Goal: Register for event/course

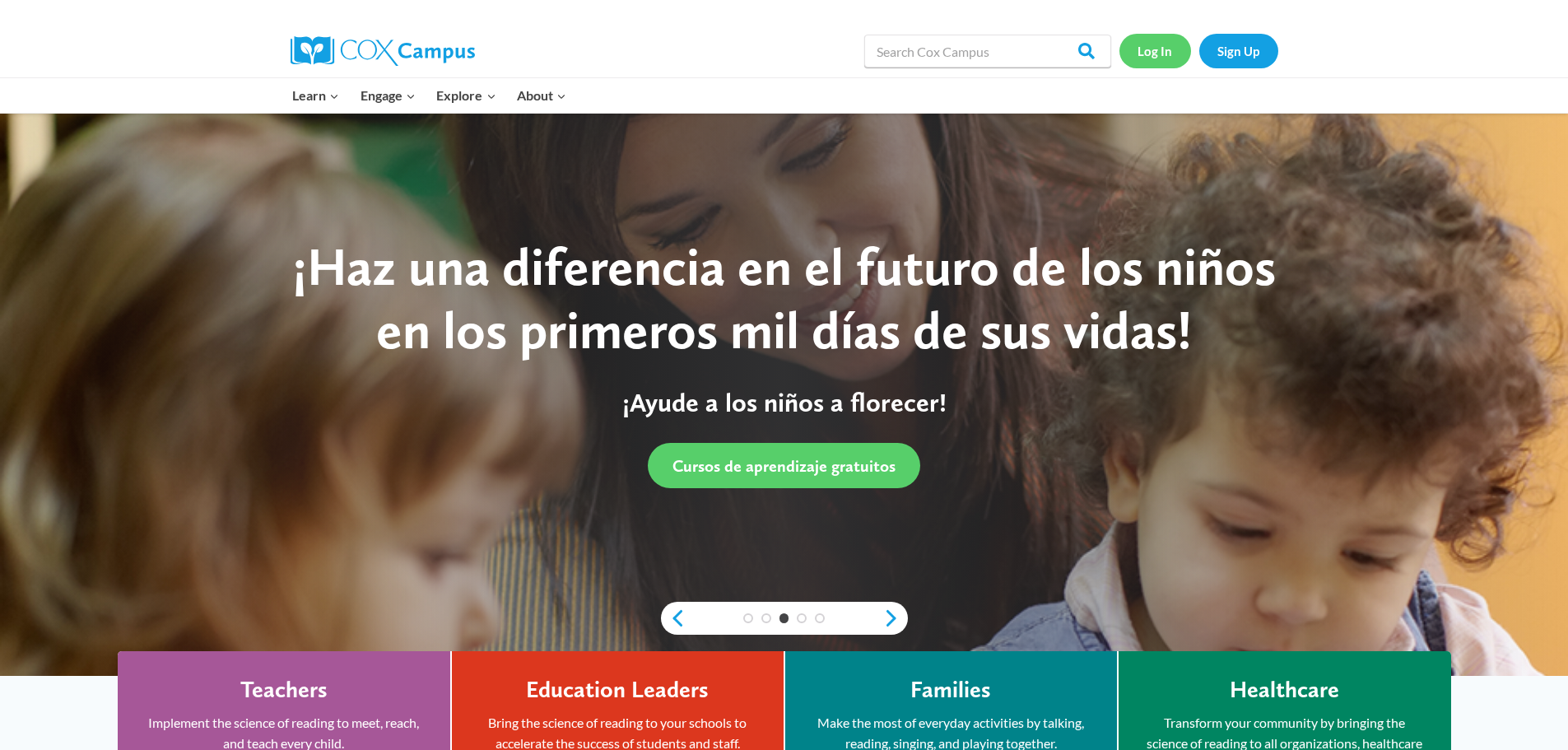
click at [1138, 58] on link "Log In" at bounding box center [1155, 51] width 71 height 34
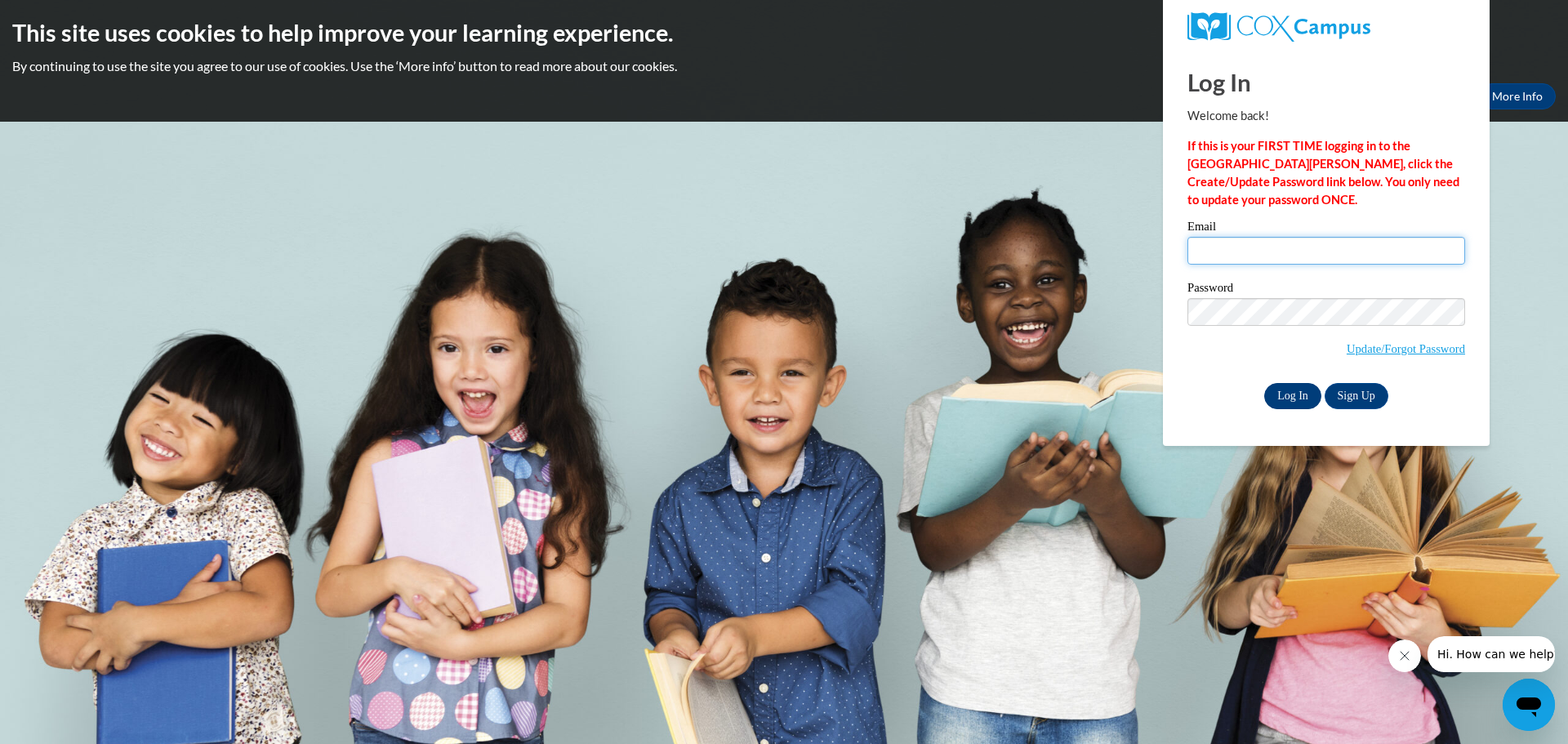
type input "[EMAIL_ADDRESS][DOMAIN_NAME]"
click at [1311, 396] on input "Log In" at bounding box center [1293, 396] width 57 height 26
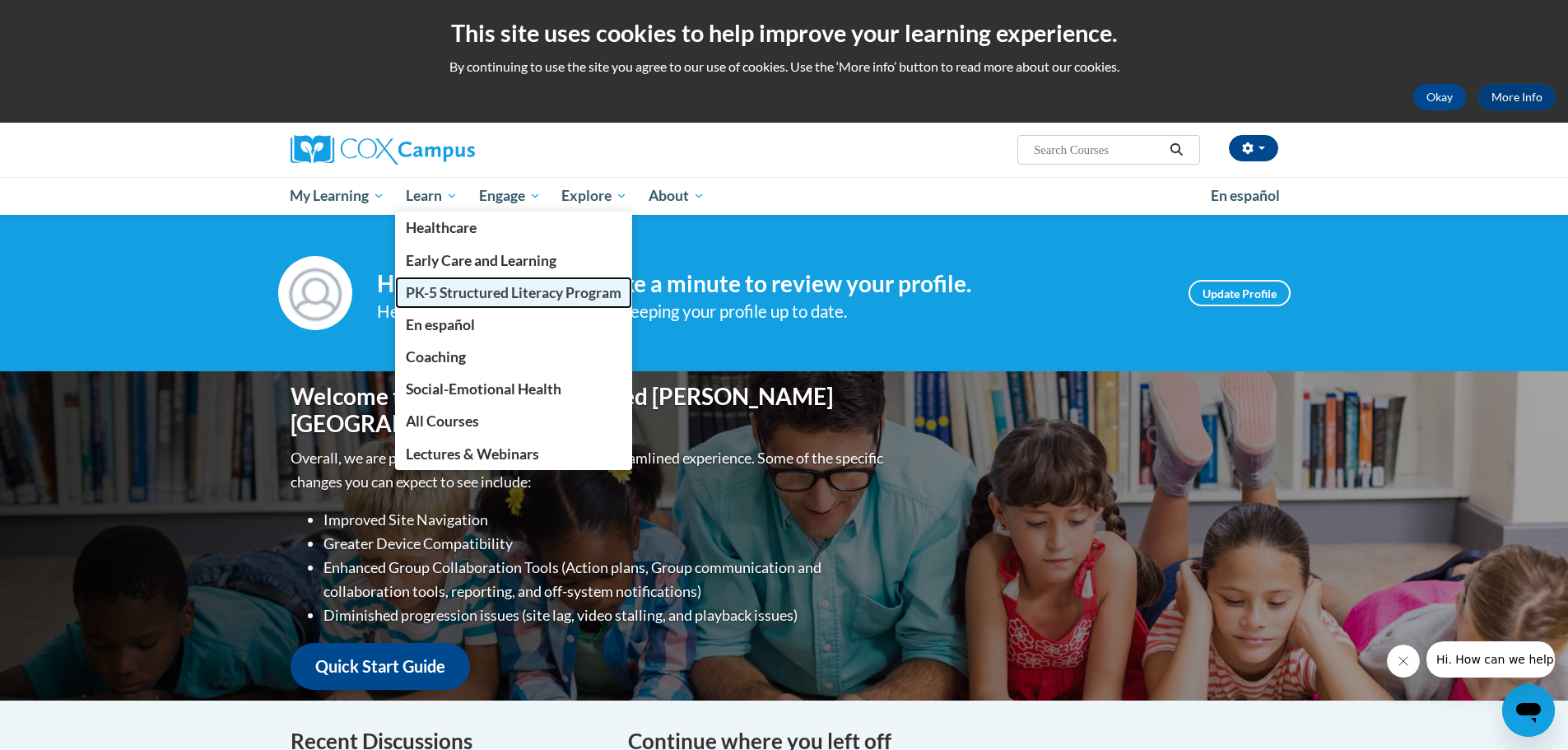
click at [446, 294] on span "PK-5 Structured Literacy Program" at bounding box center [514, 293] width 215 height 17
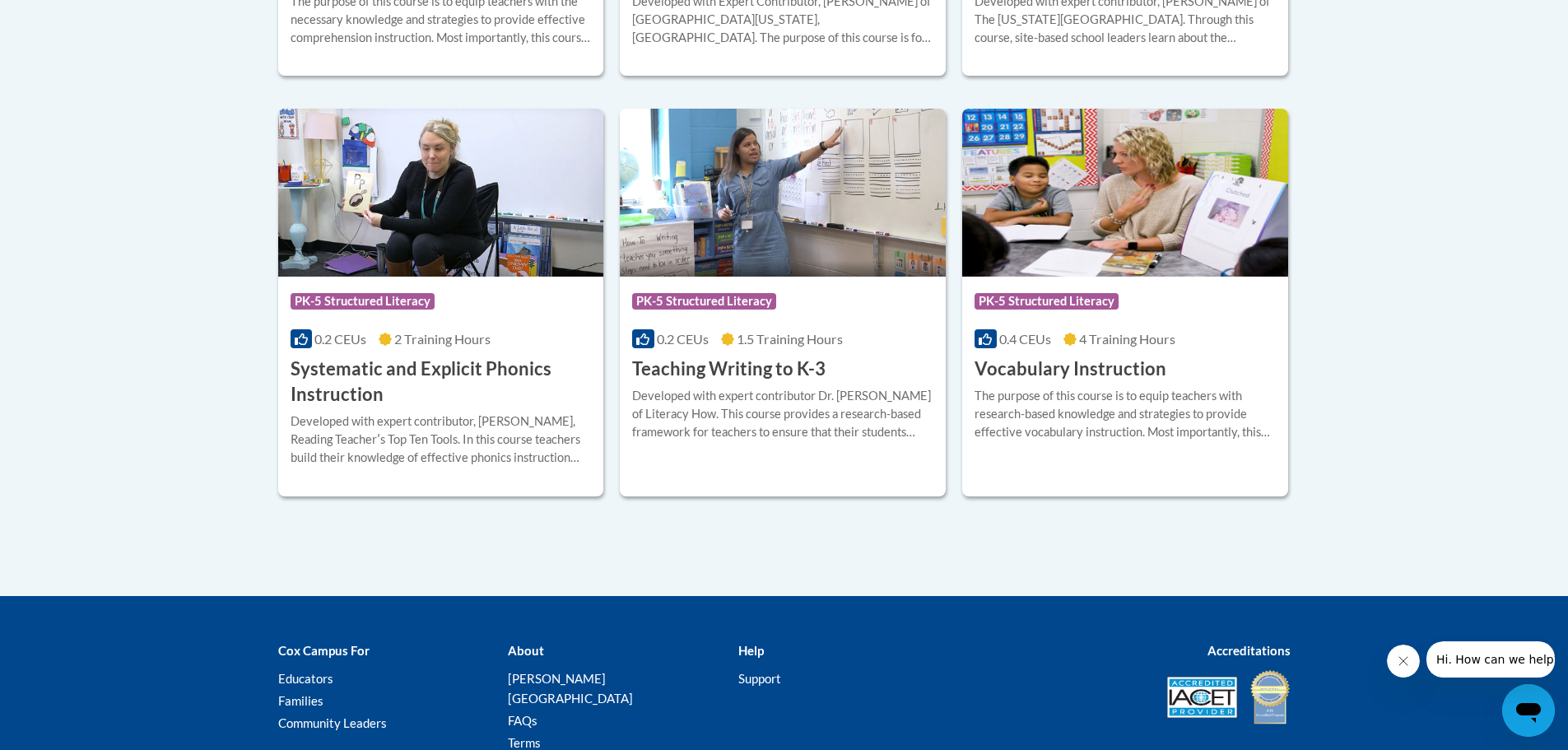
scroll to position [1895, 0]
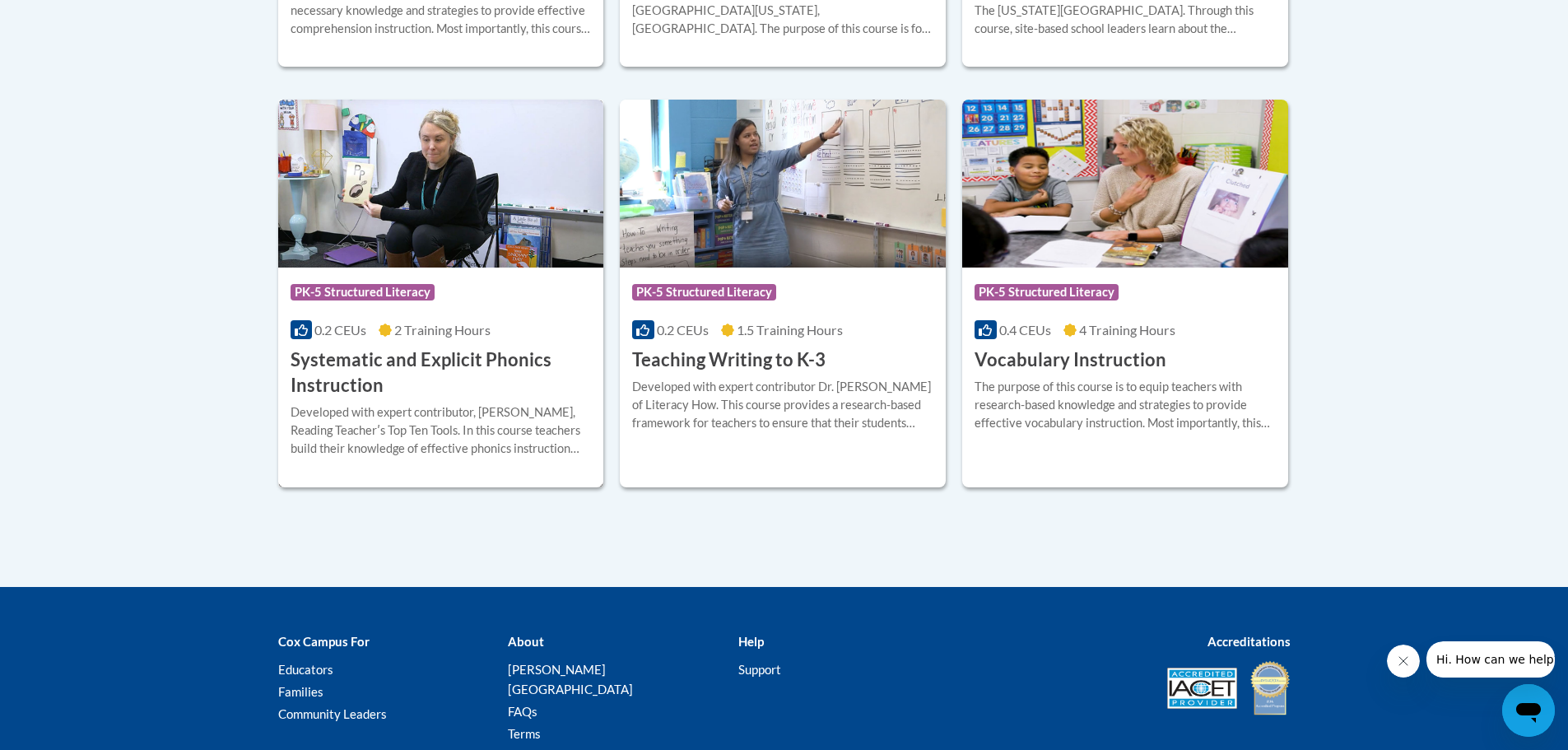
click at [361, 378] on h3 "Systematic and Explicit Phonics Instruction" at bounding box center [441, 373] width 301 height 51
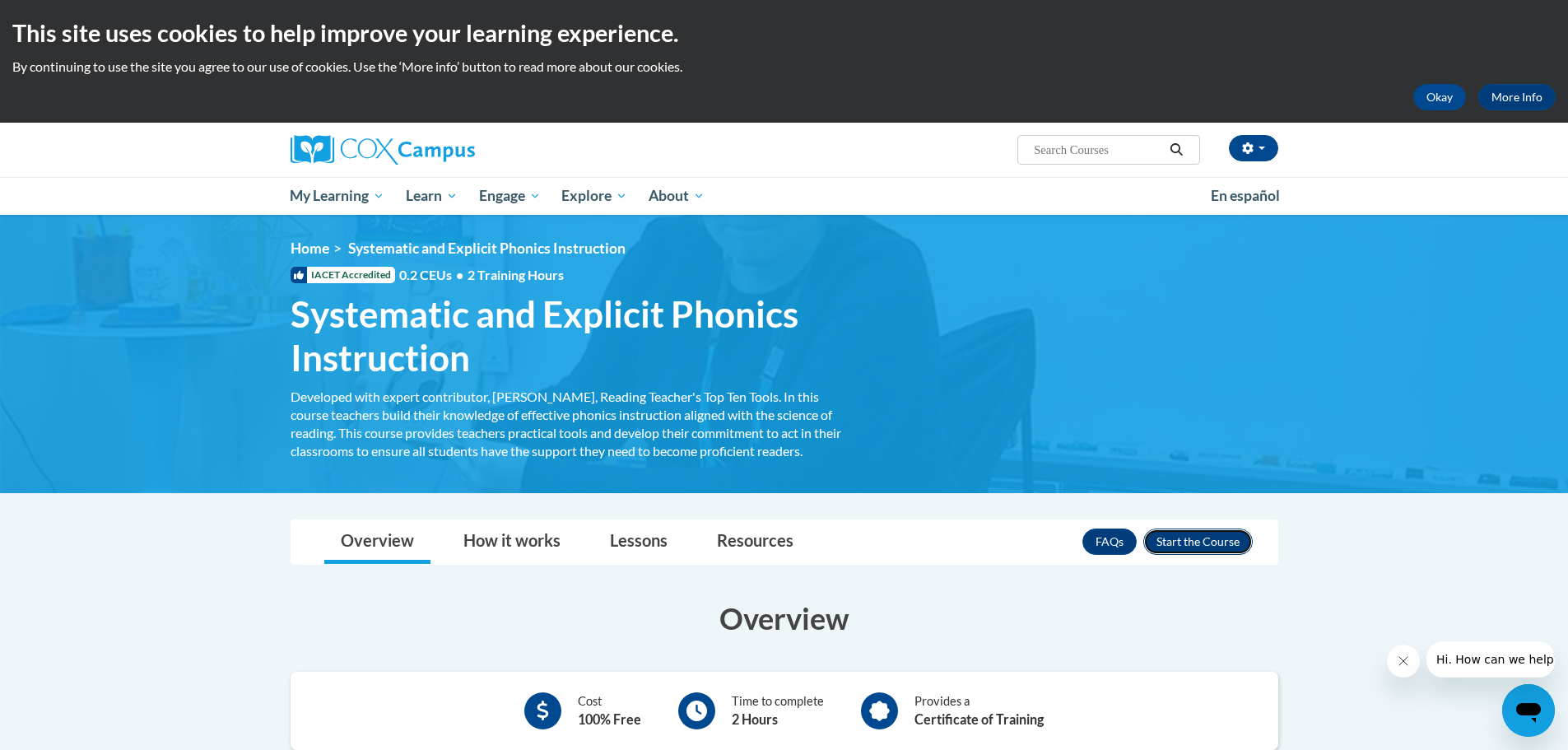
click at [1188, 542] on button "Enroll" at bounding box center [1197, 541] width 109 height 26
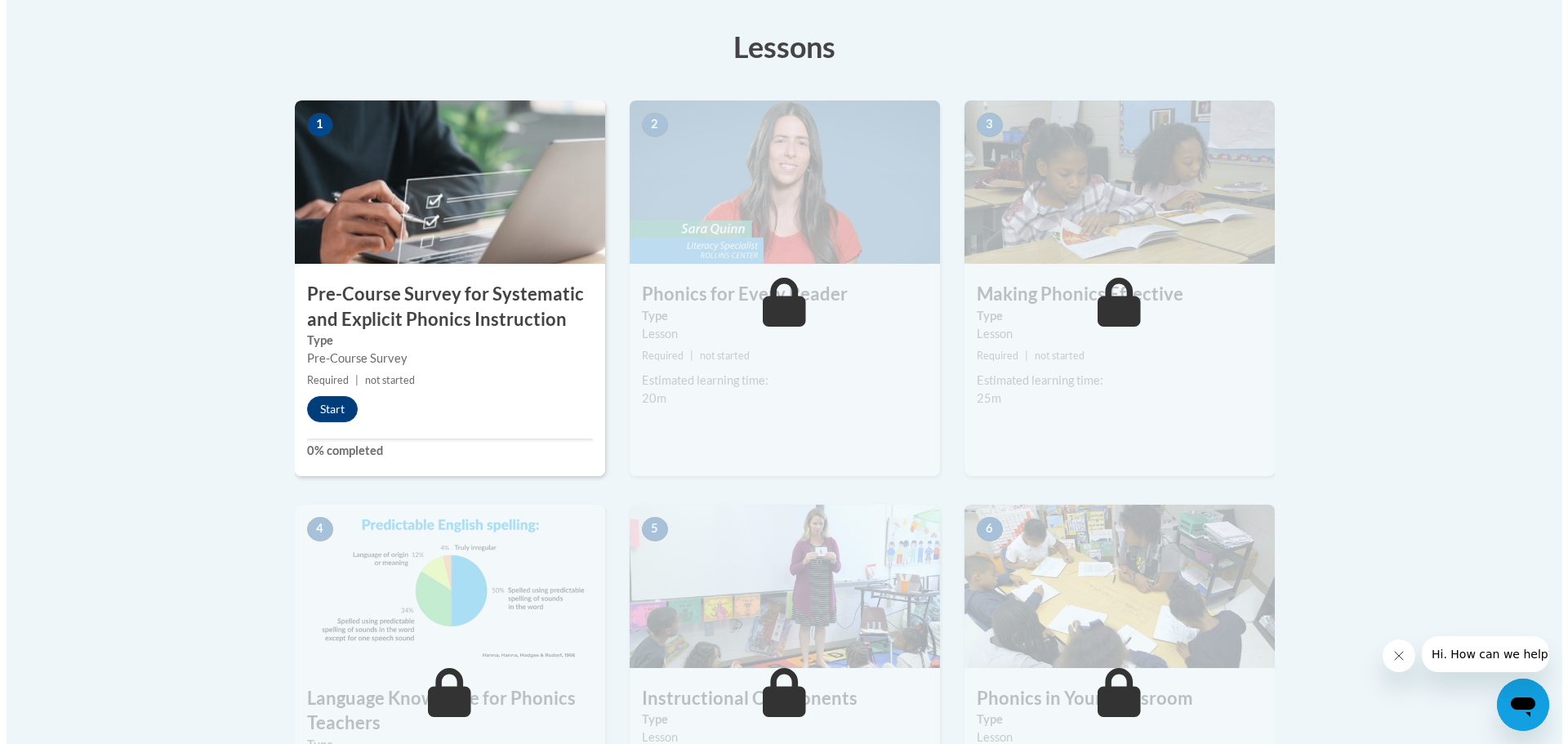
scroll to position [490, 0]
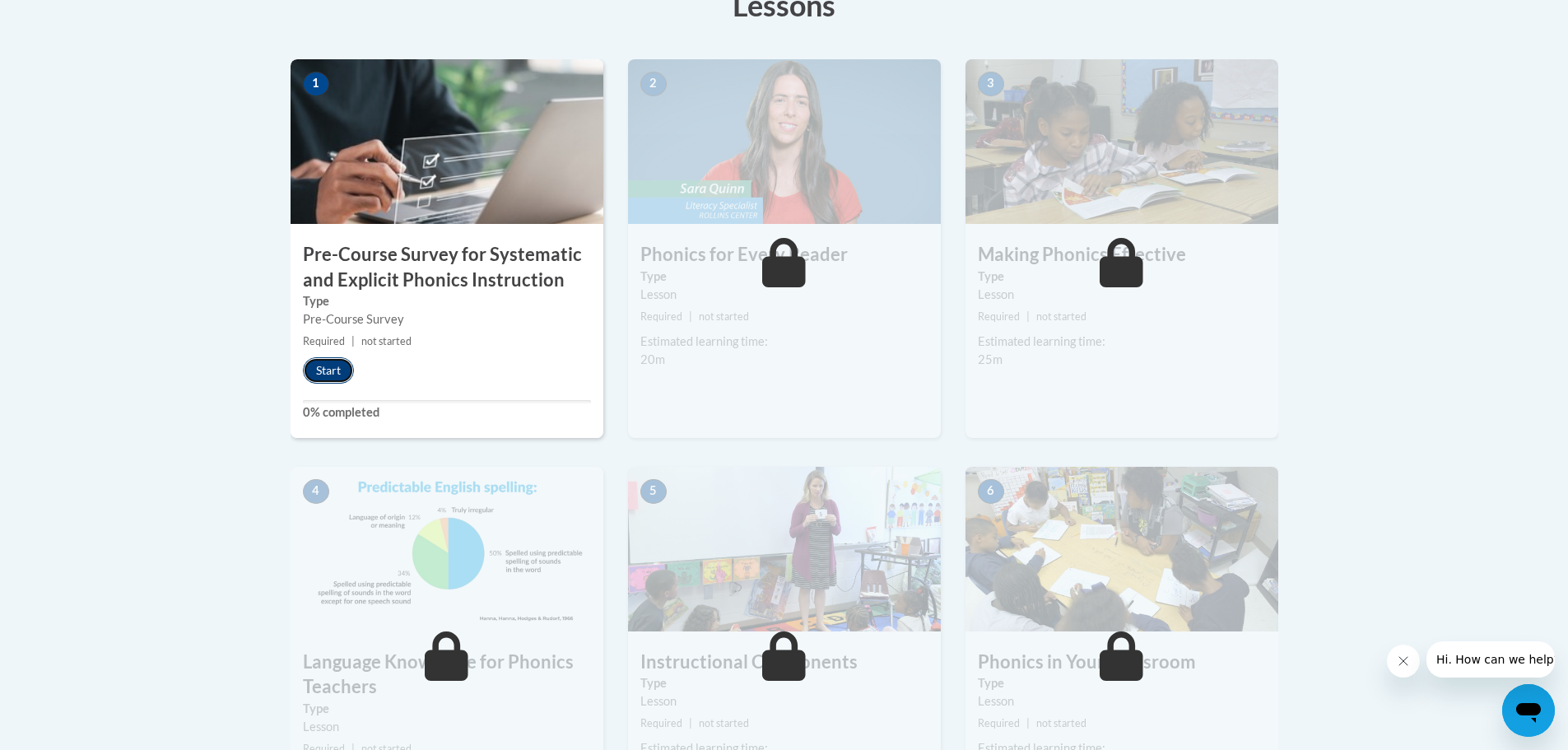
click at [333, 376] on button "Start" at bounding box center [328, 370] width 51 height 26
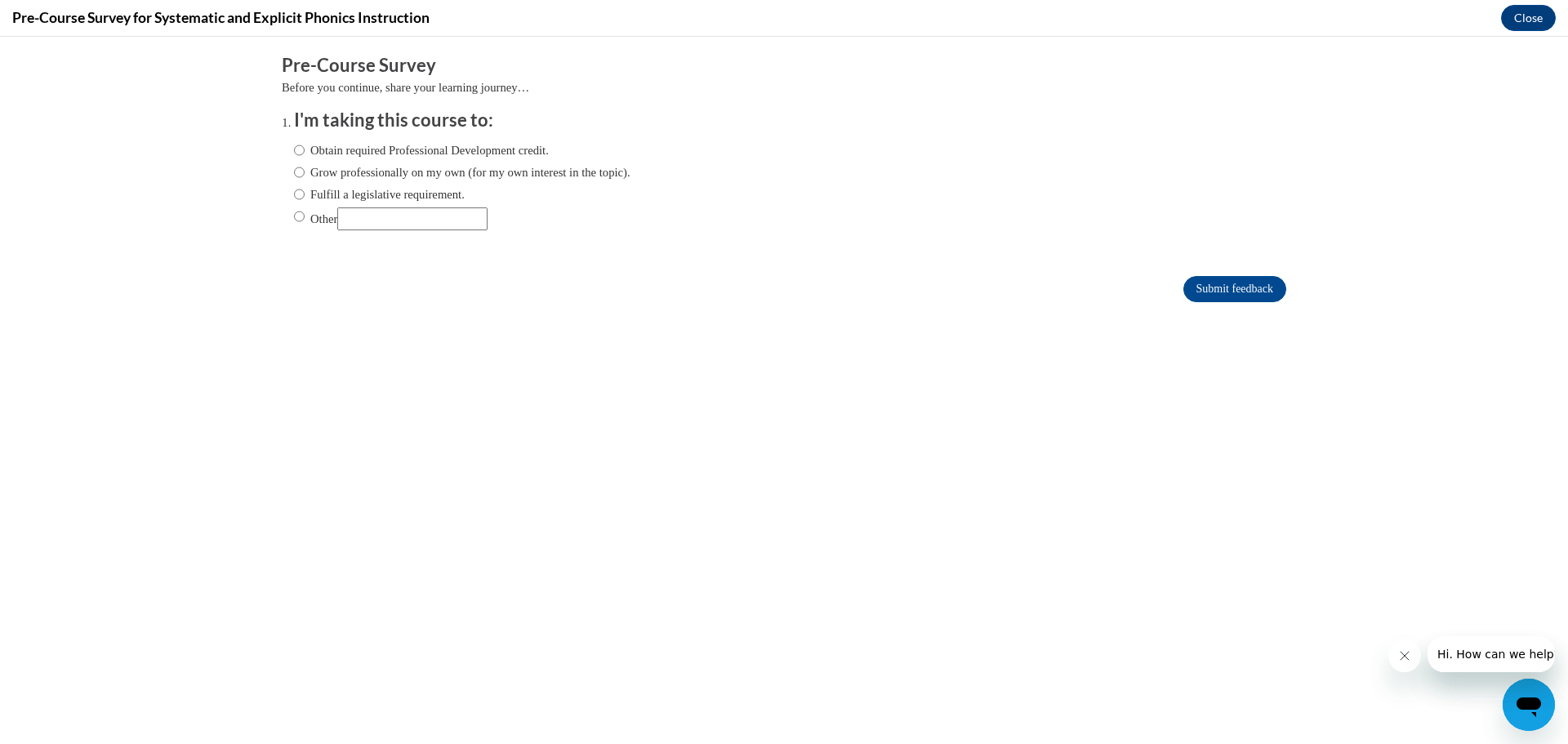
scroll to position [0, 0]
click at [1401, 658] on icon "Close message from company" at bounding box center [1404, 656] width 8 height 8
click at [294, 152] on input "Obtain required Professional Development credit." at bounding box center [299, 150] width 11 height 18
radio input "true"
click at [1194, 286] on input "Submit feedback" at bounding box center [1234, 289] width 103 height 26
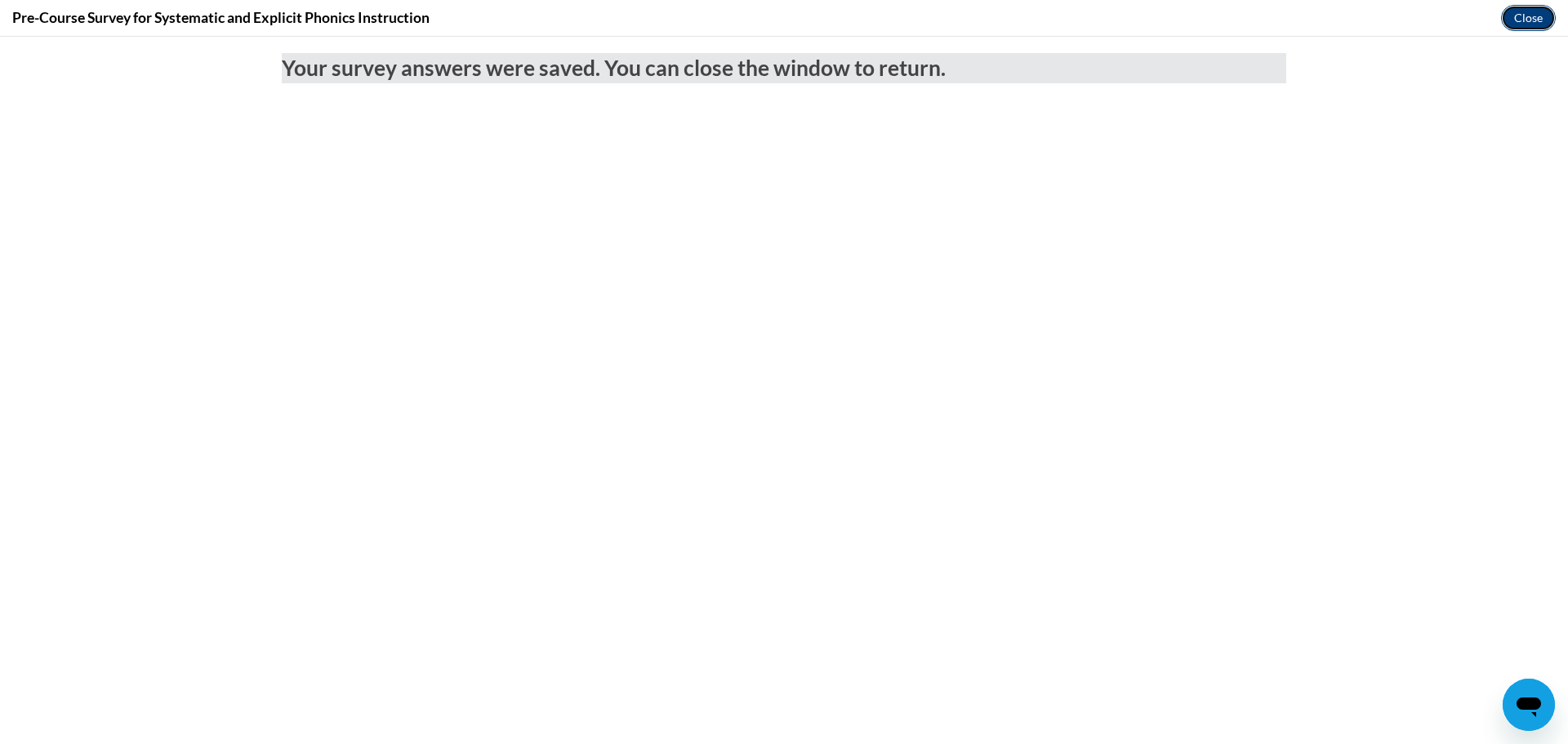
click at [1515, 19] on button "Close" at bounding box center [1528, 18] width 55 height 26
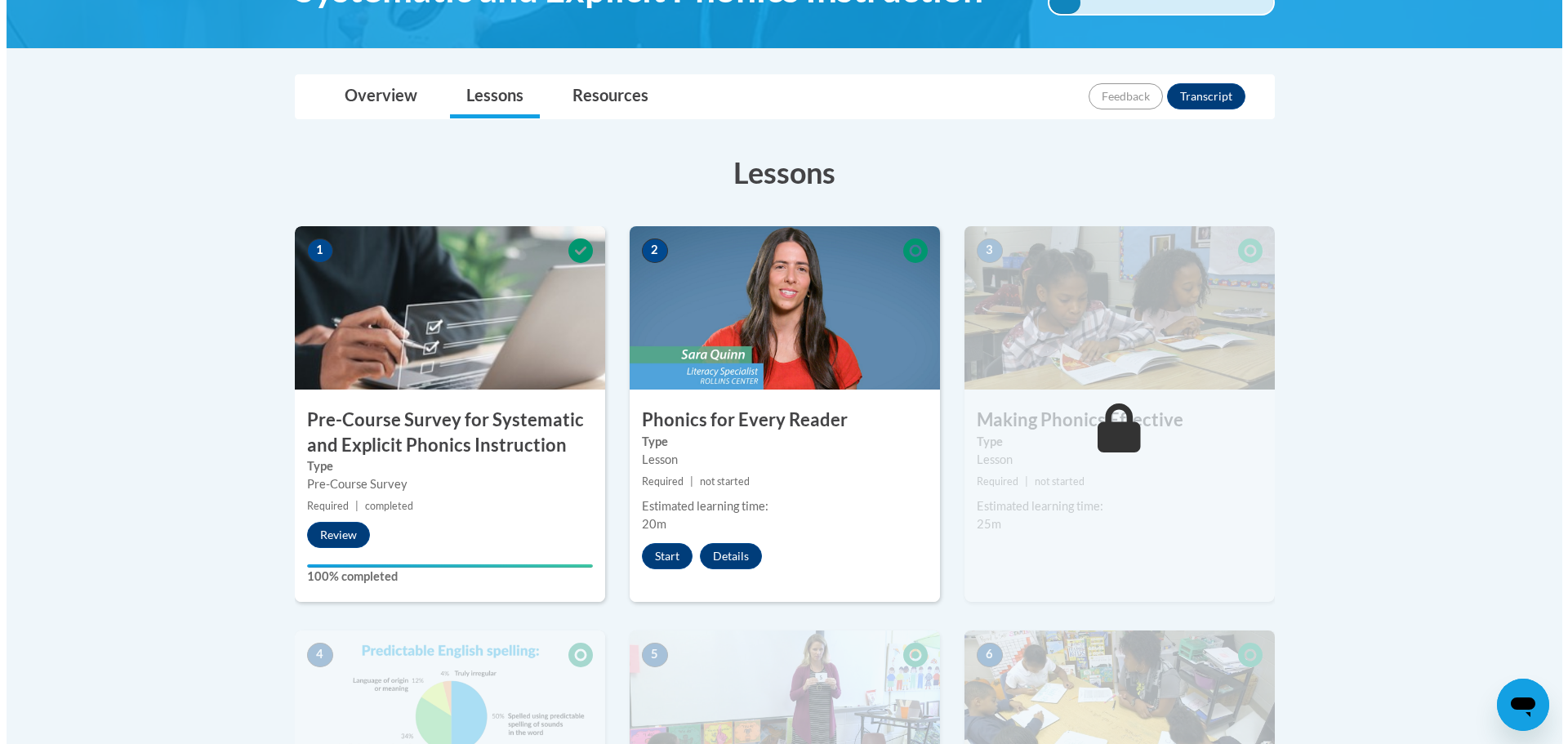
scroll to position [408, 0]
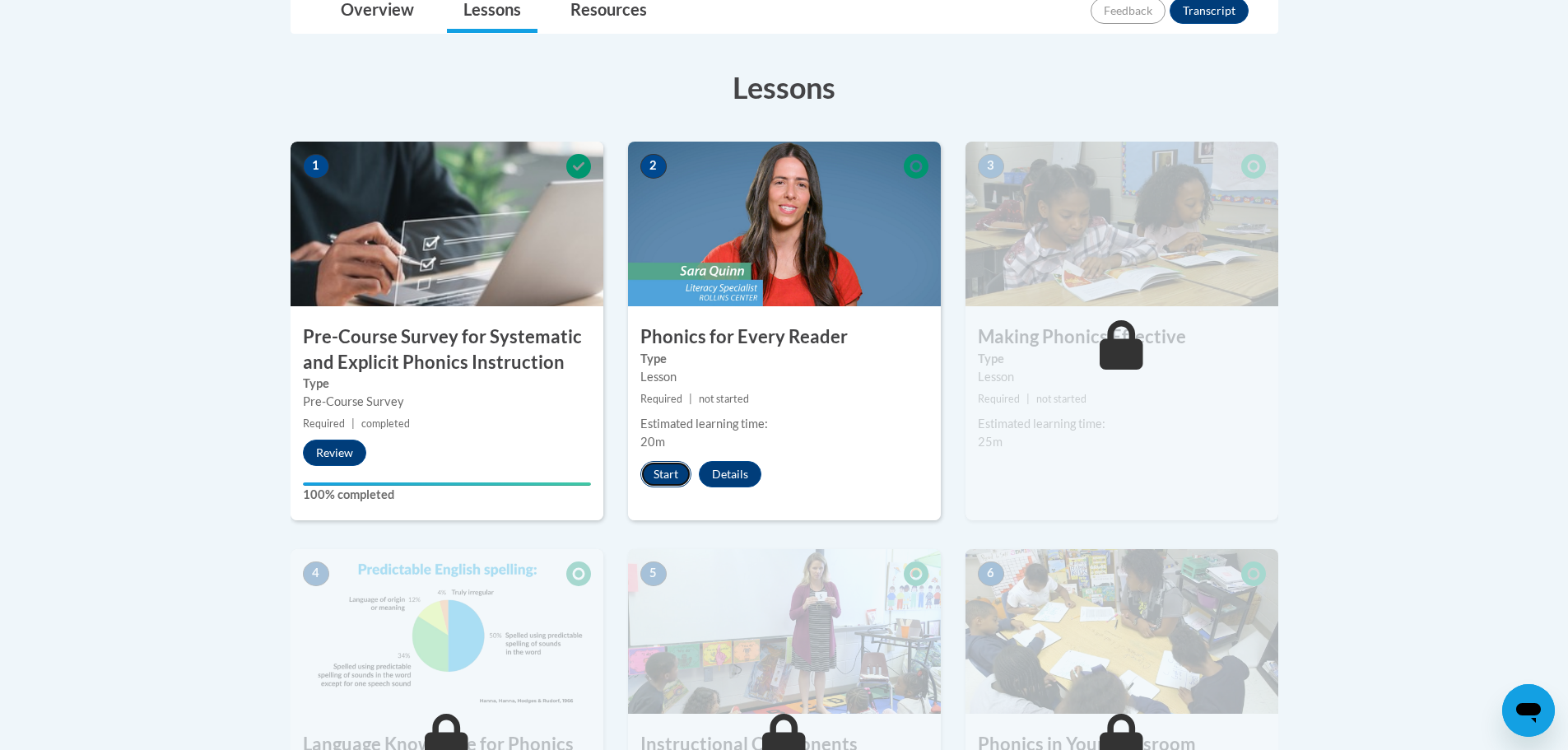
click at [658, 467] on button "Start" at bounding box center [666, 474] width 51 height 26
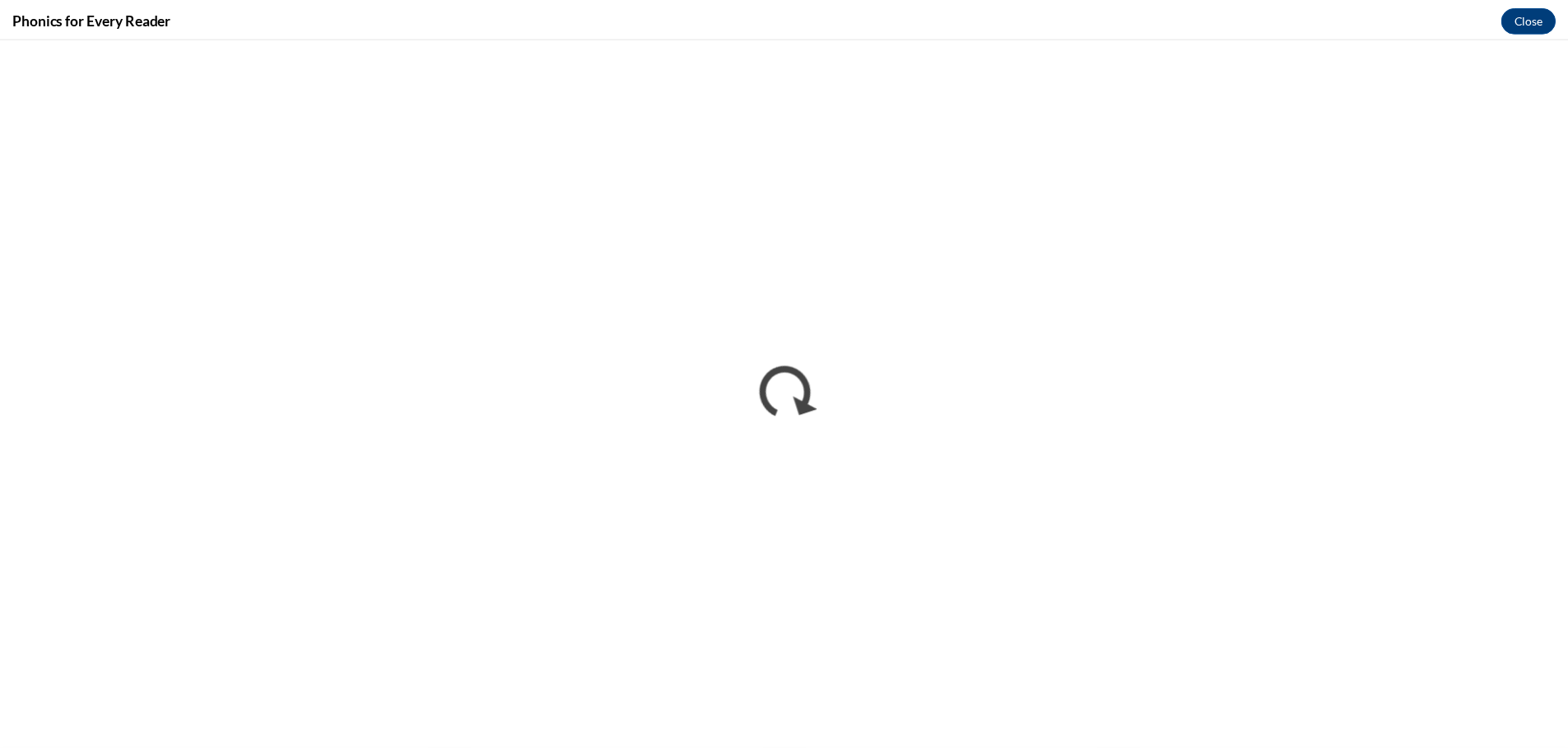
scroll to position [0, 0]
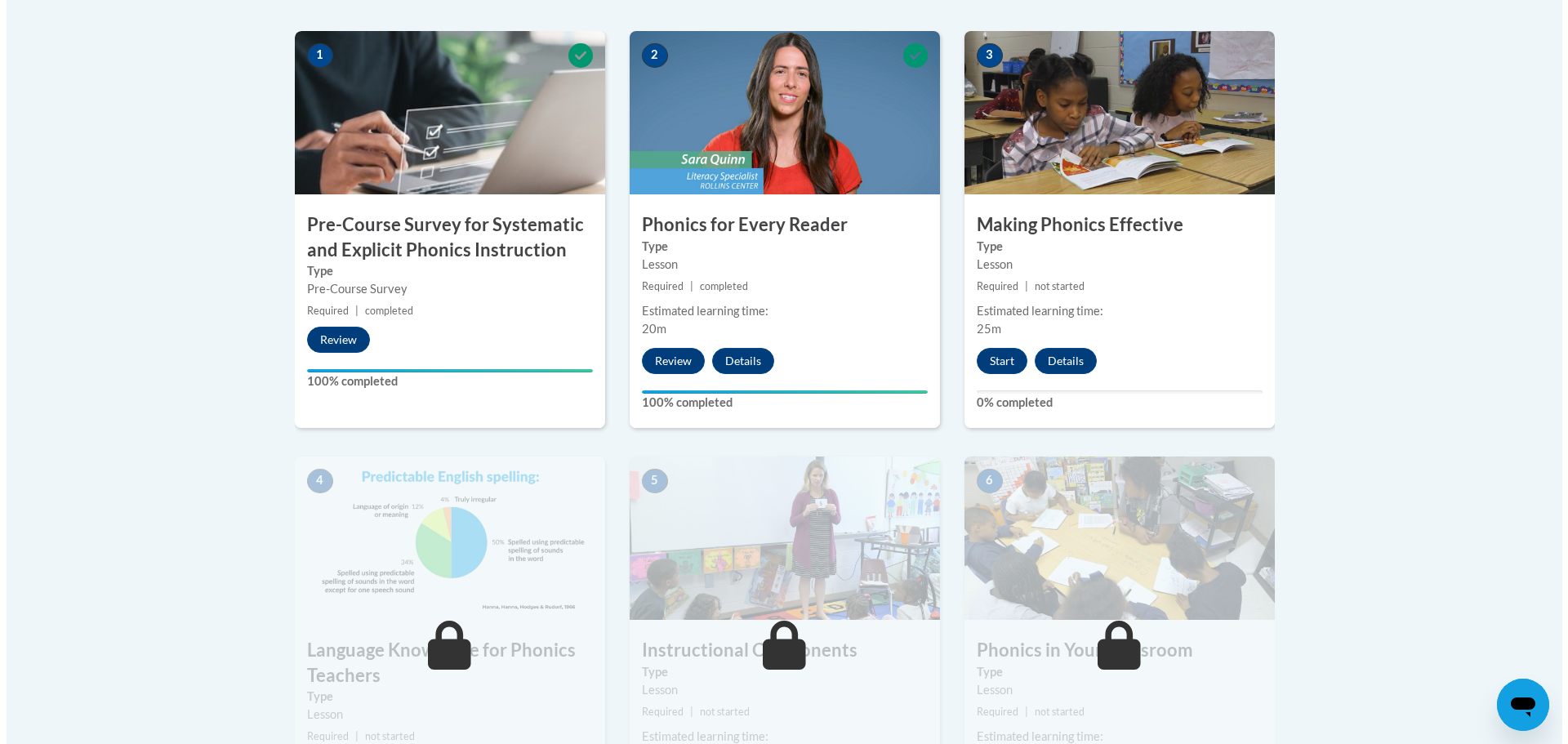
scroll to position [490, 0]
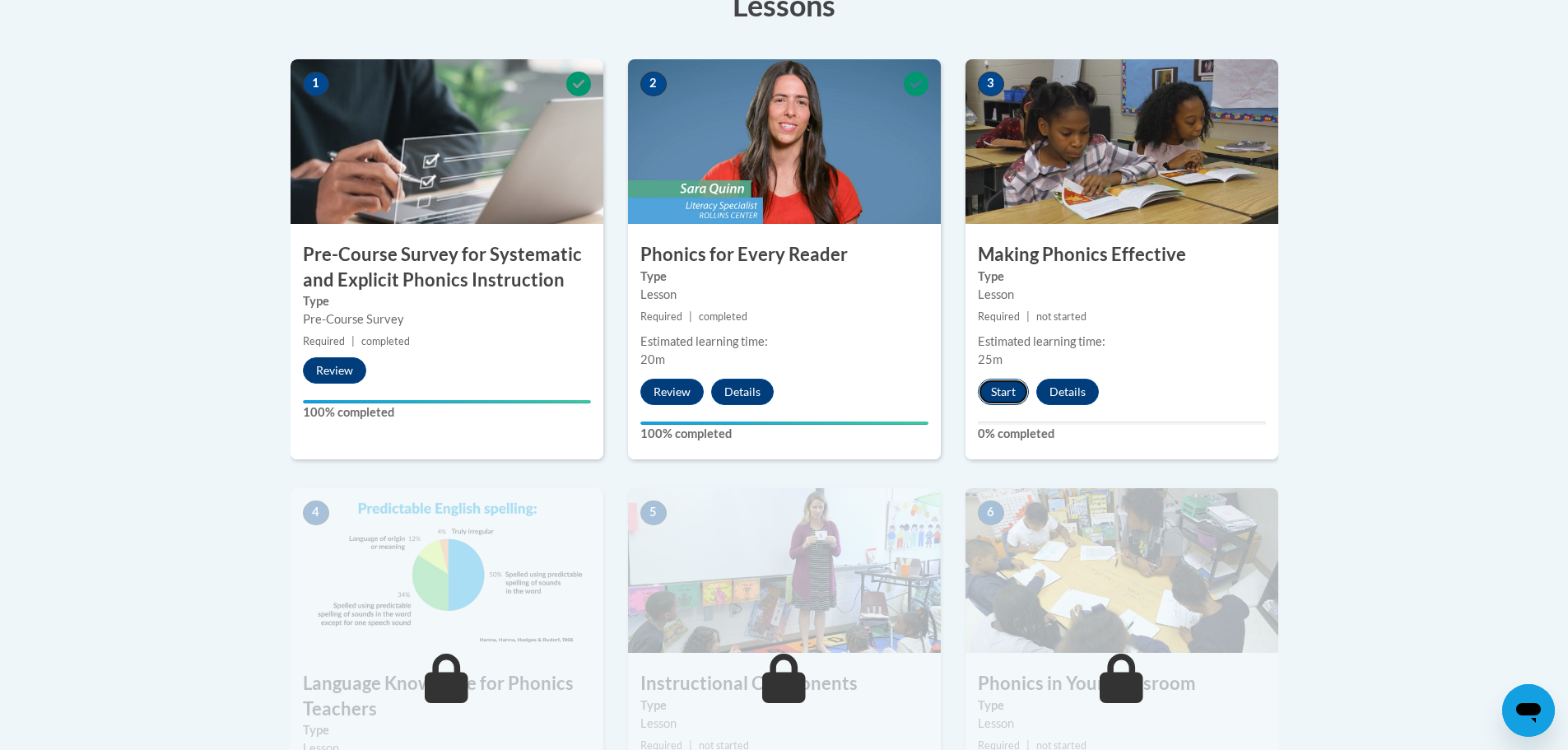
click at [1002, 385] on button "Start" at bounding box center [1003, 392] width 51 height 26
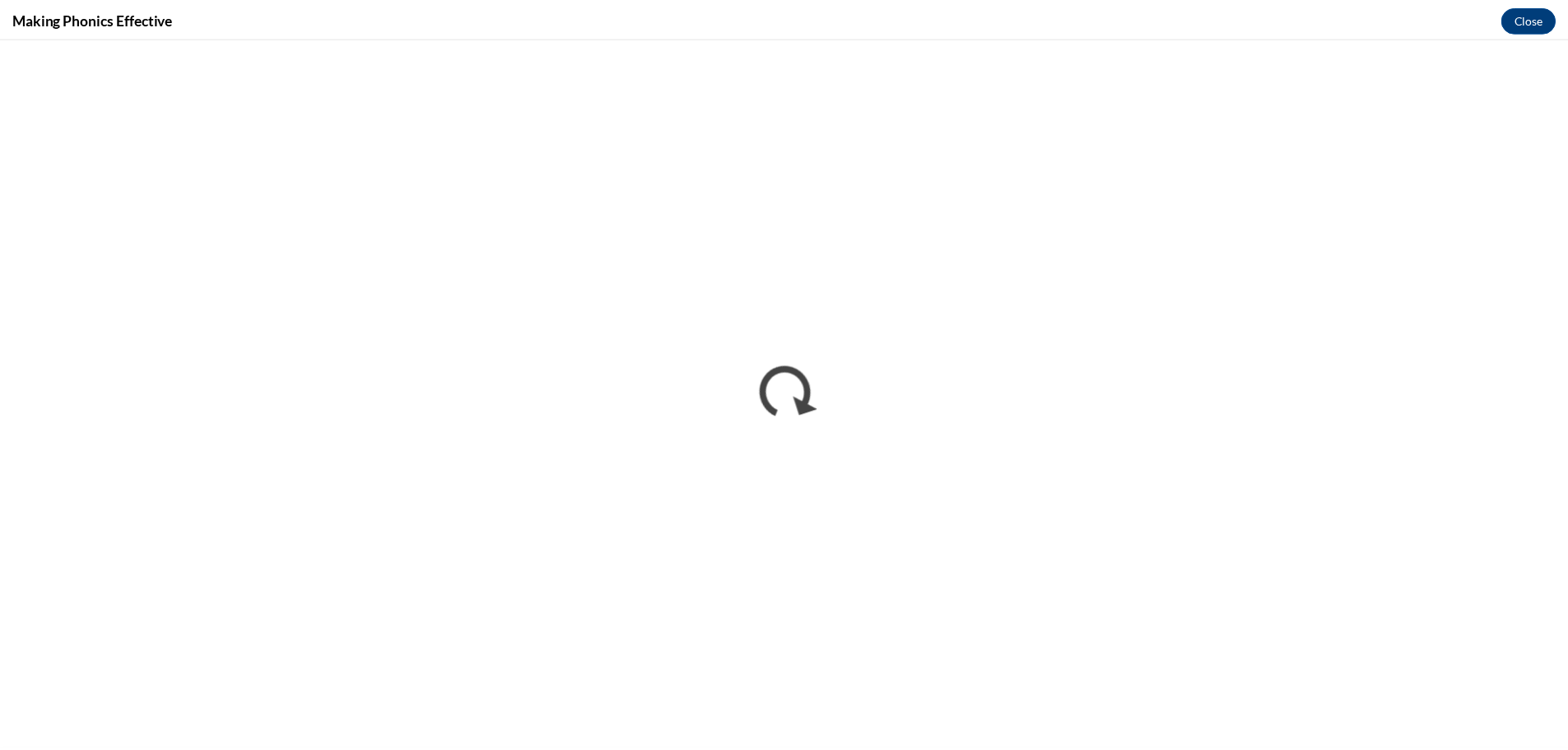
scroll to position [0, 0]
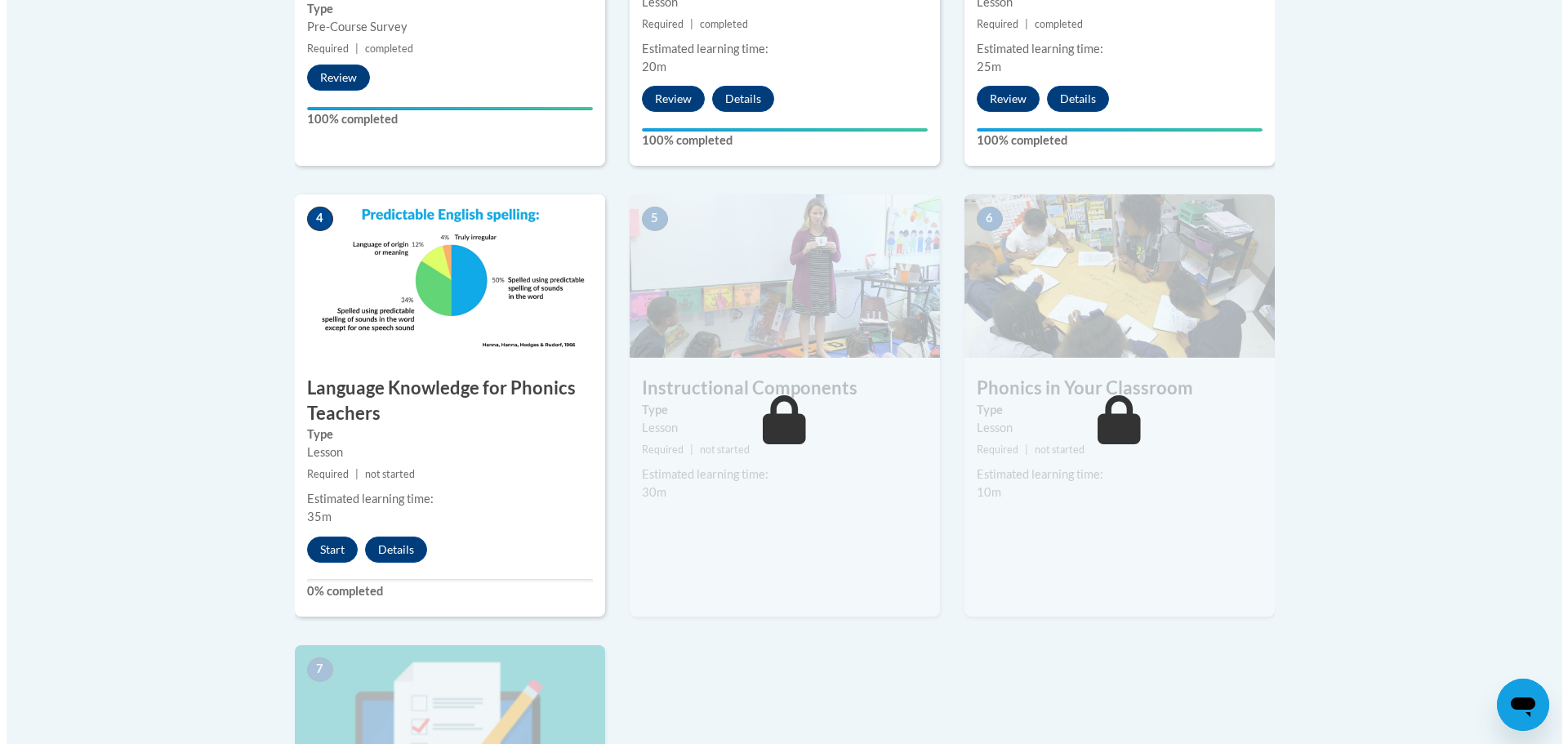
scroll to position [817, 0]
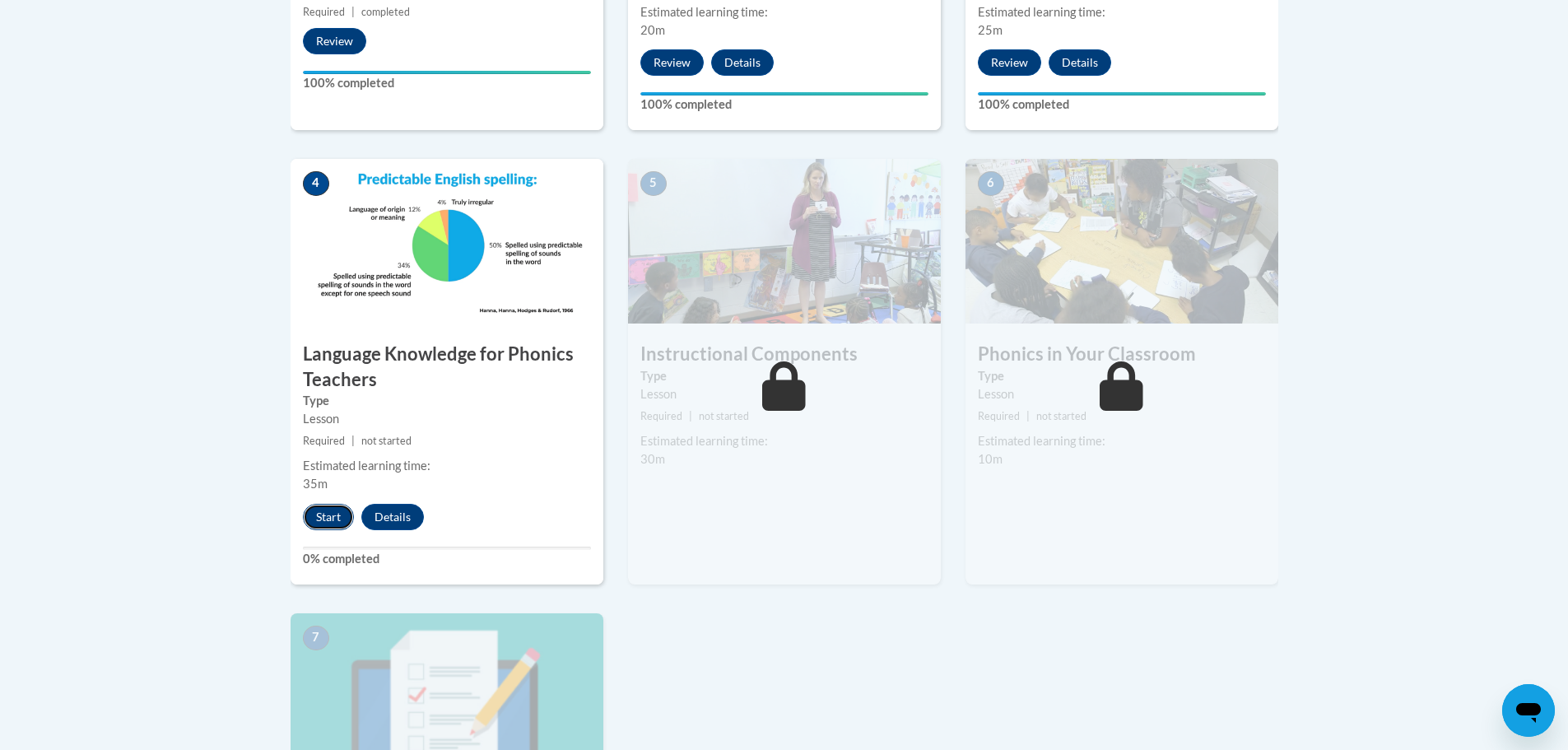
click at [324, 515] on button "Start" at bounding box center [328, 517] width 51 height 26
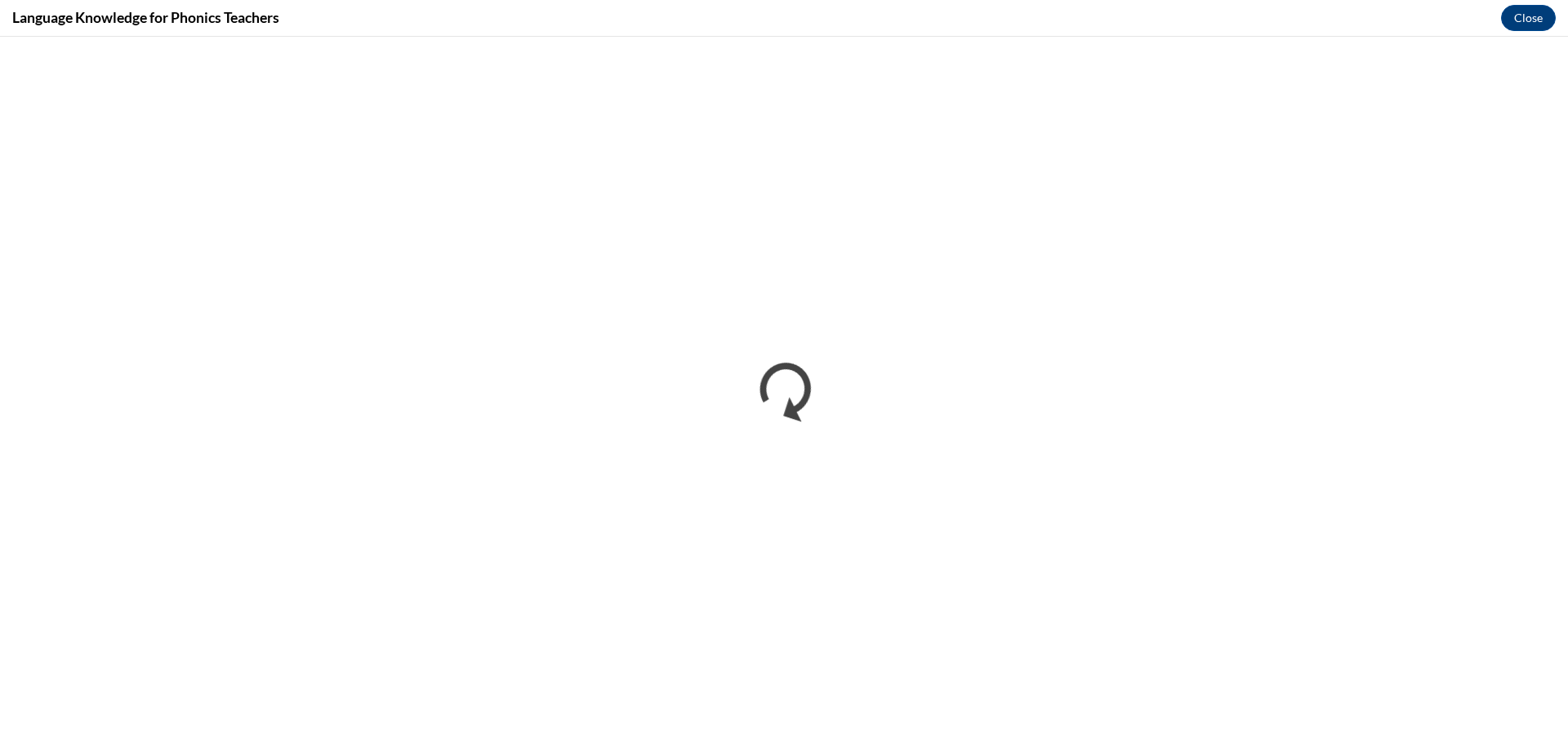
scroll to position [0, 0]
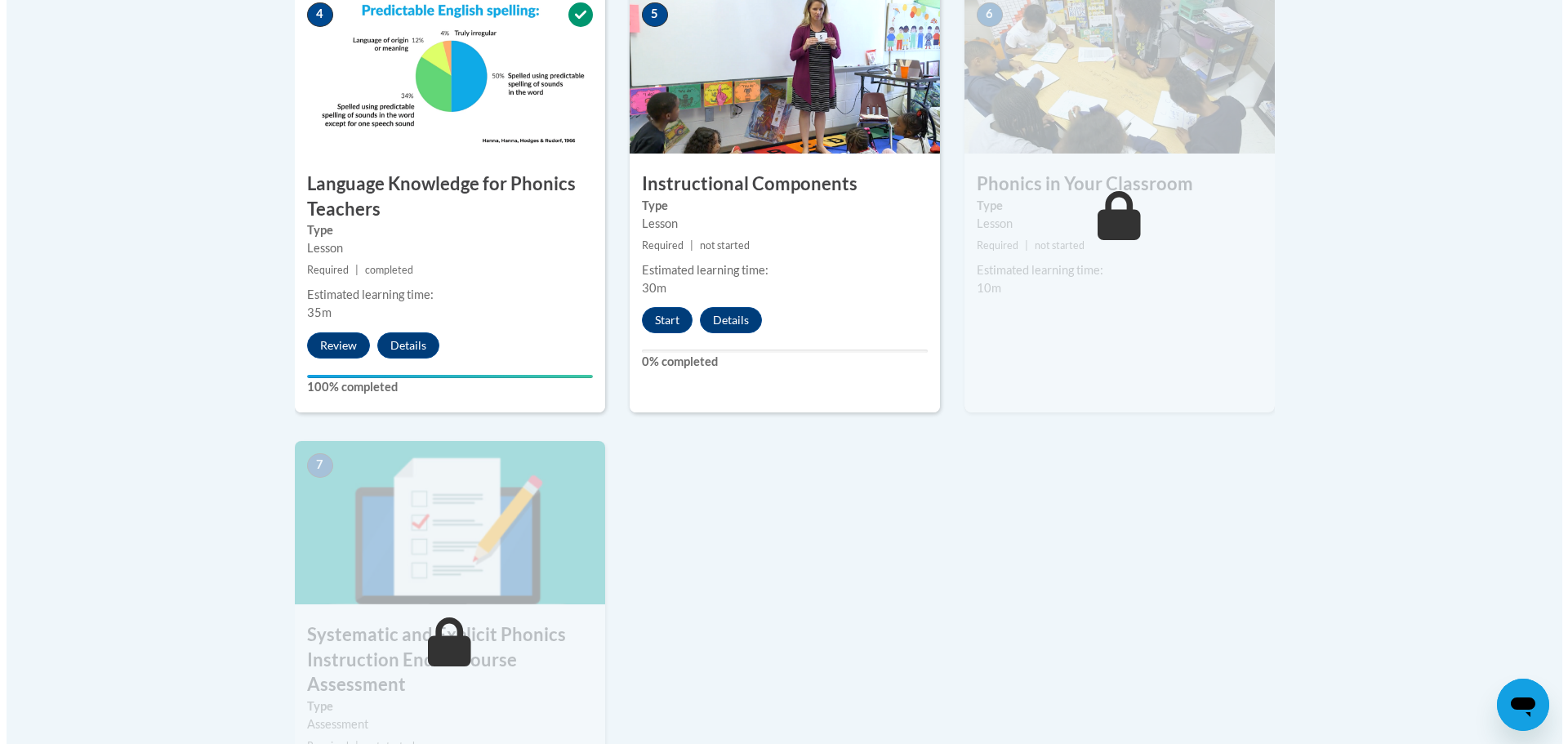
scroll to position [980, 0]
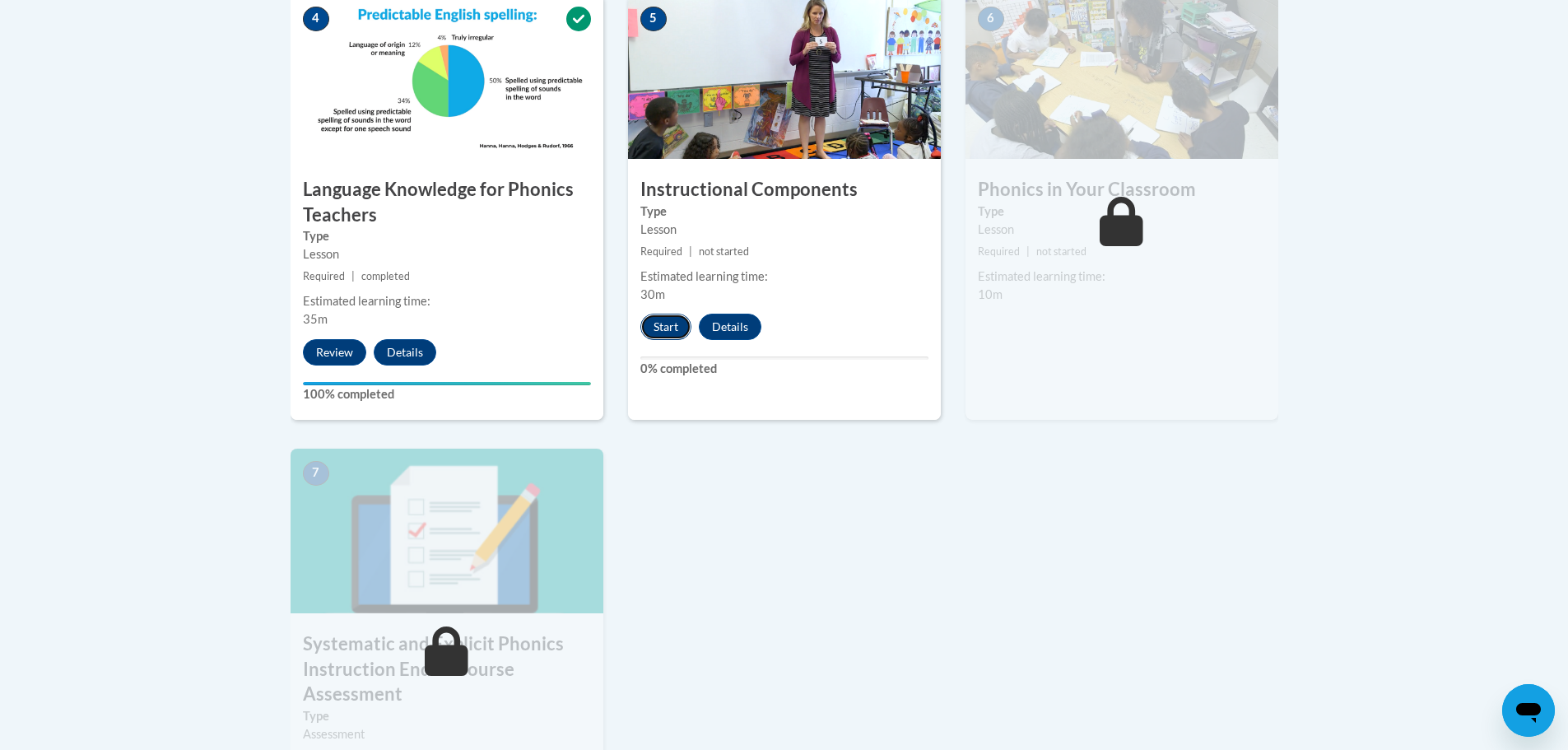
click at [667, 322] on button "Start" at bounding box center [666, 327] width 51 height 26
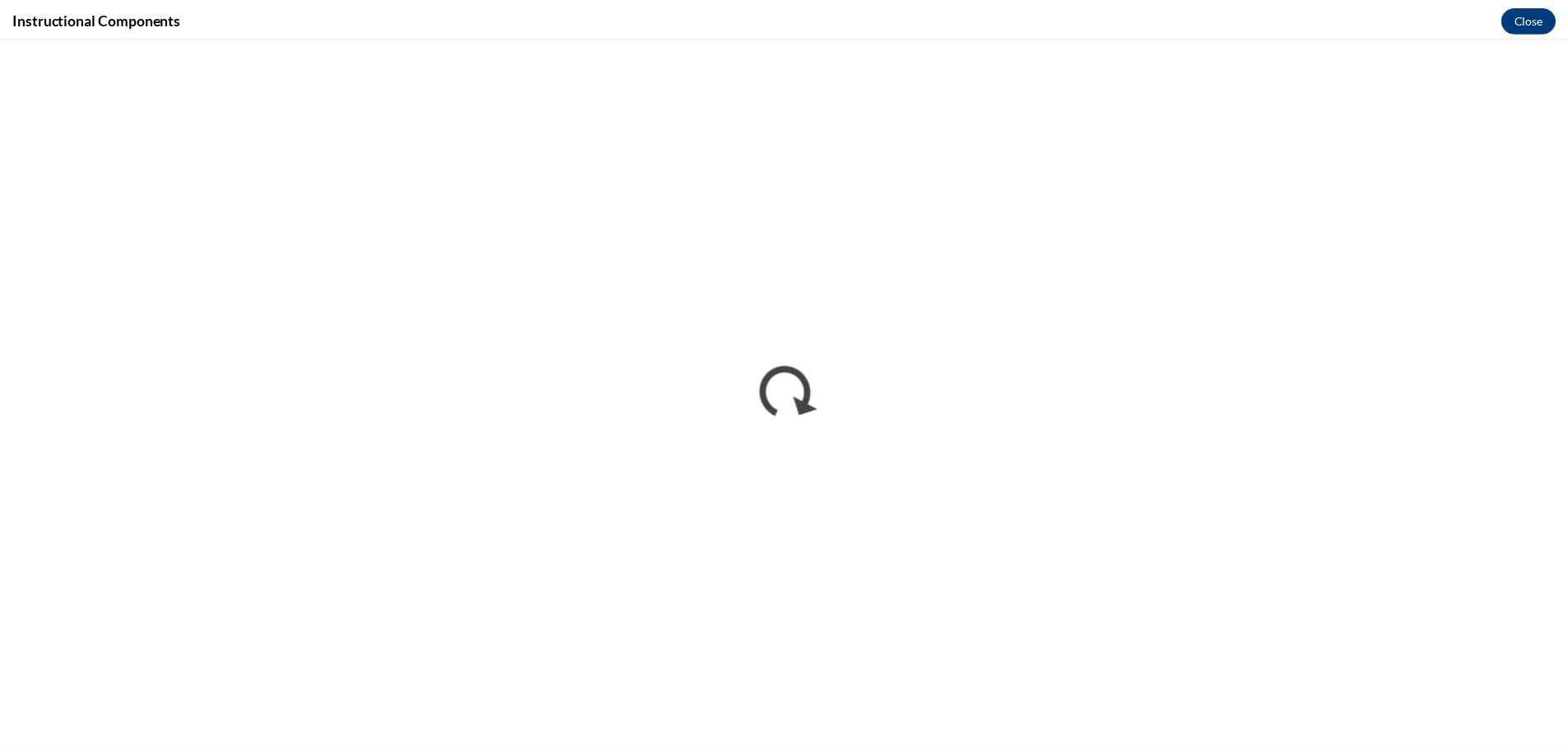
scroll to position [0, 0]
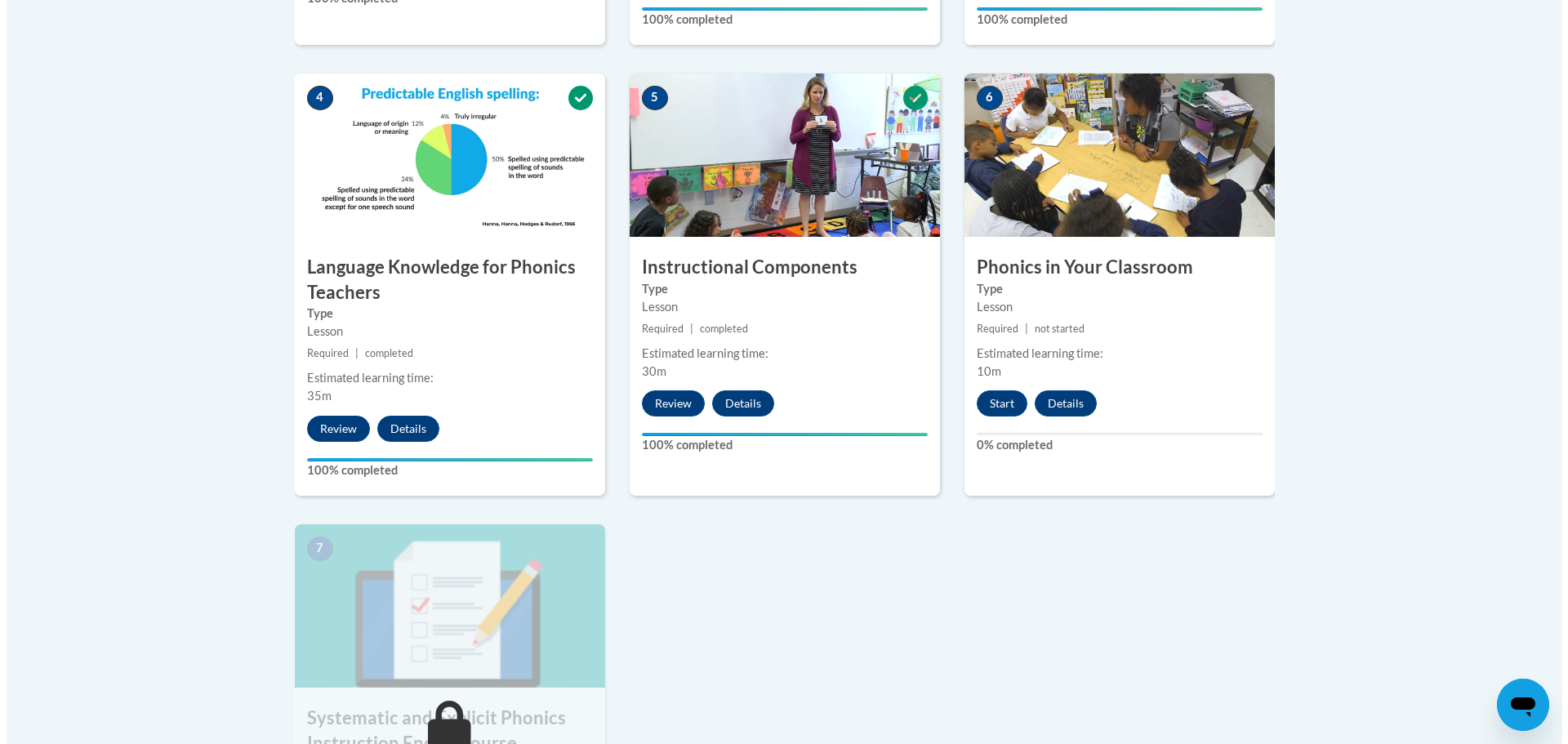
scroll to position [899, 0]
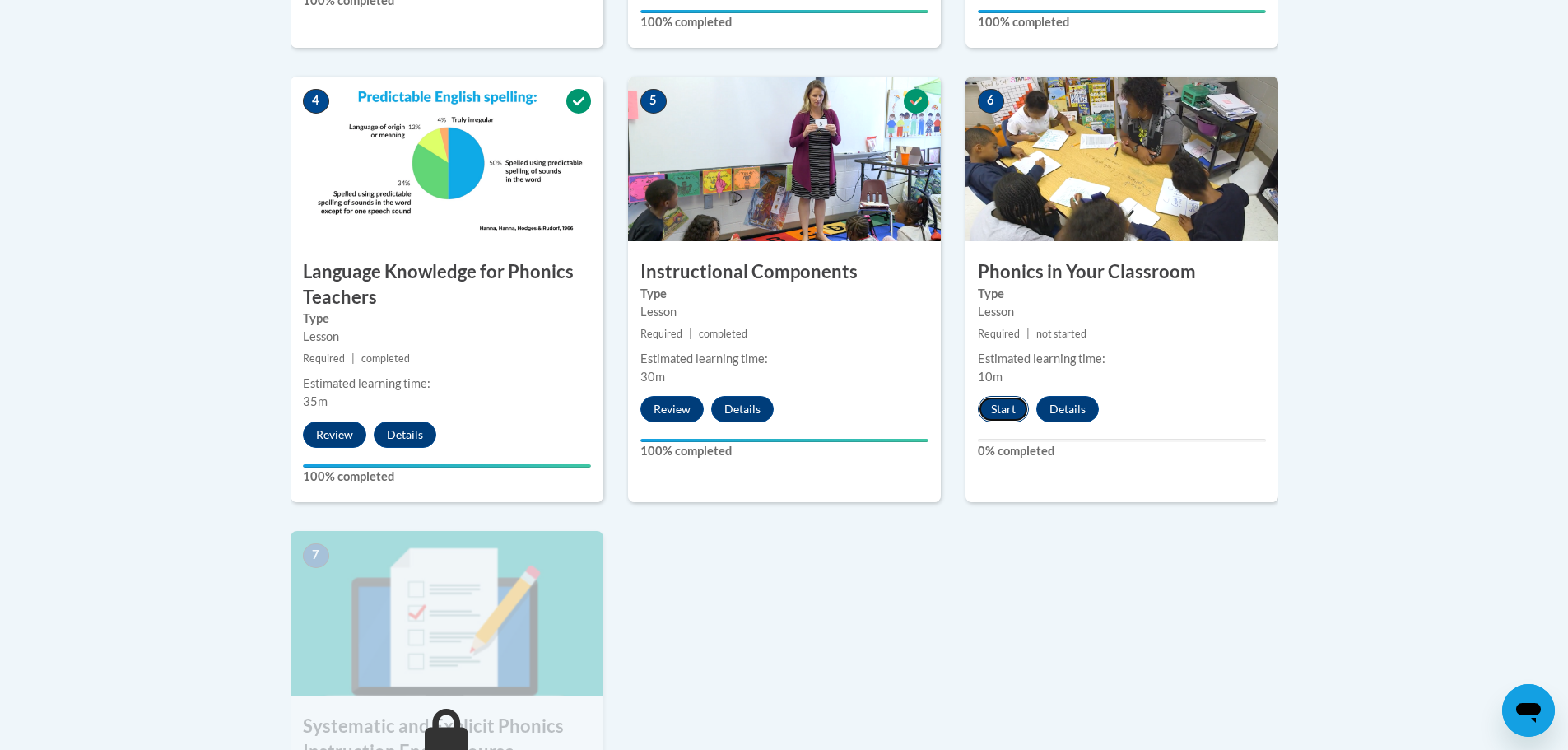
click at [1001, 413] on button "Start" at bounding box center [1003, 409] width 51 height 26
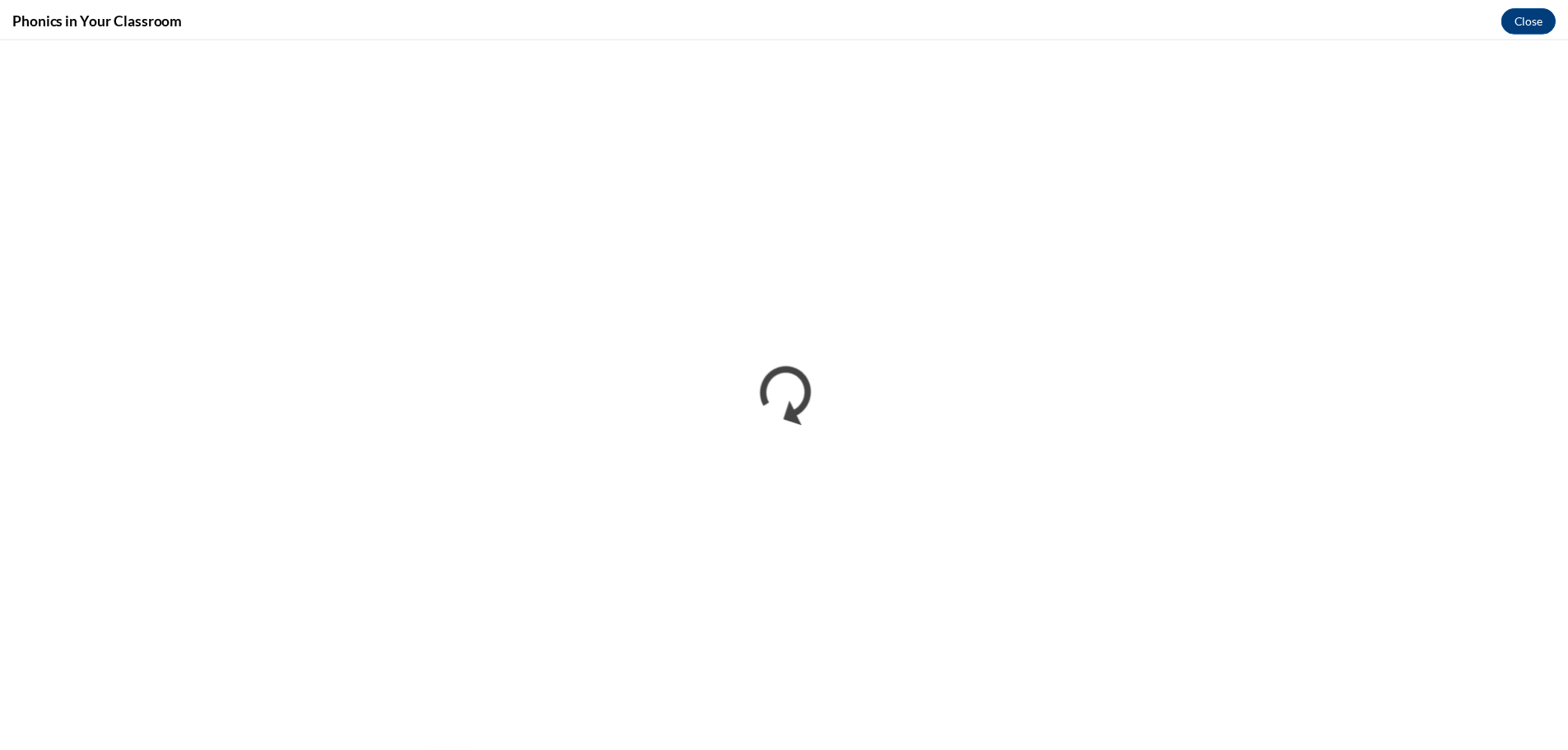
scroll to position [0, 0]
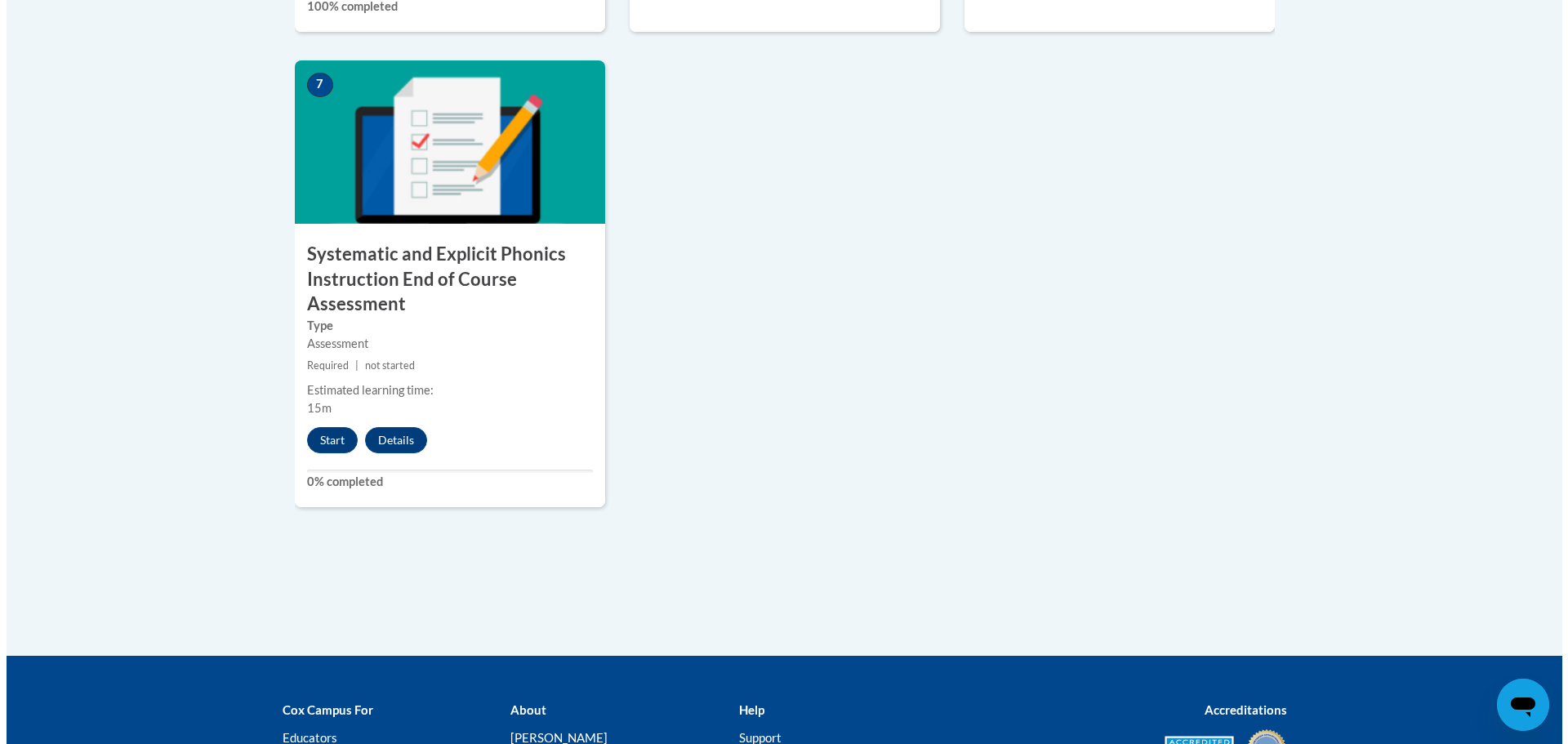
scroll to position [1389, 0]
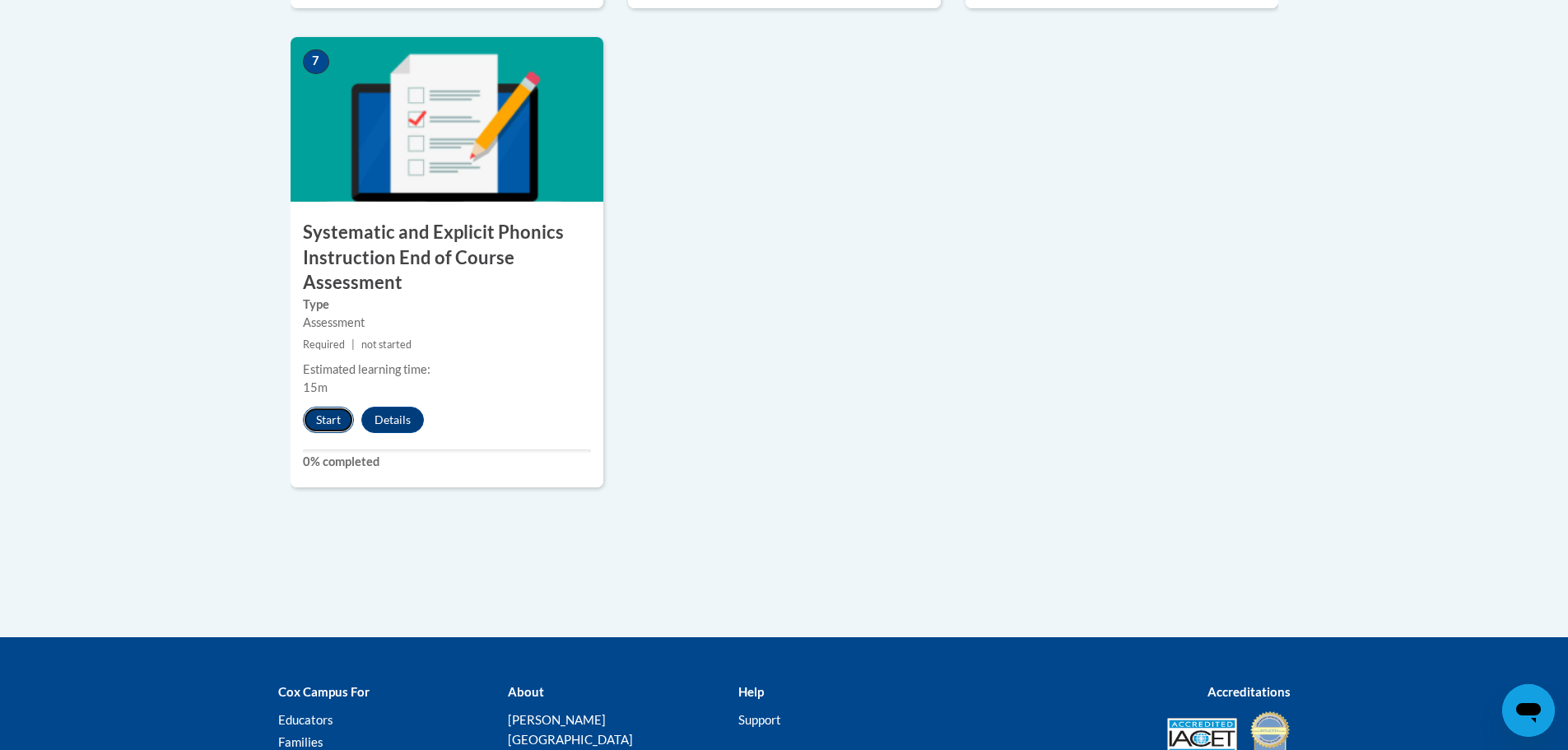
click at [326, 411] on button "Start" at bounding box center [328, 420] width 51 height 26
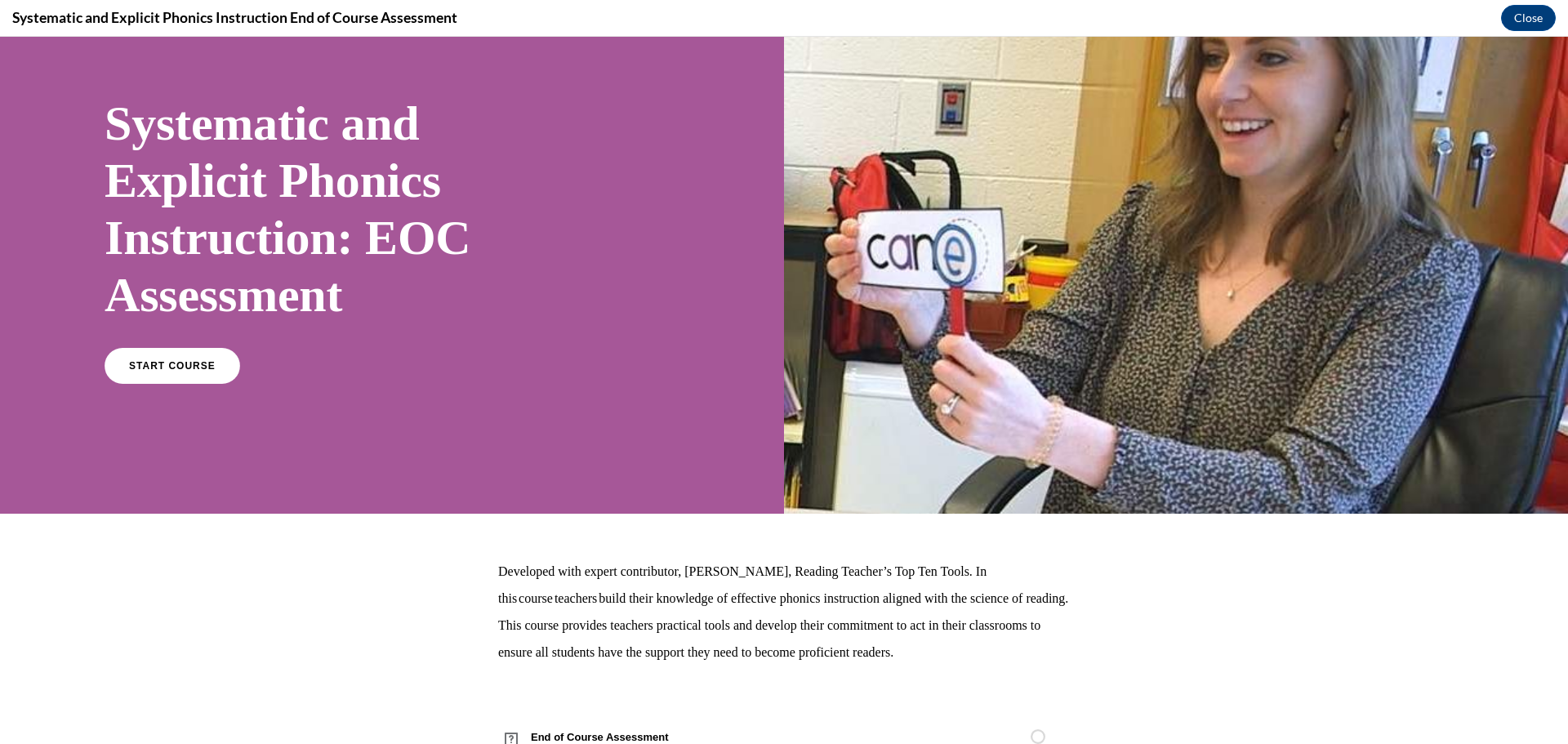
scroll to position [135, 0]
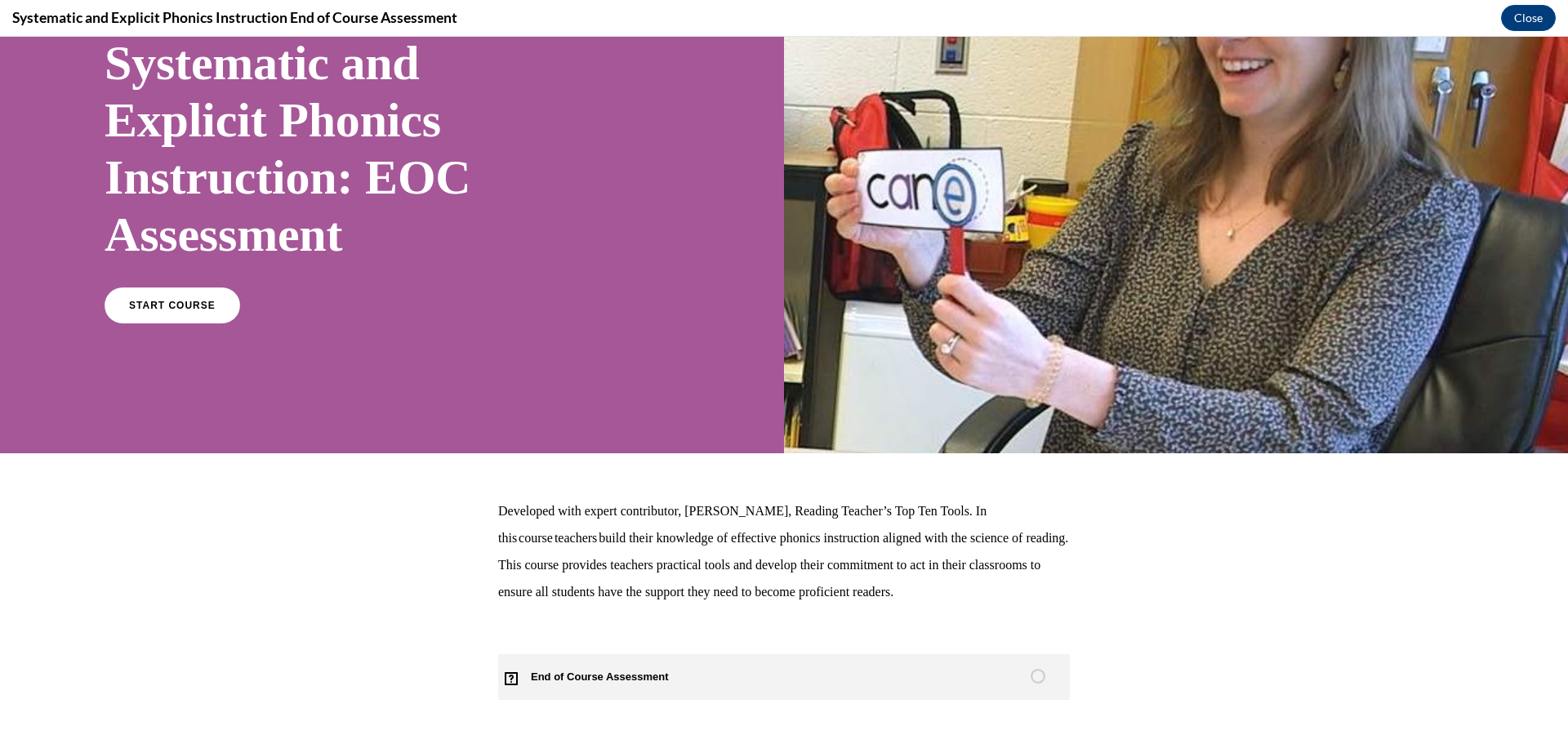
click at [546, 682] on span "End of Course Assessment" at bounding box center [609, 677] width 222 height 45
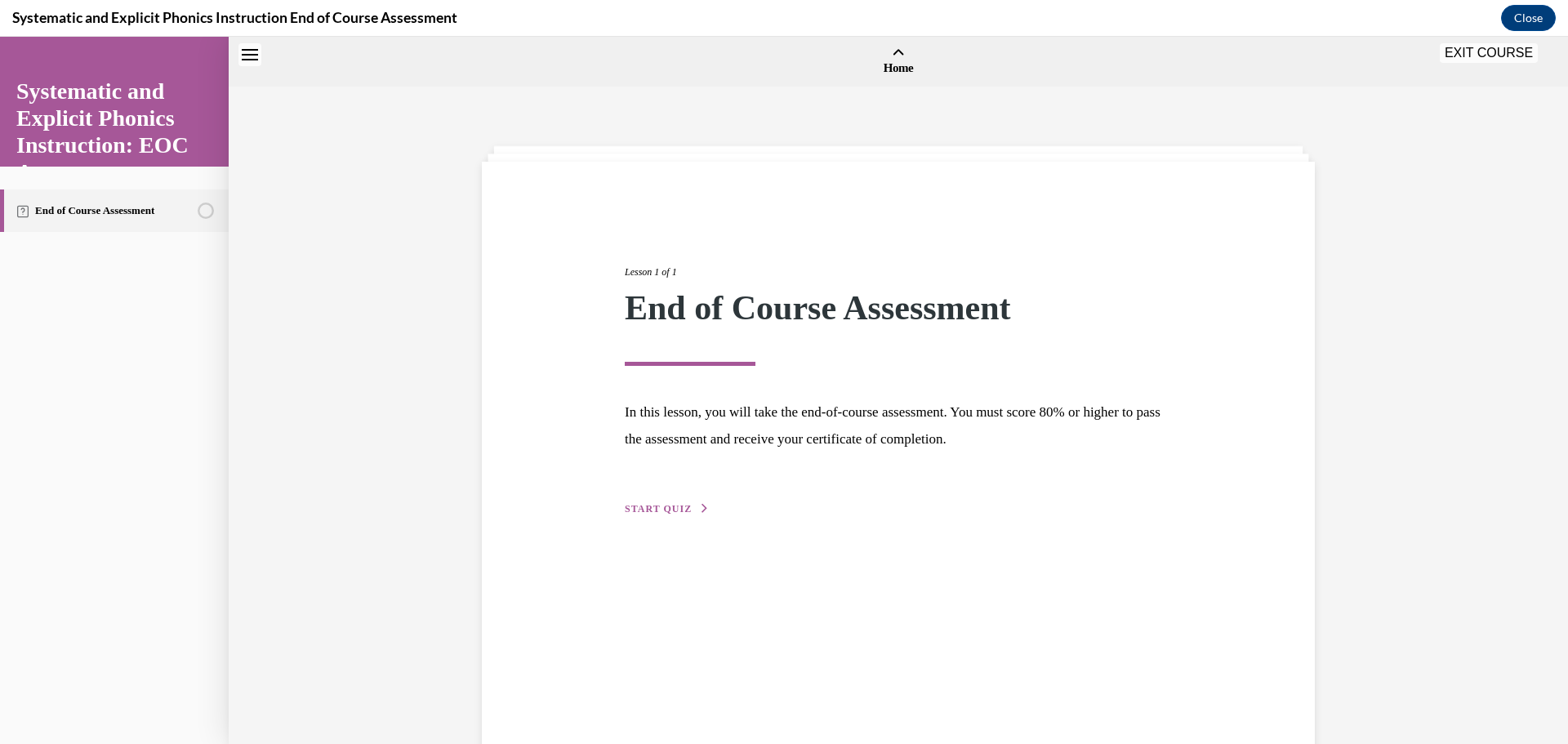
scroll to position [50, 0]
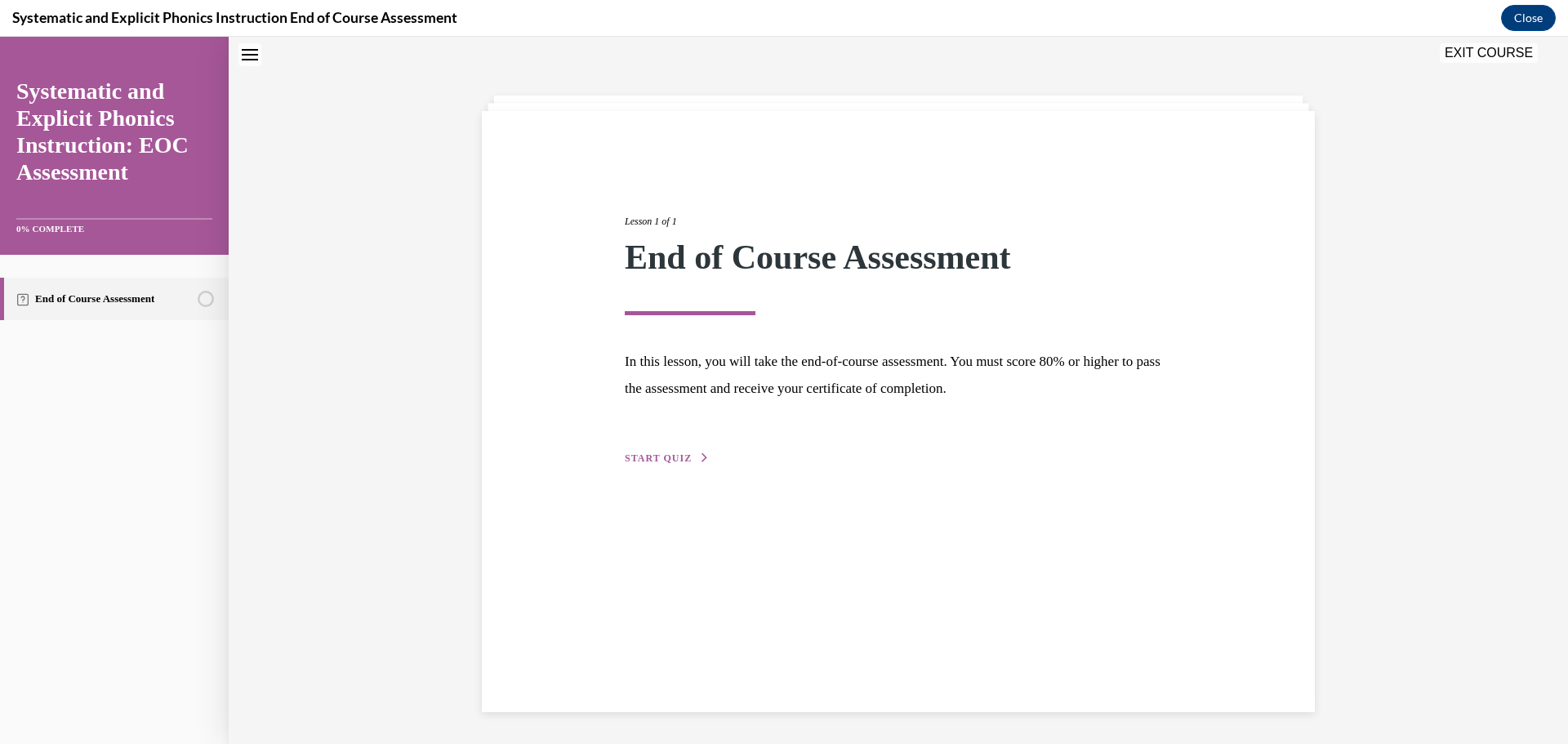
click at [657, 461] on span "START QUIZ" at bounding box center [659, 459] width 67 height 12
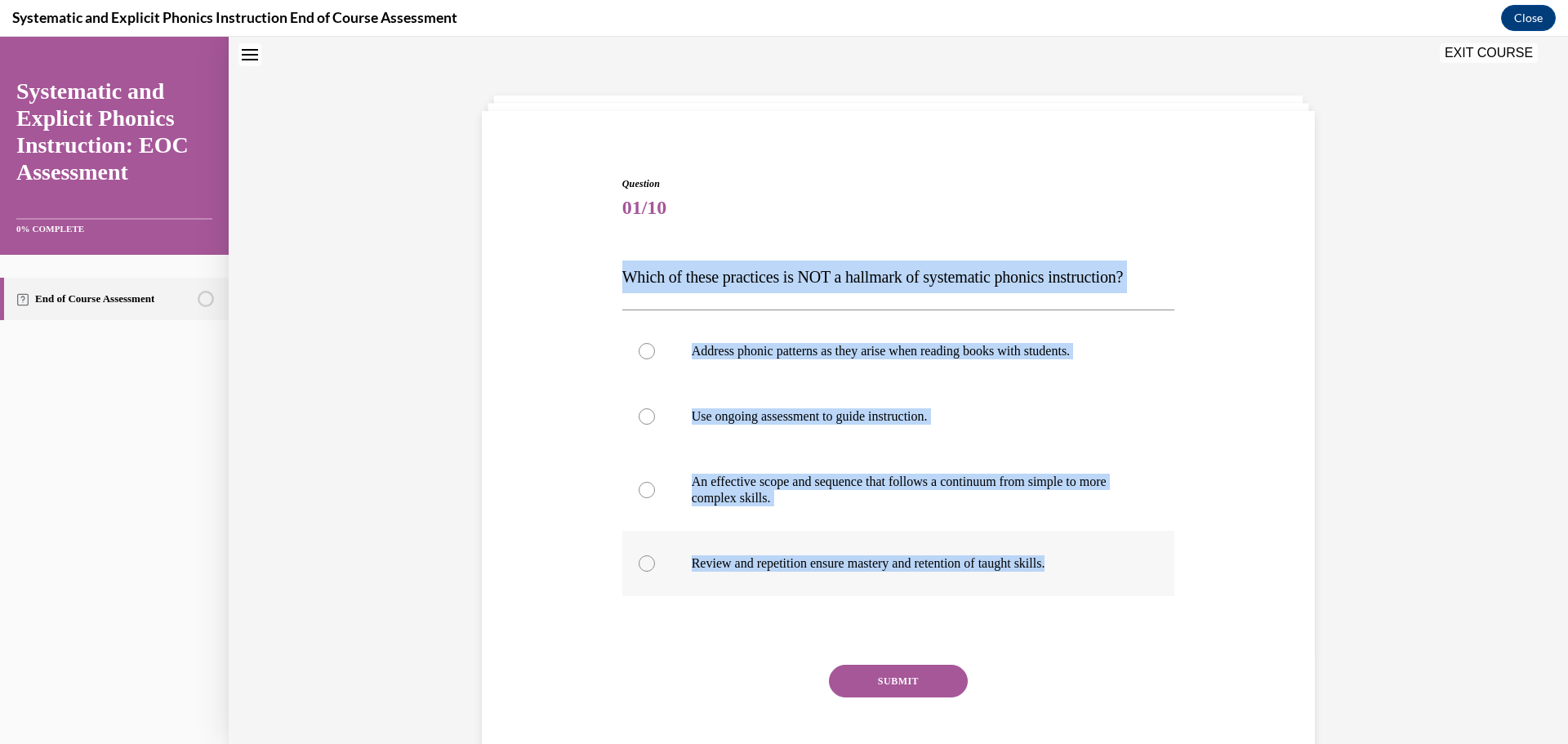
drag, startPoint x: 615, startPoint y: 272, endPoint x: 1113, endPoint y: 571, distance: 580.9
click at [1113, 571] on div "Question 01/10 Which of these practices is NOT a hallmark of systematic phonics…" at bounding box center [898, 476] width 561 height 647
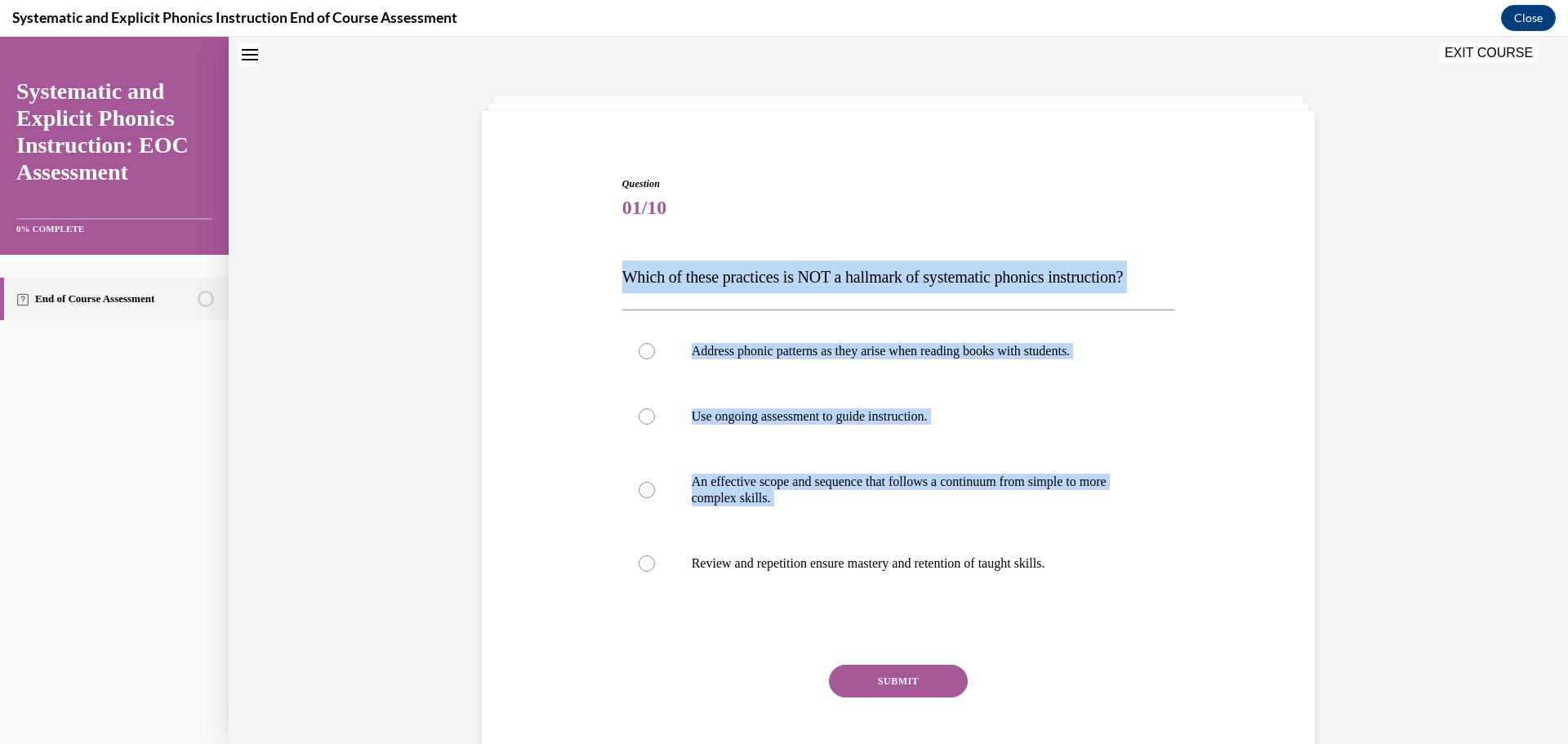
drag, startPoint x: 557, startPoint y: 358, endPoint x: 569, endPoint y: 320, distance: 39.8
click at [556, 358] on div "Question 01/10 Which of these practices is NOT a hallmark of systematic phonics…" at bounding box center [898, 463] width 841 height 672
click at [622, 242] on div "Question 01/10 Which of these practices is NOT a hallmark of systematic phonics…" at bounding box center [898, 488] width 553 height 623
drag, startPoint x: 617, startPoint y: 275, endPoint x: 1117, endPoint y: 607, distance: 600.2
click at [1117, 607] on div "Question 01/10 Which of these practices is NOT a hallmark of systematic phonics…" at bounding box center [898, 488] width 553 height 623
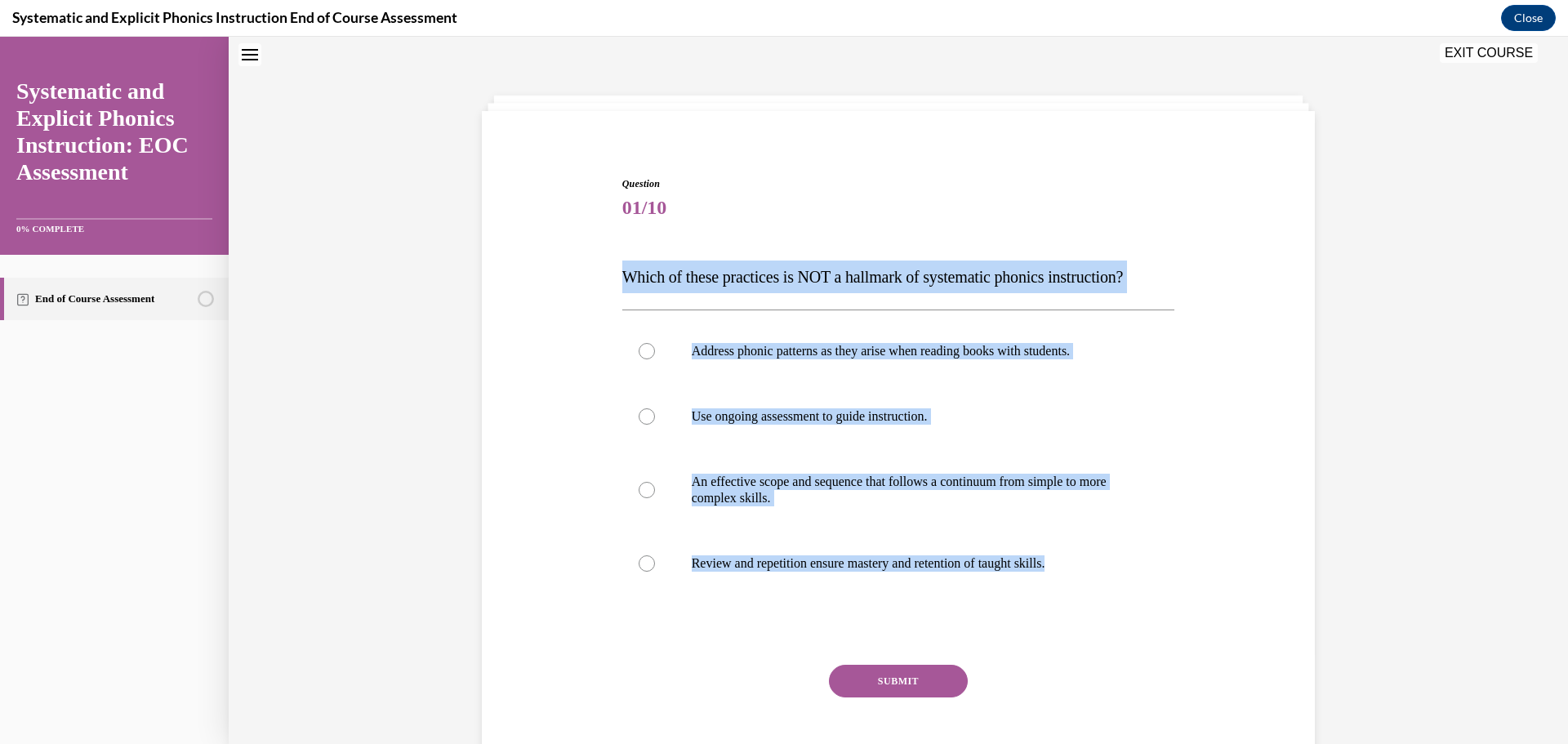
copy div "Which of these practices is NOT a hallmark of systematic phonics instruction? A…"
click at [1179, 426] on div "Question 01/10 Which of these practices is NOT a hallmark of systematic phonics…" at bounding box center [898, 463] width 841 height 672
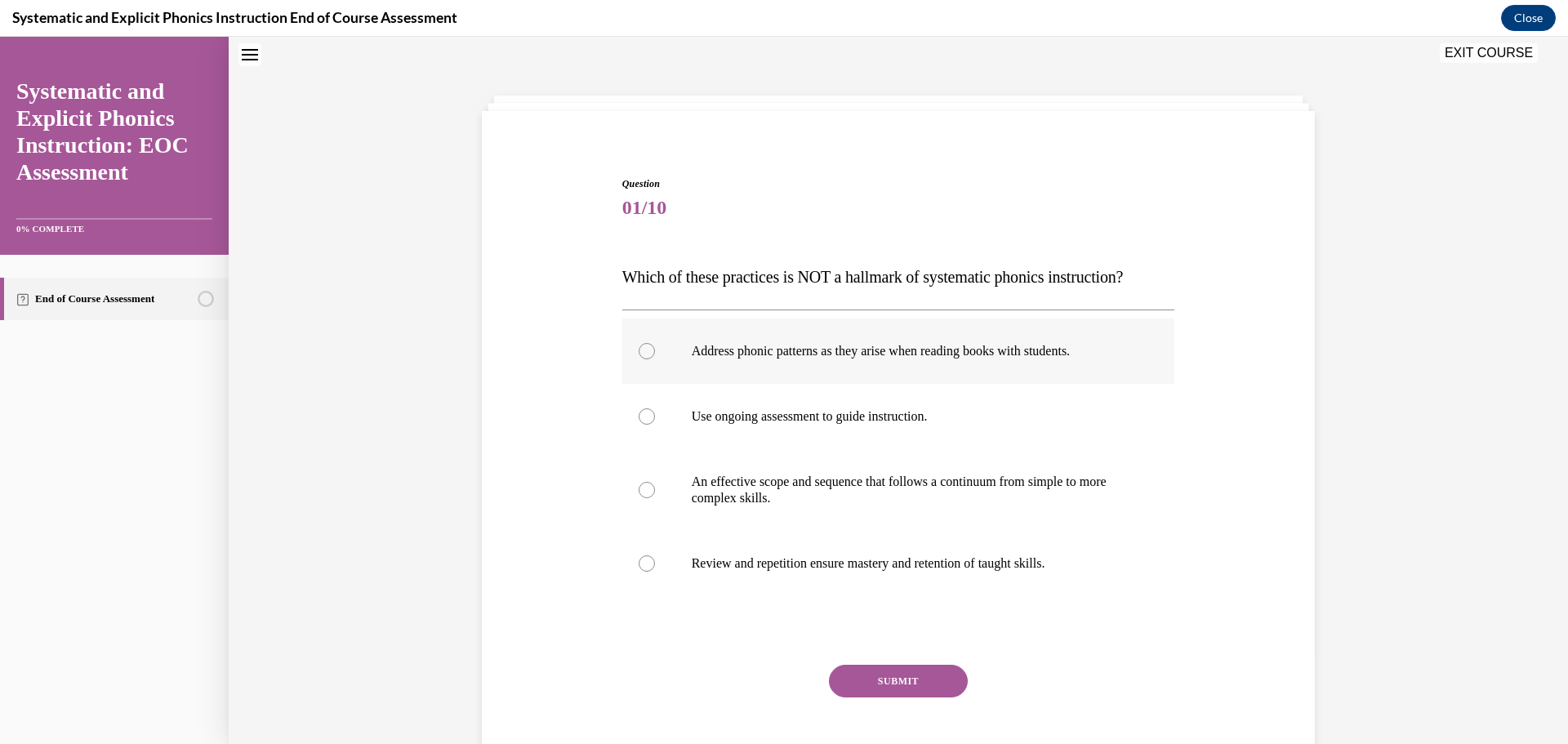
click at [879, 348] on p "Address phonic patterns as they arise when reading books with students." at bounding box center [913, 351] width 442 height 16
click at [907, 681] on button "SUBMIT" at bounding box center [898, 681] width 139 height 33
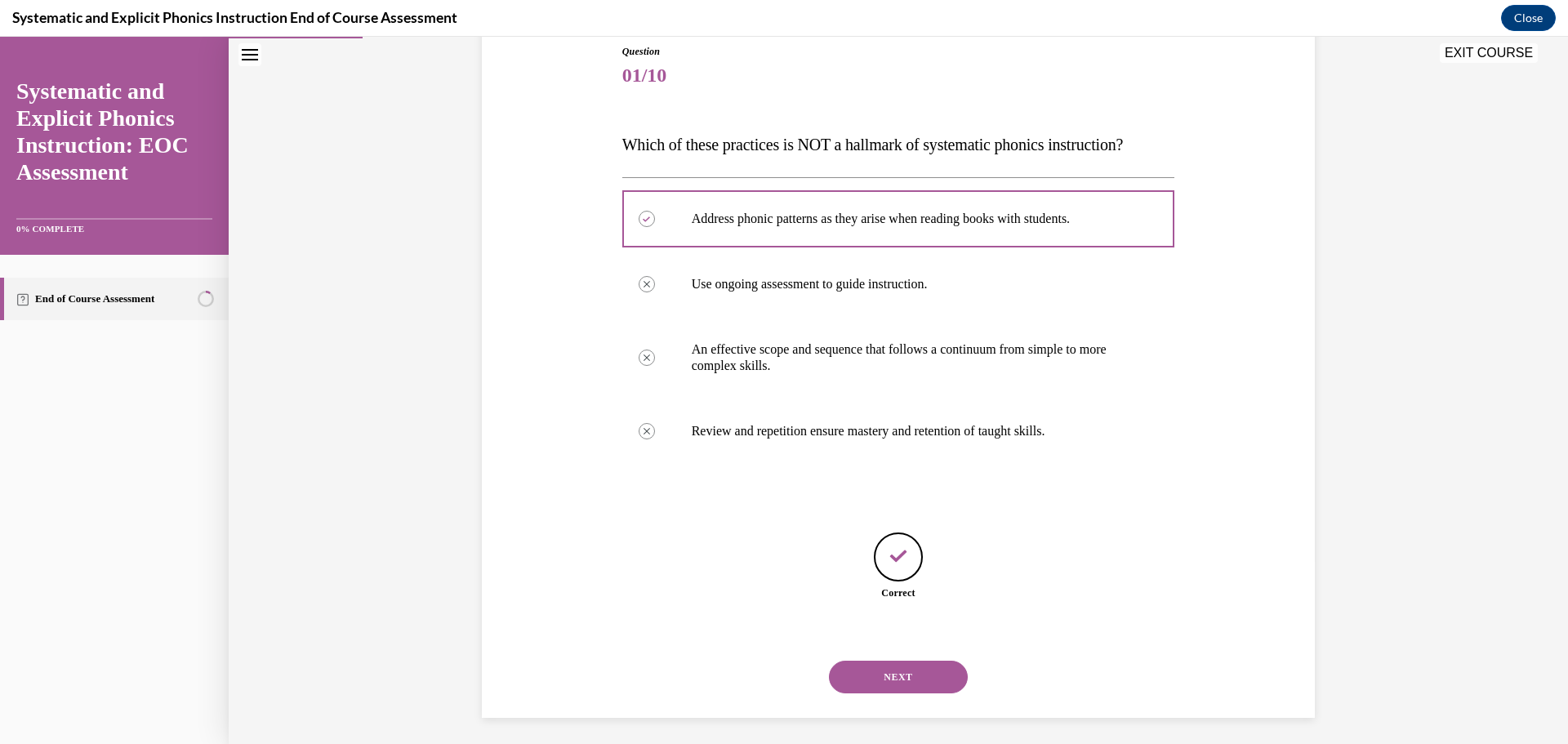
scroll to position [189, 0]
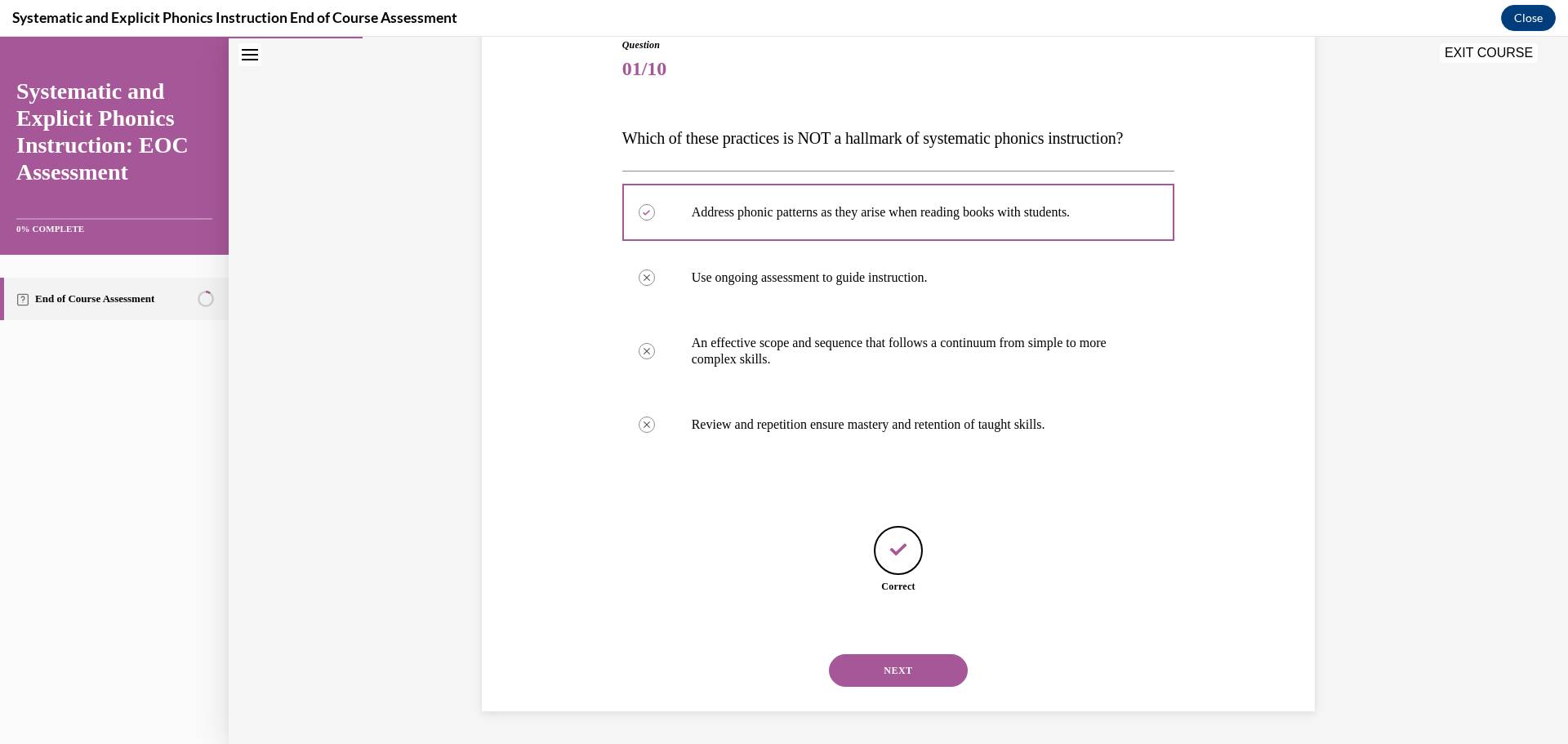
click at [916, 663] on button "NEXT" at bounding box center [898, 670] width 139 height 33
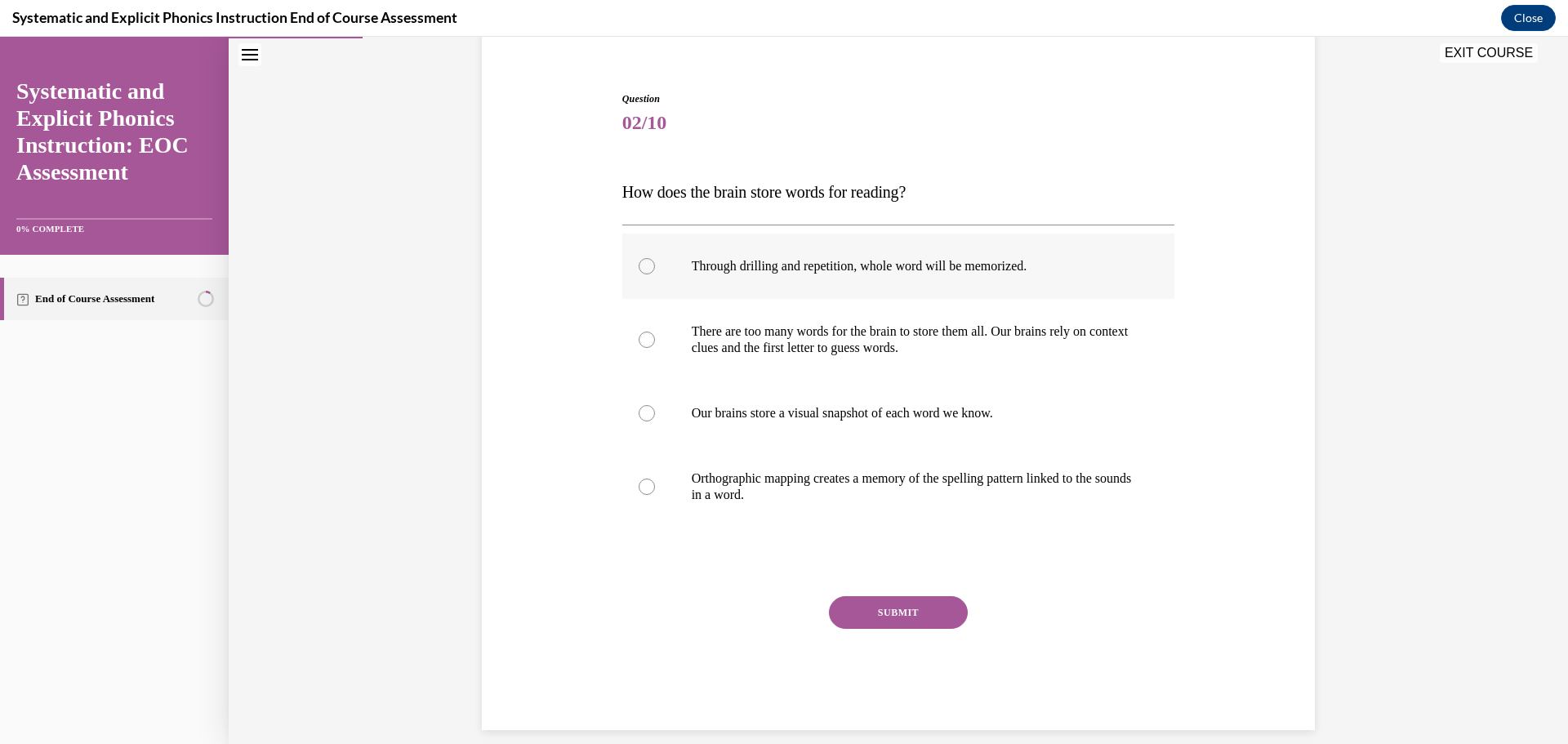
scroll to position [137, 0]
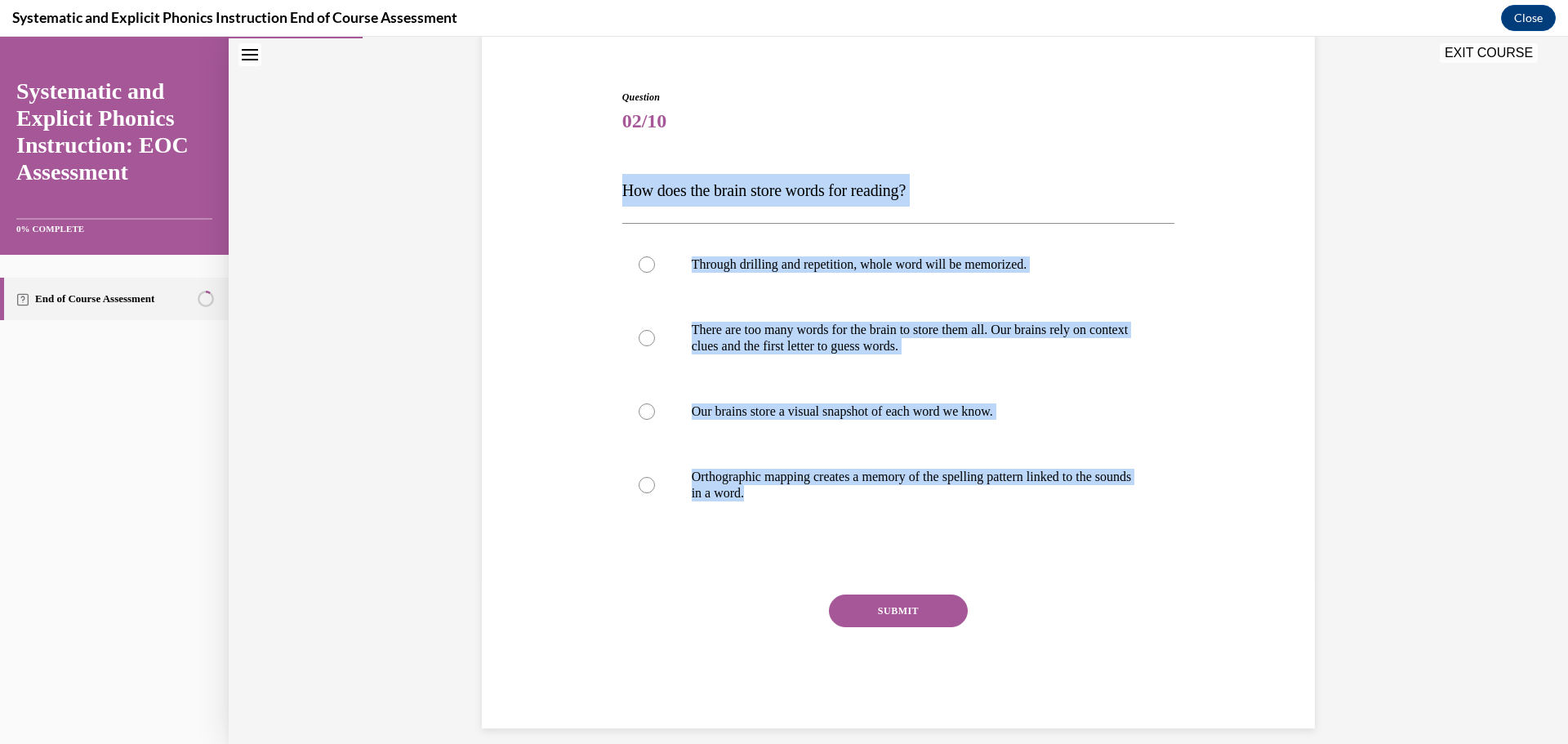
drag, startPoint x: 617, startPoint y: 194, endPoint x: 1022, endPoint y: 535, distance: 529.4
click at [1022, 535] on div "Question 02/10 How does the brain store words for reading? Through drilling and…" at bounding box center [898, 409] width 553 height 639
copy div "How does the brain store words for reading? Through drilling and repetition, wh…"
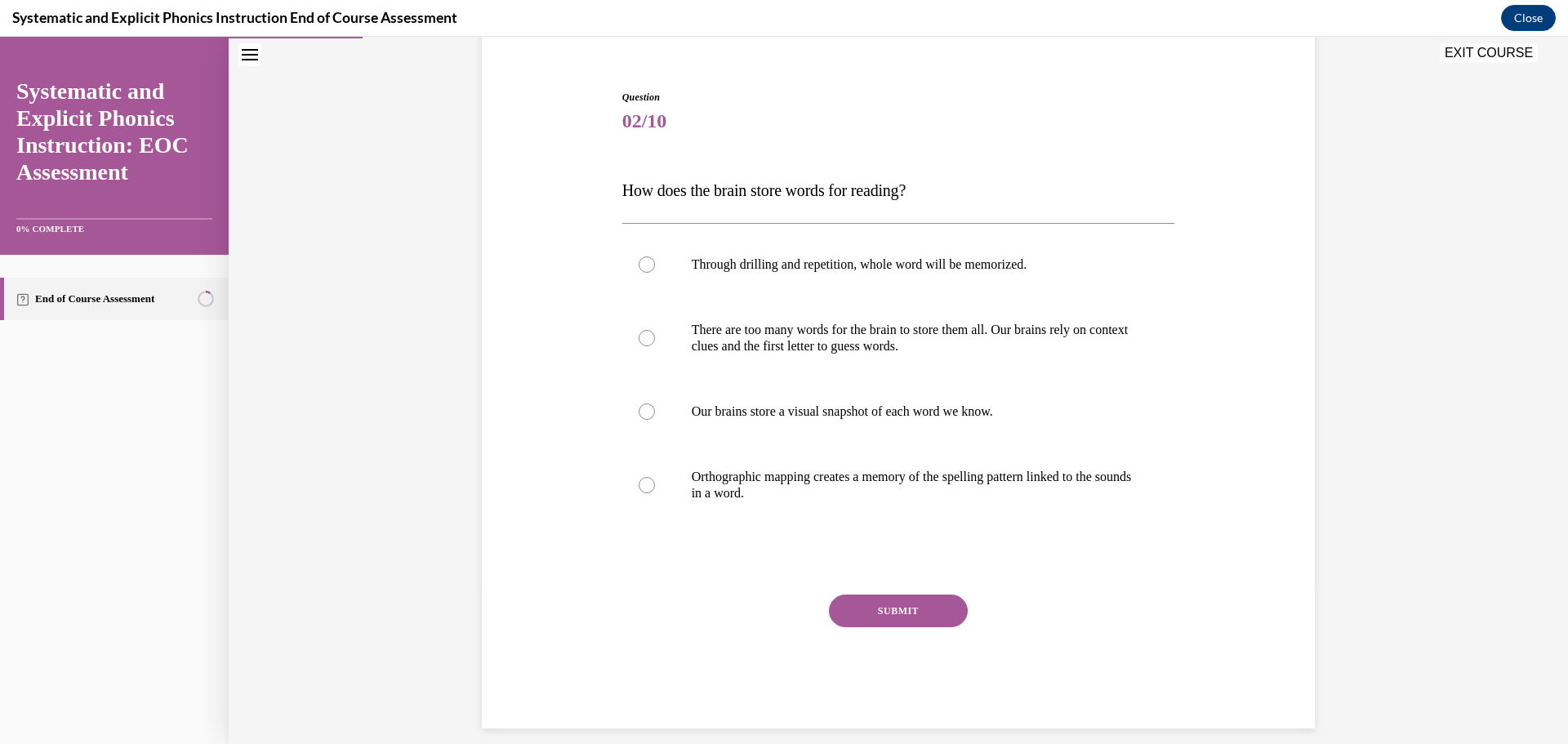
click at [1109, 577] on div "Question 02/10 How does the brain store words for reading? Through drilling and…" at bounding box center [898, 409] width 553 height 639
click at [644, 494] on div at bounding box center [898, 485] width 553 height 82
click at [887, 614] on button "SUBMIT" at bounding box center [898, 611] width 139 height 33
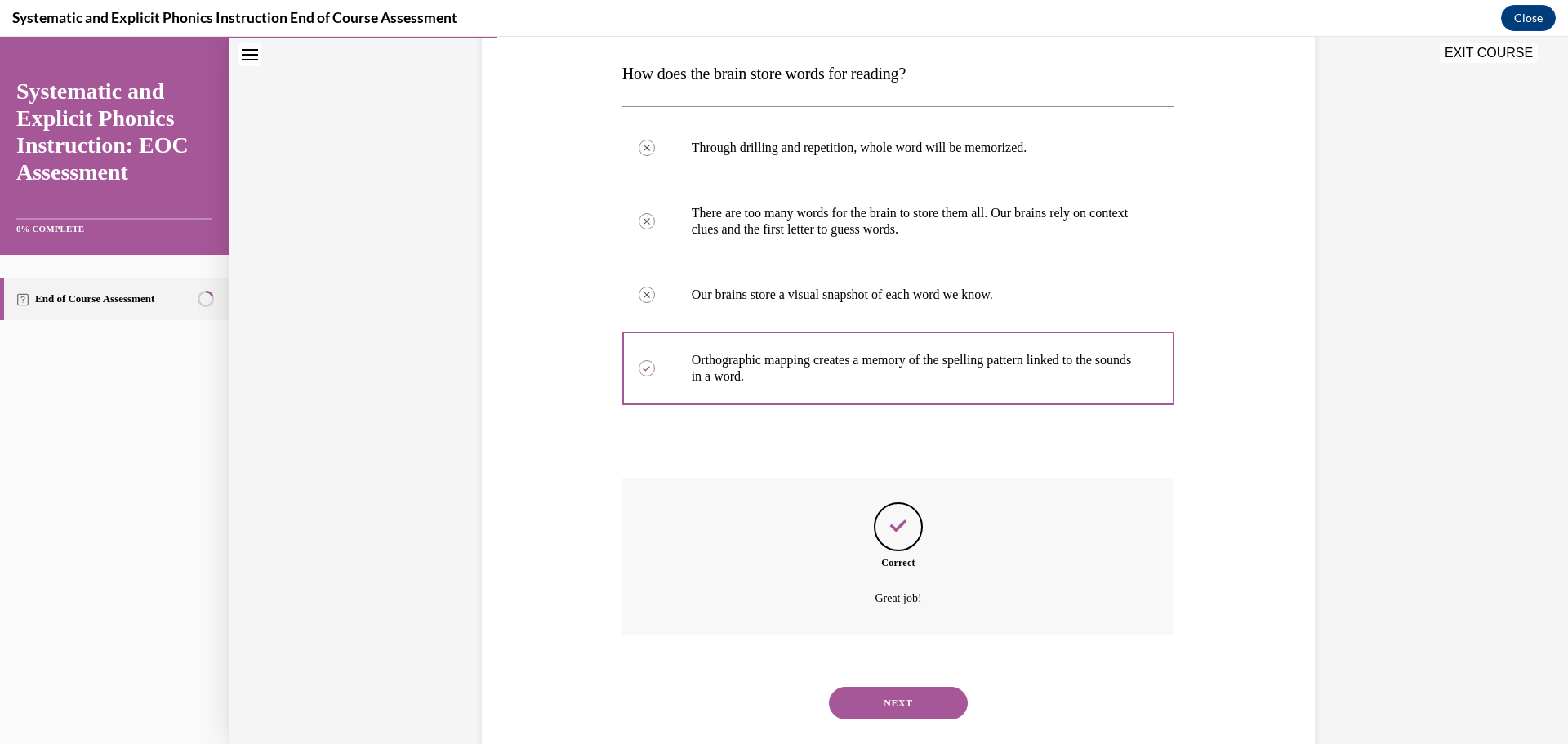
scroll to position [287, 0]
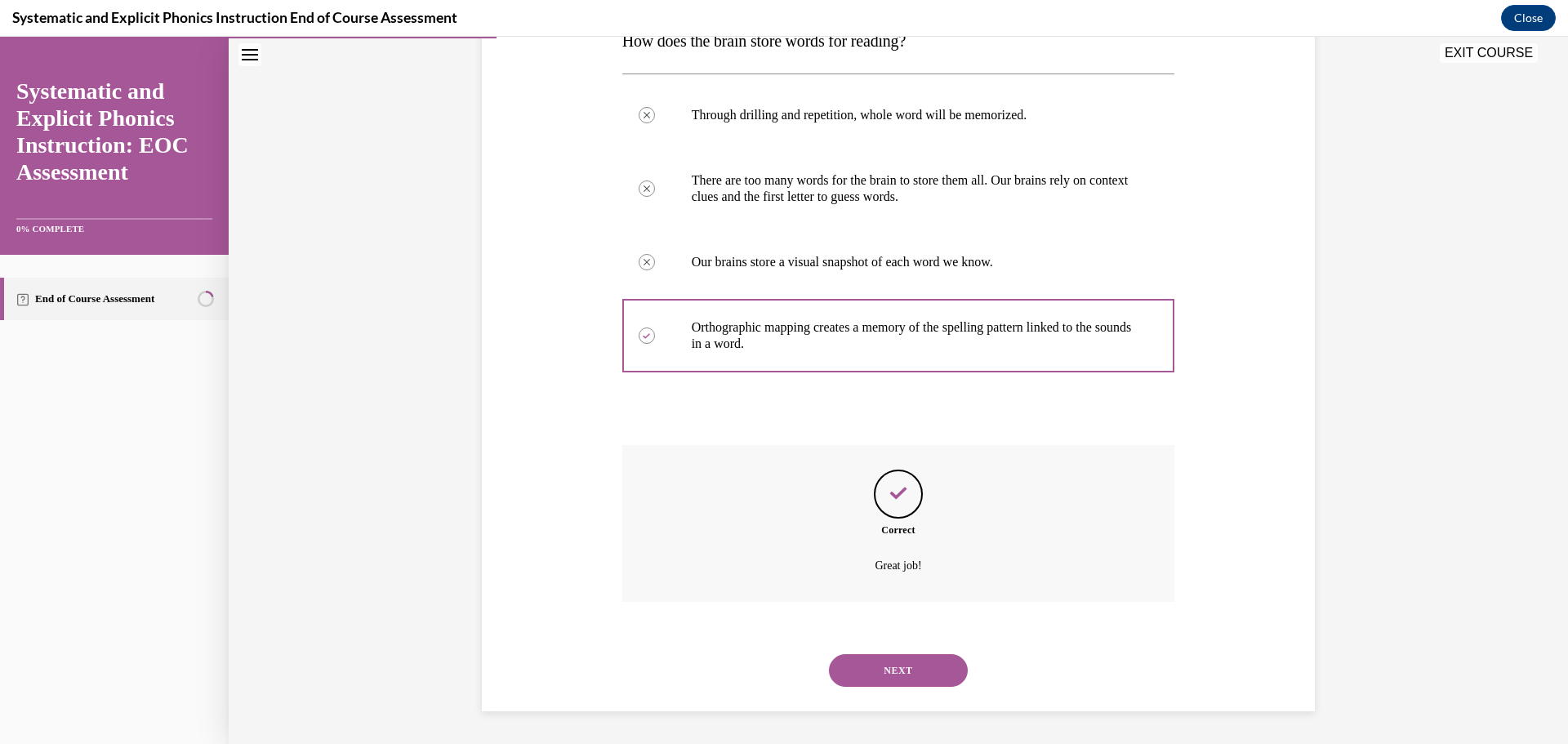
click at [888, 664] on button "NEXT" at bounding box center [898, 670] width 139 height 33
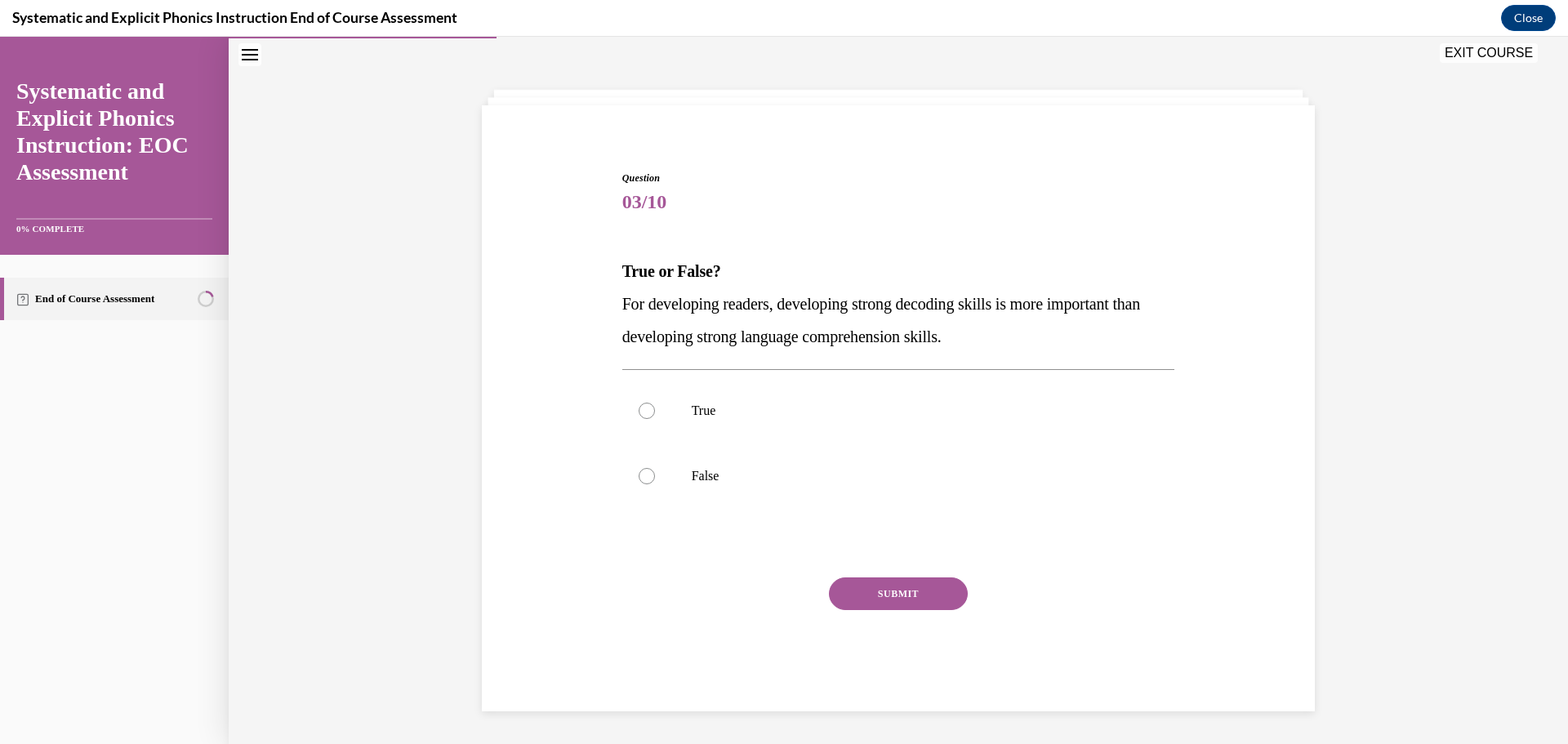
scroll to position [56, 0]
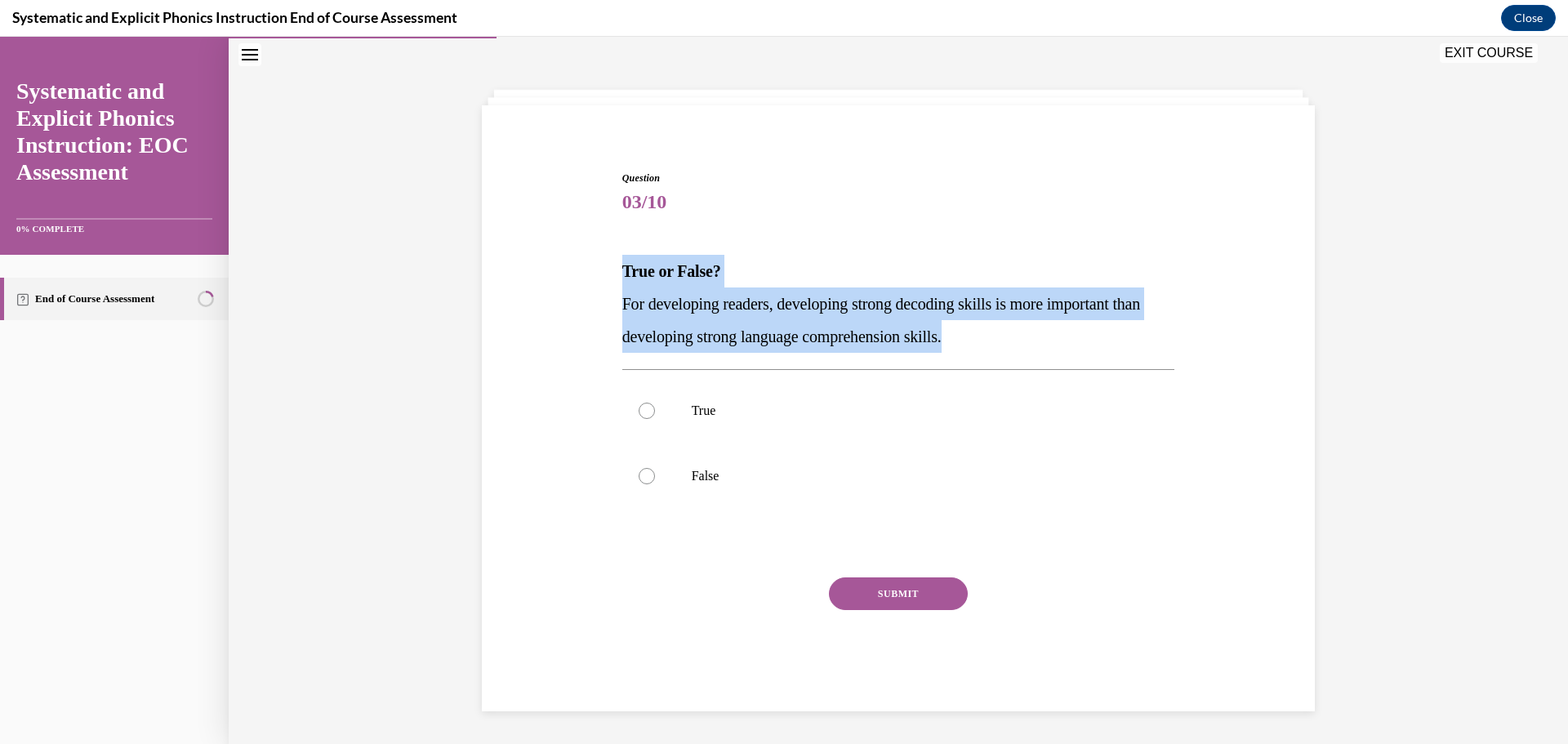
drag, startPoint x: 617, startPoint y: 273, endPoint x: 1025, endPoint y: 339, distance: 413.3
click at [1025, 339] on div "True or False? For developing readers, developing strong decoding skills is mor…" at bounding box center [898, 304] width 553 height 98
copy div "True or False? For developing readers, developing strong decoding skills is mor…"
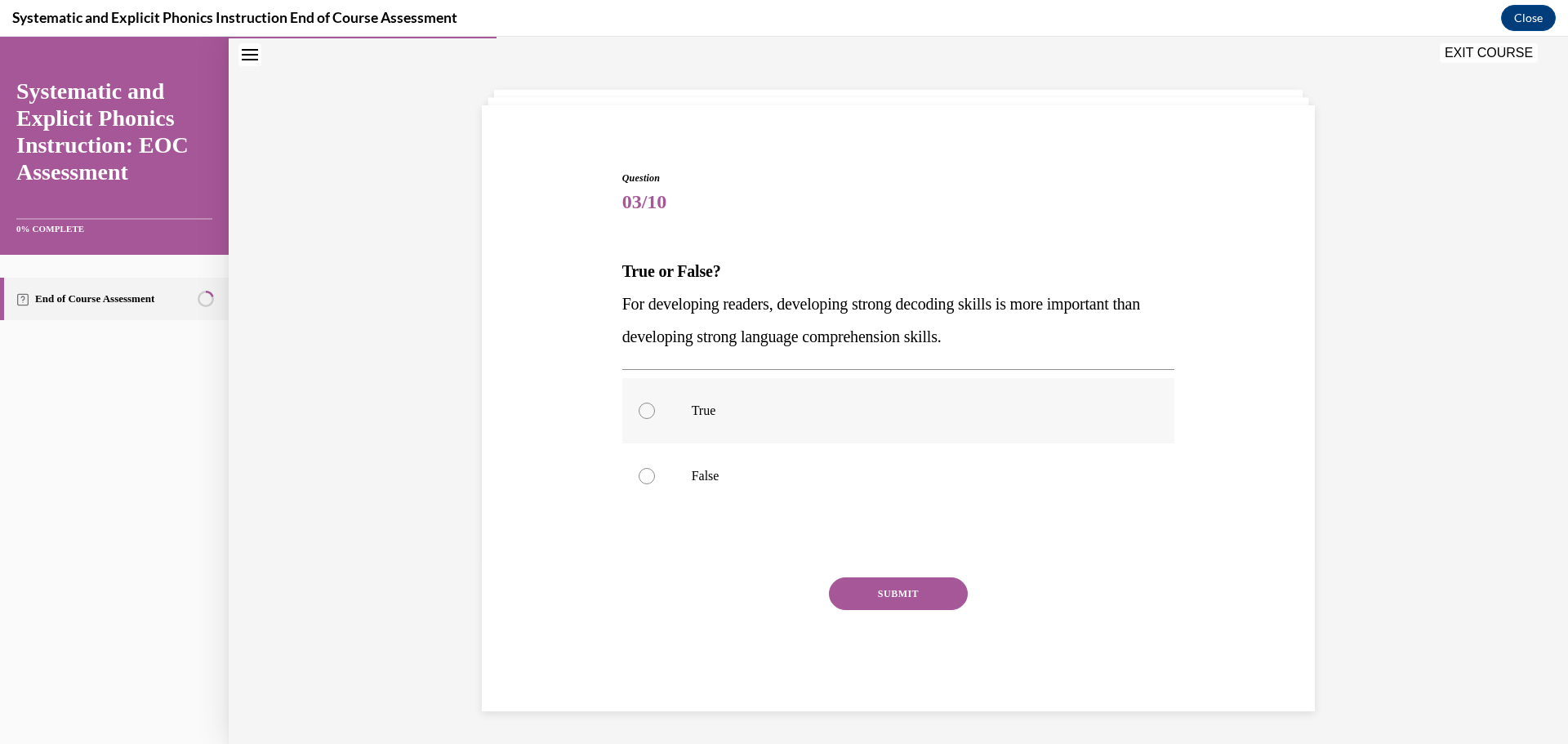
click at [913, 441] on div at bounding box center [898, 411] width 553 height 66
click at [829, 479] on p "False" at bounding box center [913, 476] width 442 height 16
click at [910, 598] on button "SUBMIT" at bounding box center [898, 593] width 139 height 33
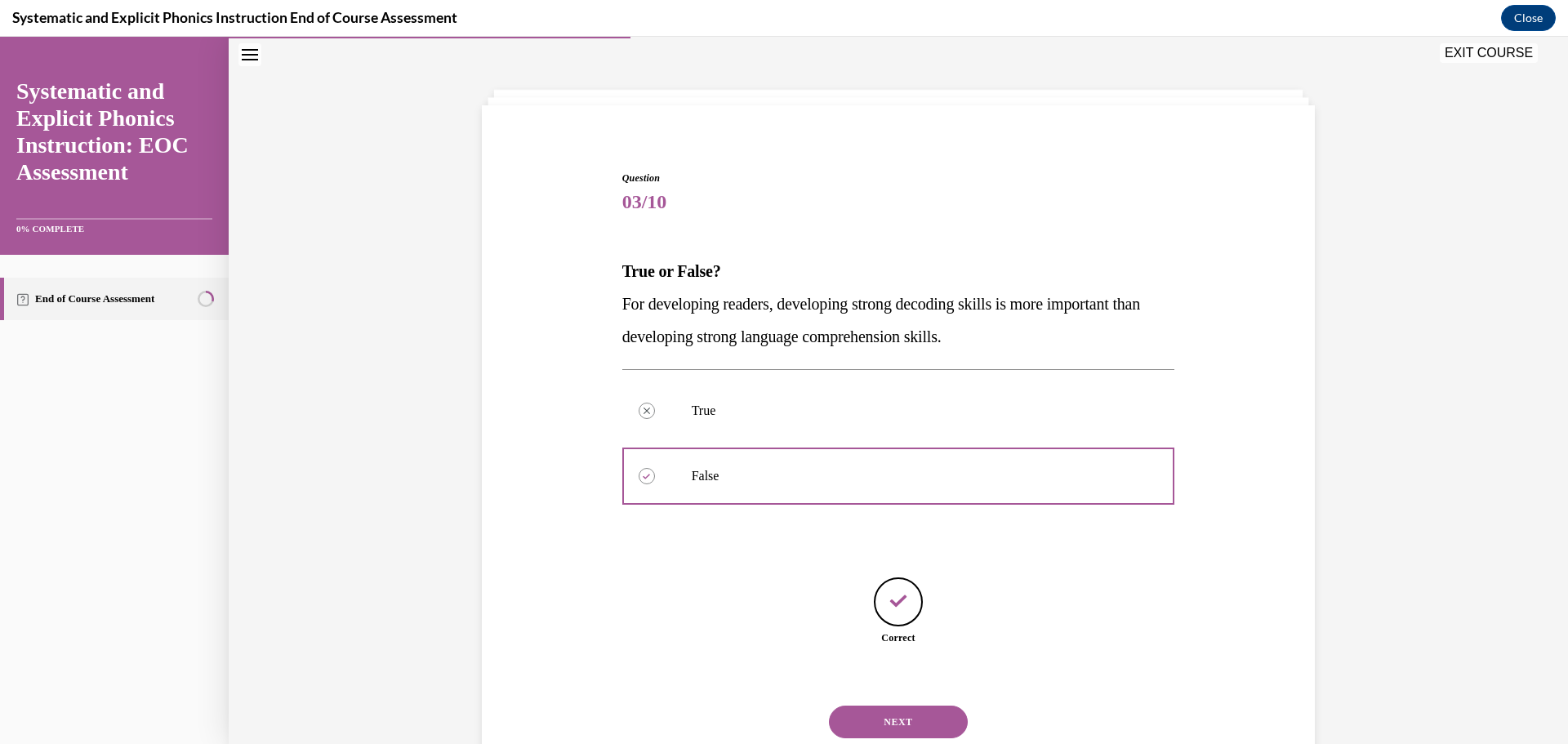
scroll to position [108, 0]
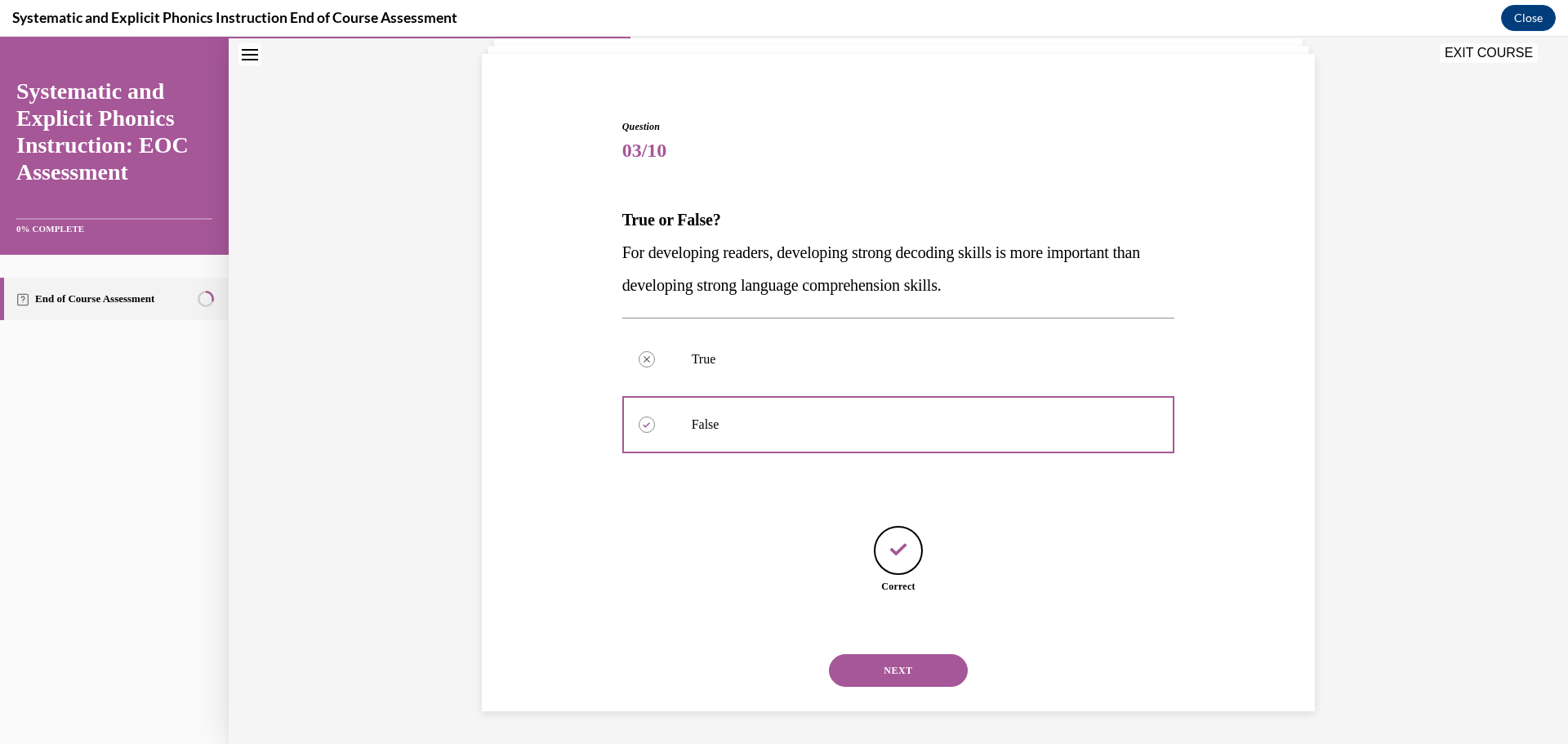
click at [916, 662] on button "NEXT" at bounding box center [898, 670] width 139 height 33
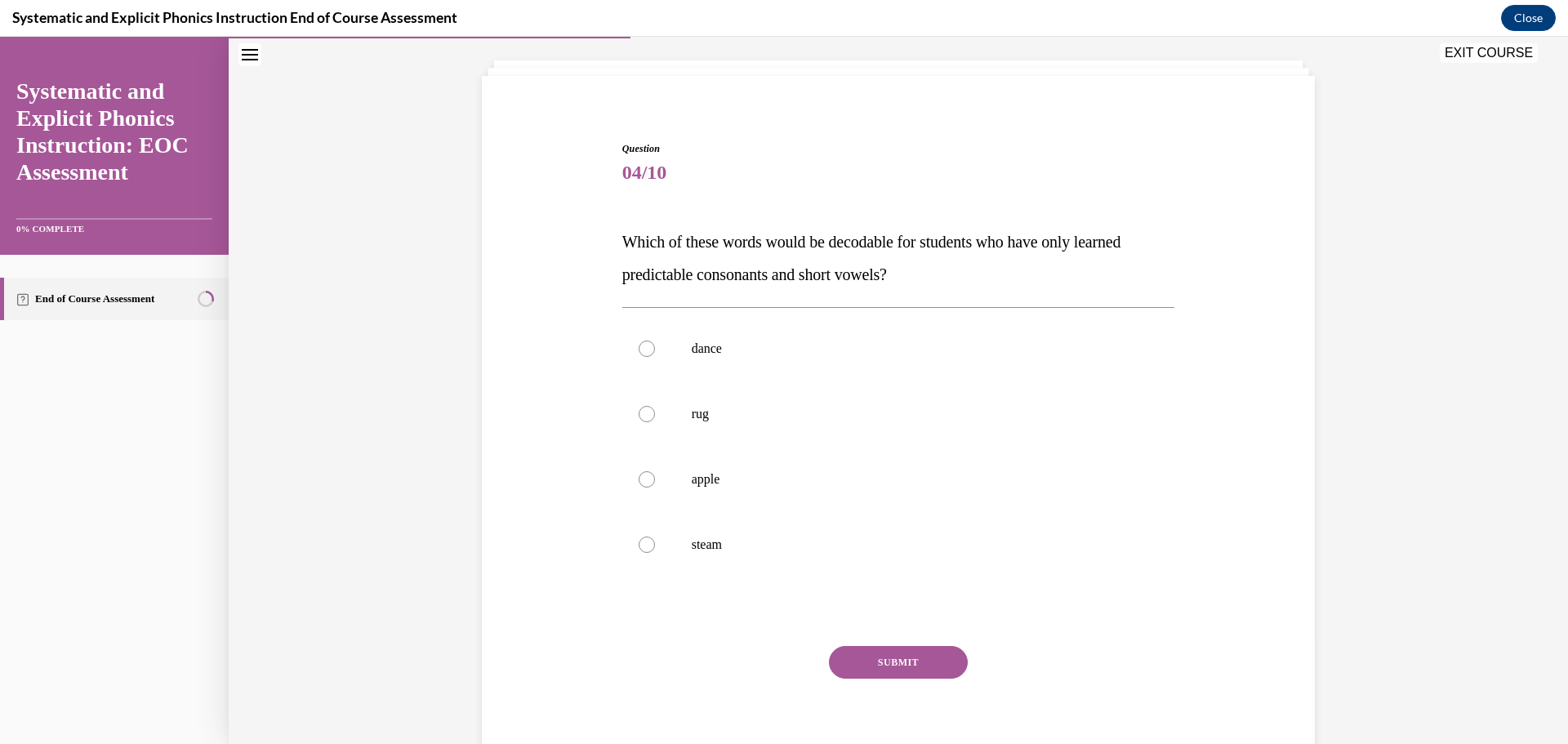
scroll to position [91, 0]
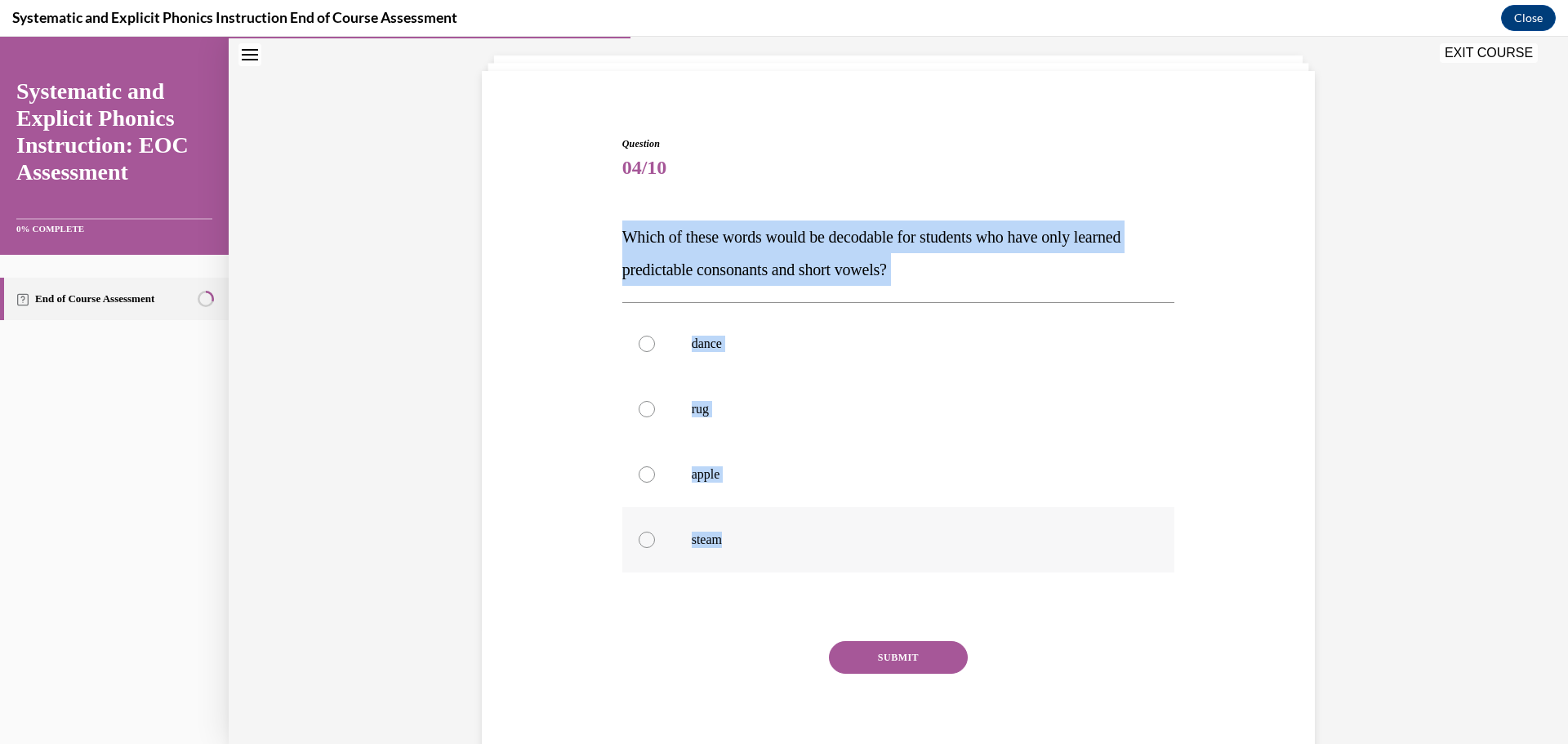
drag, startPoint x: 623, startPoint y: 239, endPoint x: 1036, endPoint y: 540, distance: 511.0
click at [1036, 540] on div "Question 04/10 Which of these words would be decodable for students who have on…" at bounding box center [898, 455] width 553 height 639
copy div "Which of these words would be decodable for students who have only learned pred…"
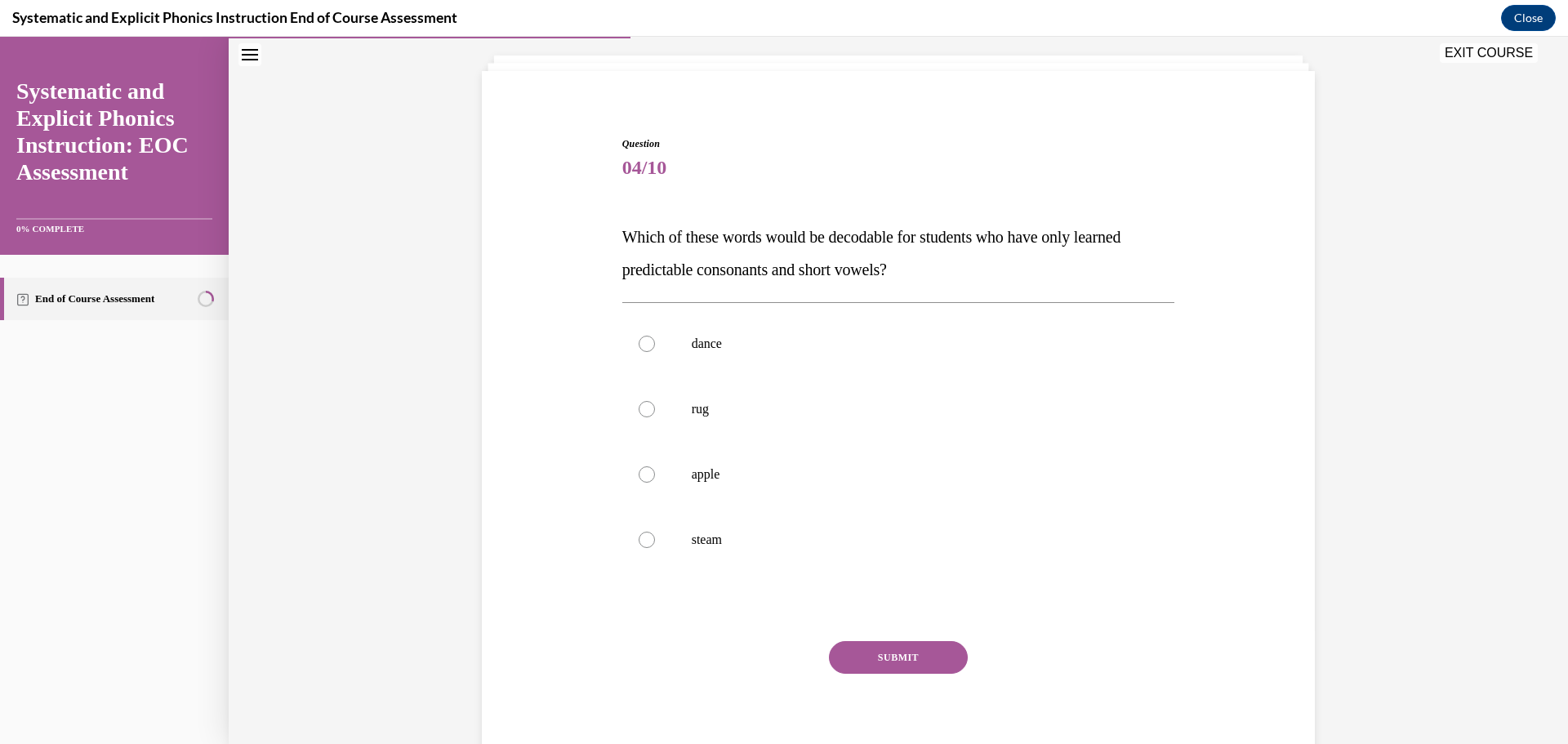
click at [1112, 160] on span "04/10" at bounding box center [898, 167] width 553 height 33
click at [792, 411] on p "rug" at bounding box center [913, 409] width 442 height 16
click at [908, 651] on button "SUBMIT" at bounding box center [898, 657] width 139 height 33
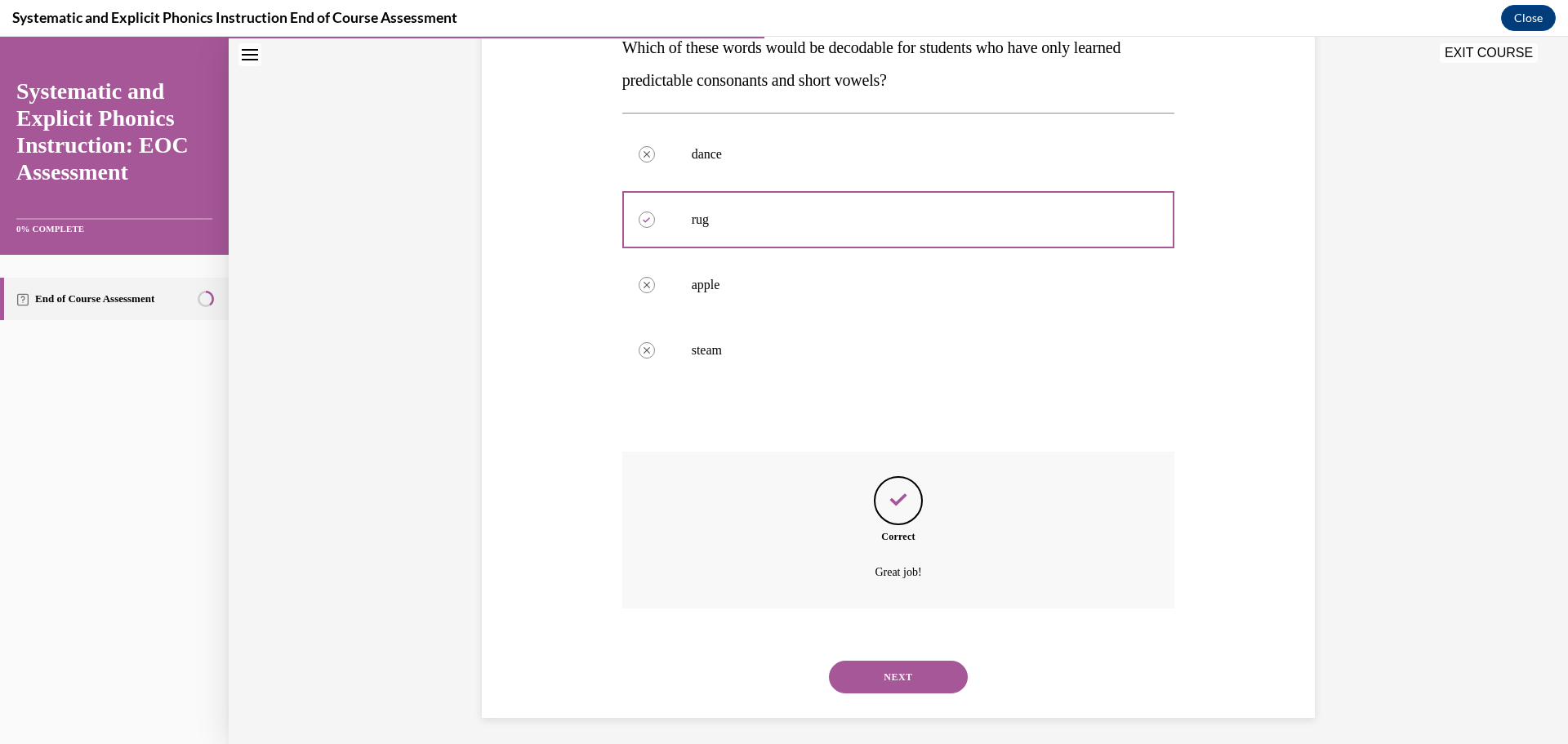
scroll to position [287, 0]
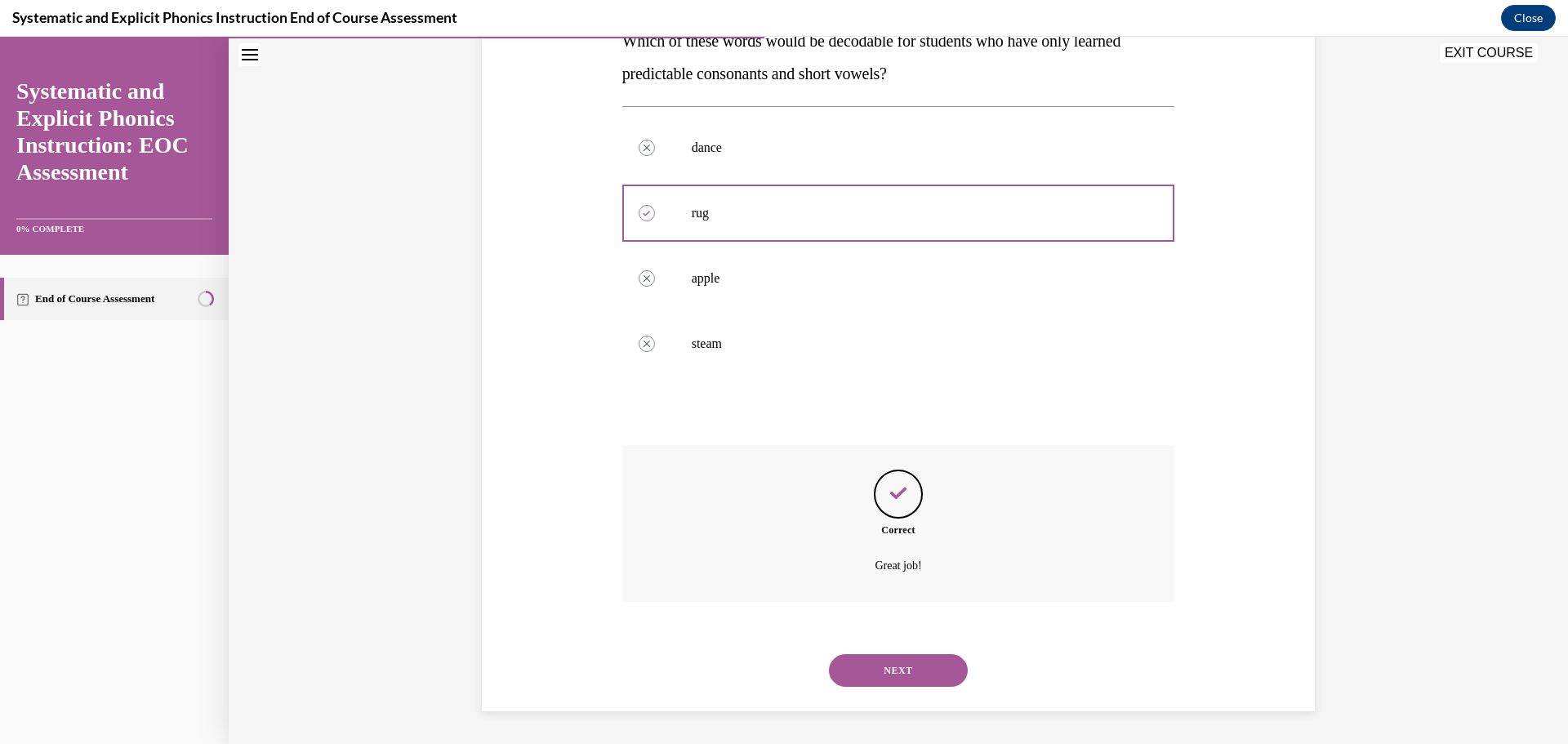
click at [906, 662] on button "NEXT" at bounding box center [898, 670] width 139 height 33
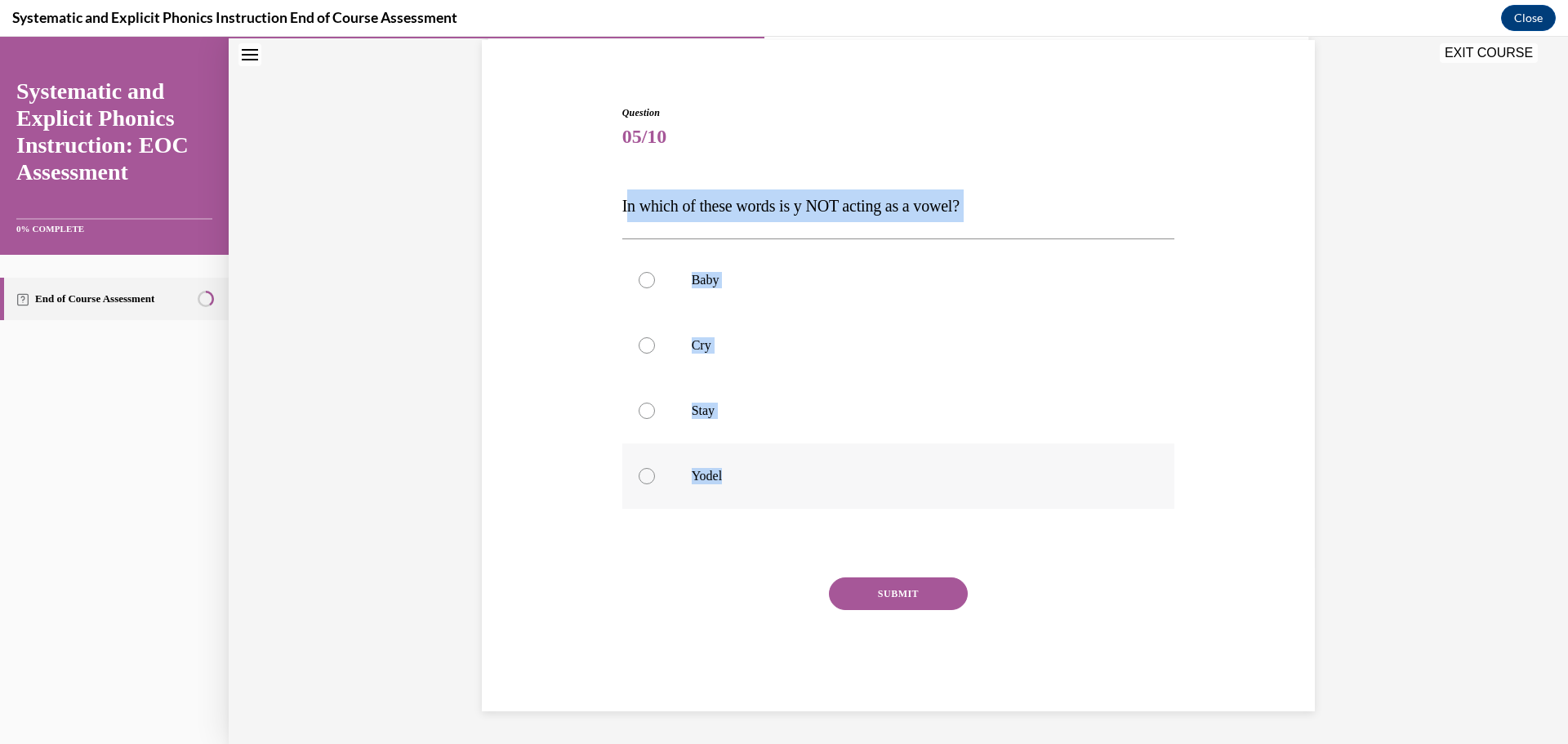
drag, startPoint x: 619, startPoint y: 208, endPoint x: 973, endPoint y: 472, distance: 441.6
click at [973, 472] on div "Question 05/10 In which of these words is y NOT acting as a vowel? Baby Cry Sta…" at bounding box center [898, 408] width 553 height 606
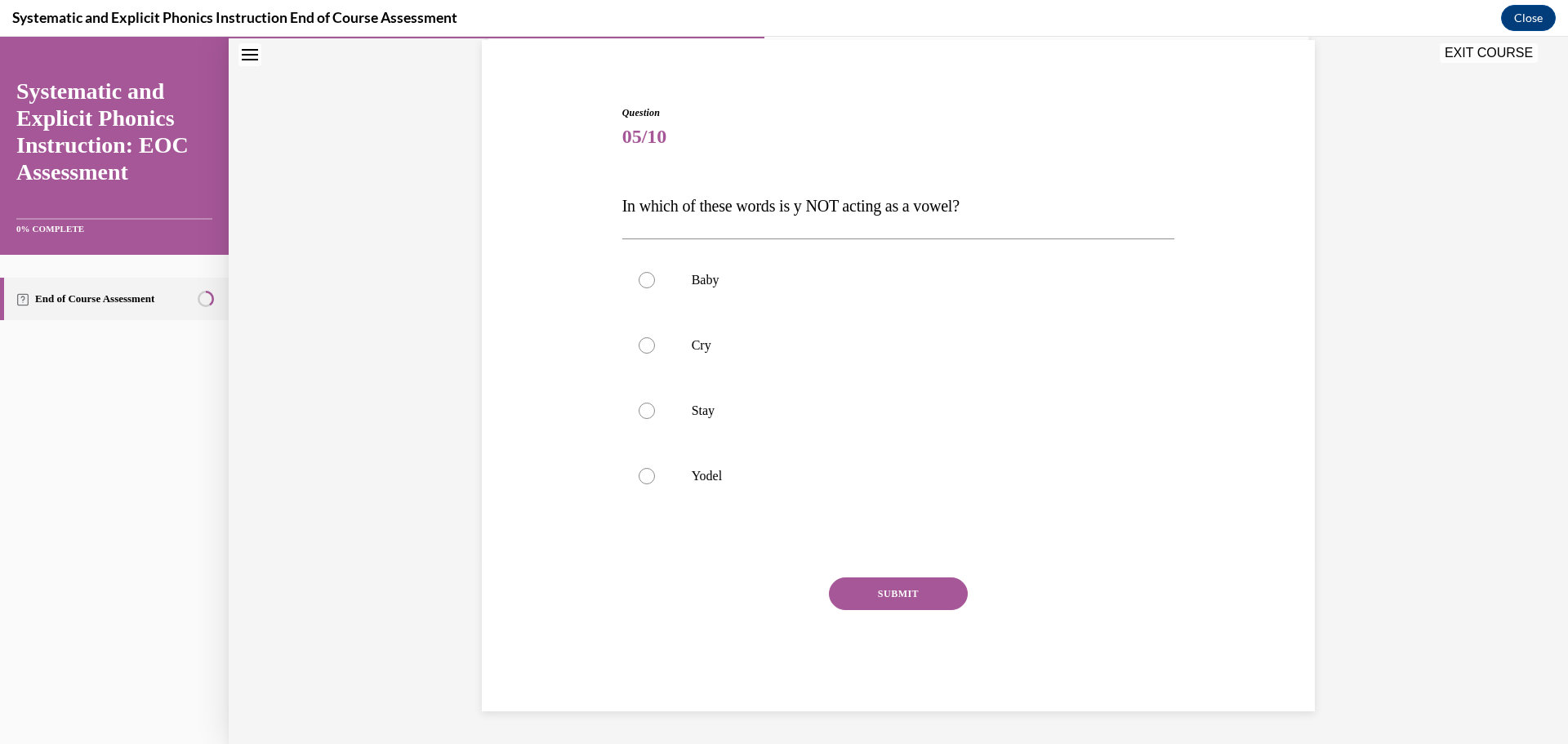
click at [611, 212] on div "Question 05/10 In which of these words is y NOT acting as a vowel? Baby Cry Sta…" at bounding box center [898, 384] width 841 height 655
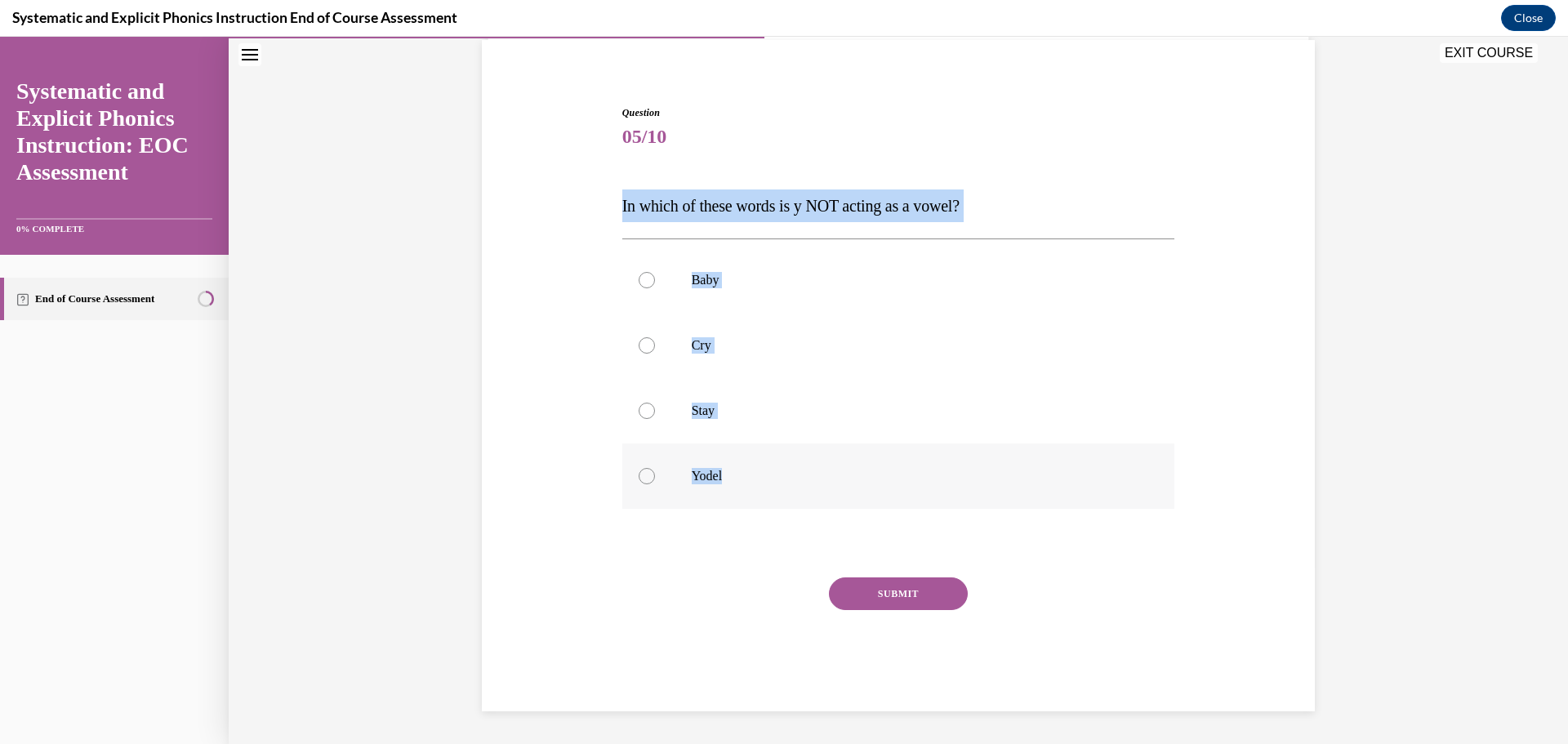
drag, startPoint x: 614, startPoint y: 206, endPoint x: 887, endPoint y: 479, distance: 386.1
click at [887, 479] on div "Question 05/10 In which of these words is y NOT acting as a vowel? Baby Cry Sta…" at bounding box center [898, 396] width 561 height 630
copy div "In which of these words is y NOT acting as a vowel? Baby Cry Stay Yodel"
click at [1046, 380] on div at bounding box center [898, 411] width 553 height 66
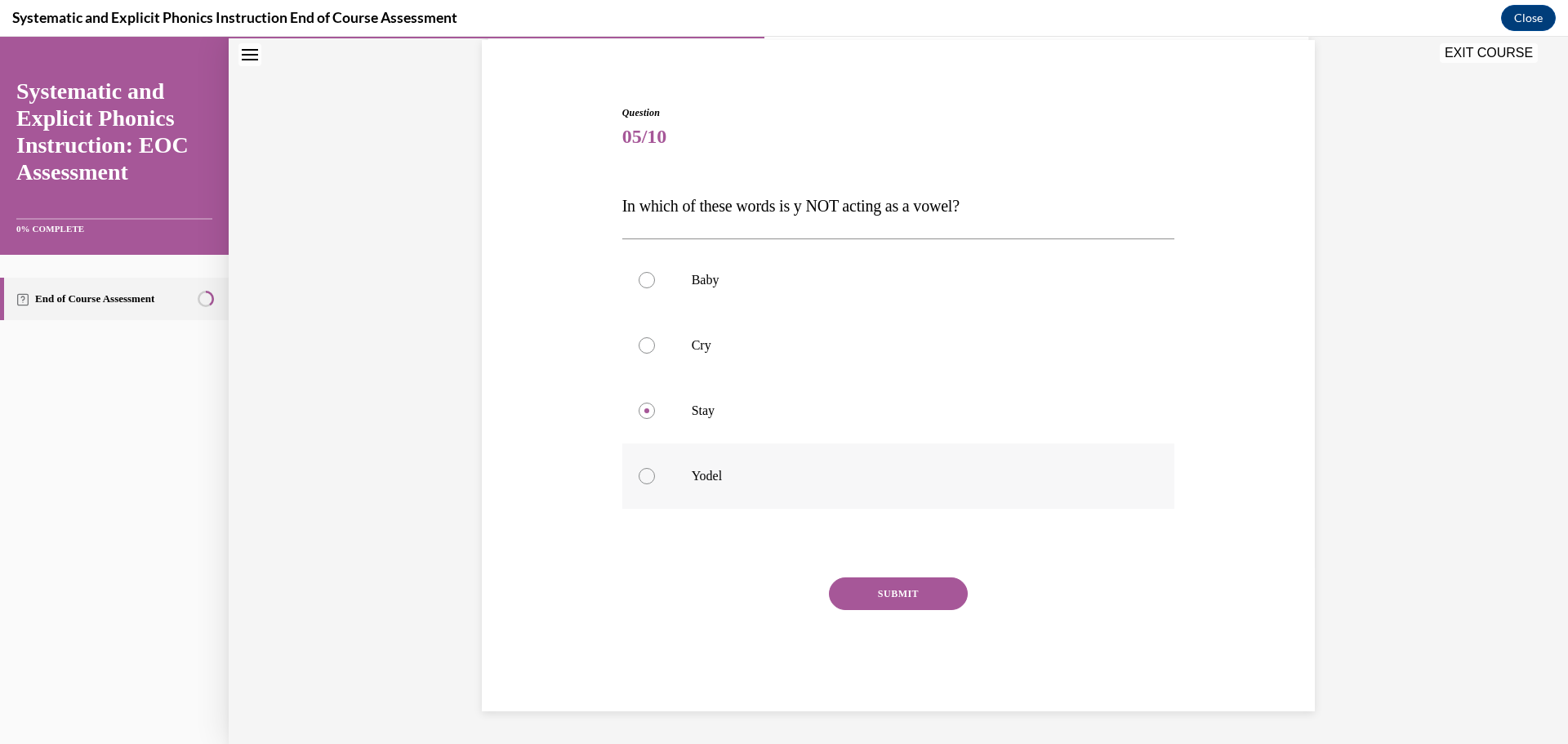
click at [940, 477] on p "Yodel" at bounding box center [913, 476] width 442 height 16
drag, startPoint x: 933, startPoint y: 575, endPoint x: 929, endPoint y: 587, distance: 12.6
click at [929, 585] on div "Question 05/10 In which of these words is y NOT acting as a vowel? Baby Cry Sta…" at bounding box center [898, 408] width 553 height 606
click at [888, 587] on button "SUBMIT" at bounding box center [898, 593] width 139 height 33
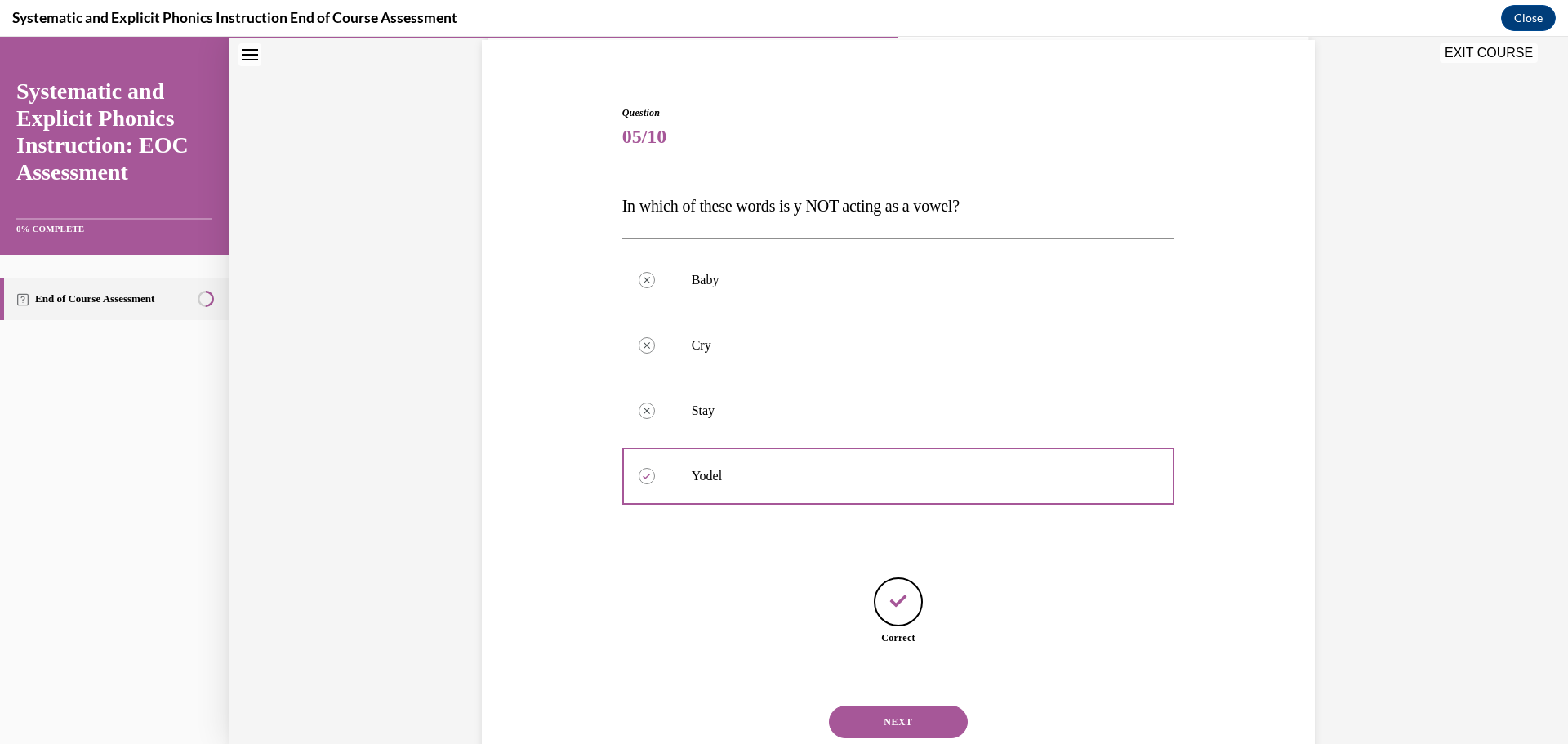
scroll to position [173, 0]
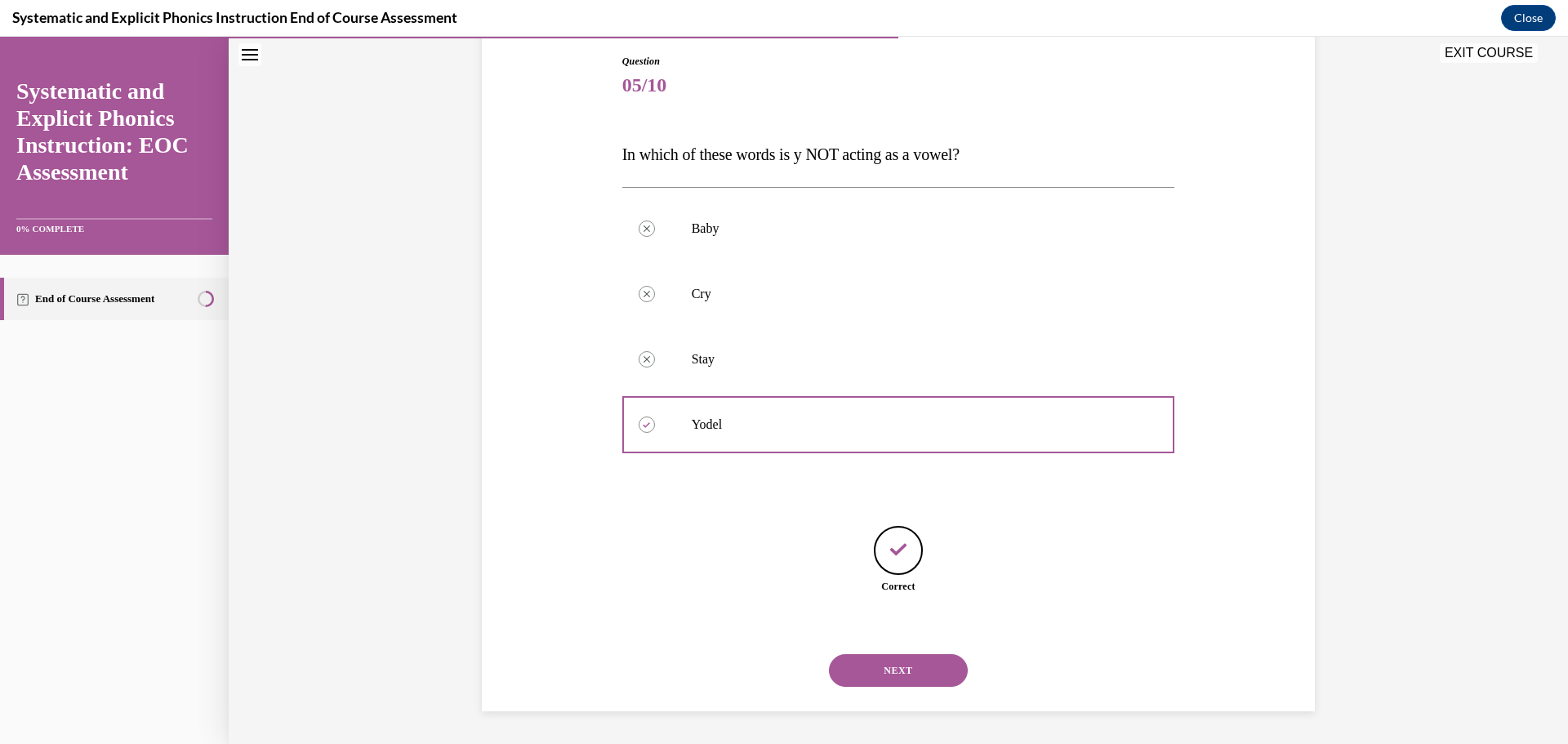
click at [907, 671] on button "NEXT" at bounding box center [898, 670] width 139 height 33
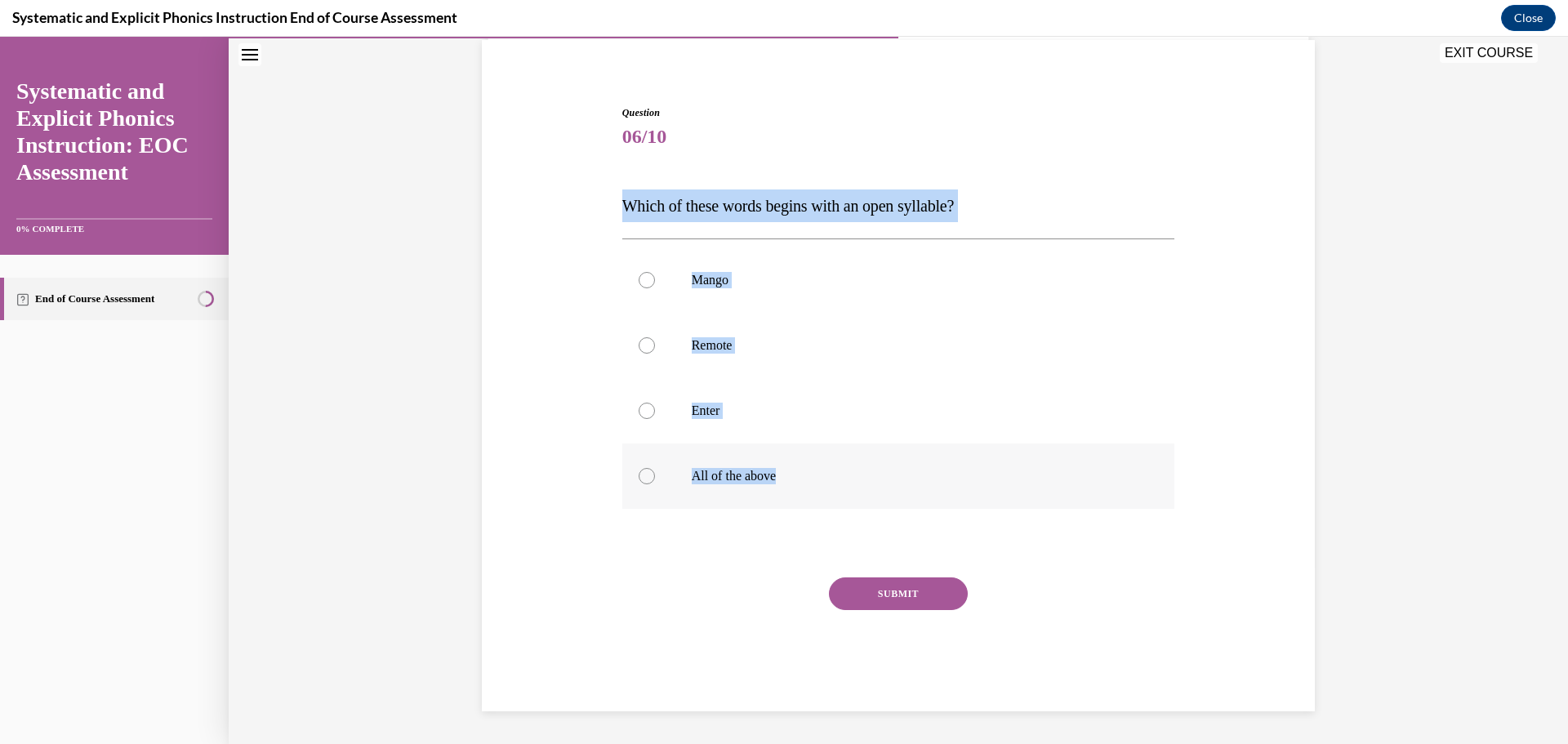
drag, startPoint x: 623, startPoint y: 203, endPoint x: 898, endPoint y: 481, distance: 391.0
click at [898, 481] on div "Question 06/10 Which of these words begins with an open syllable? Mango Remote …" at bounding box center [898, 408] width 553 height 606
copy div "Which of these words begins with an open syllable? Mango Remote Enter All of th…"
click at [893, 344] on p "Remote" at bounding box center [913, 345] width 442 height 16
click at [892, 345] on p "Remote" at bounding box center [913, 345] width 442 height 16
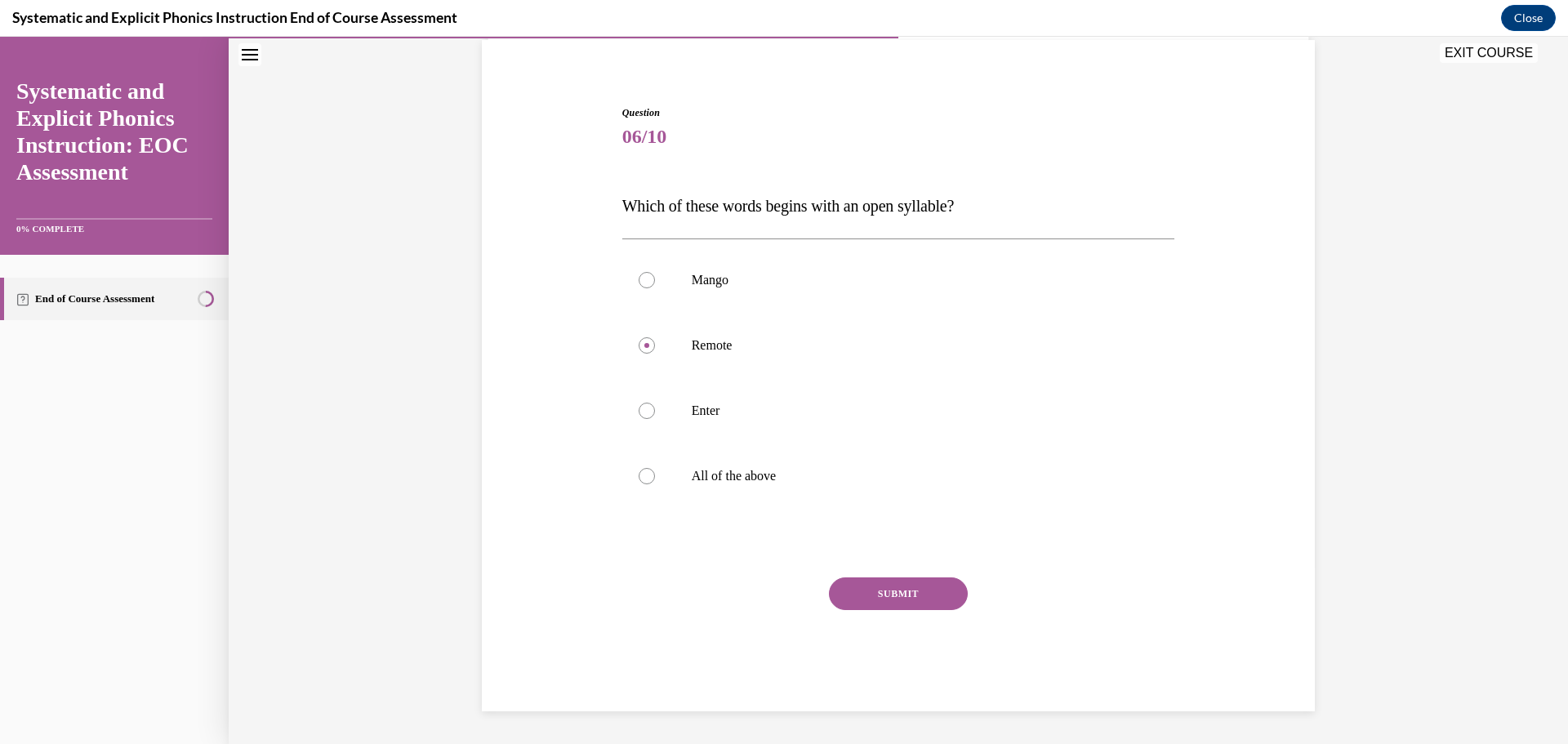
click at [897, 598] on button "SUBMIT" at bounding box center [898, 593] width 139 height 33
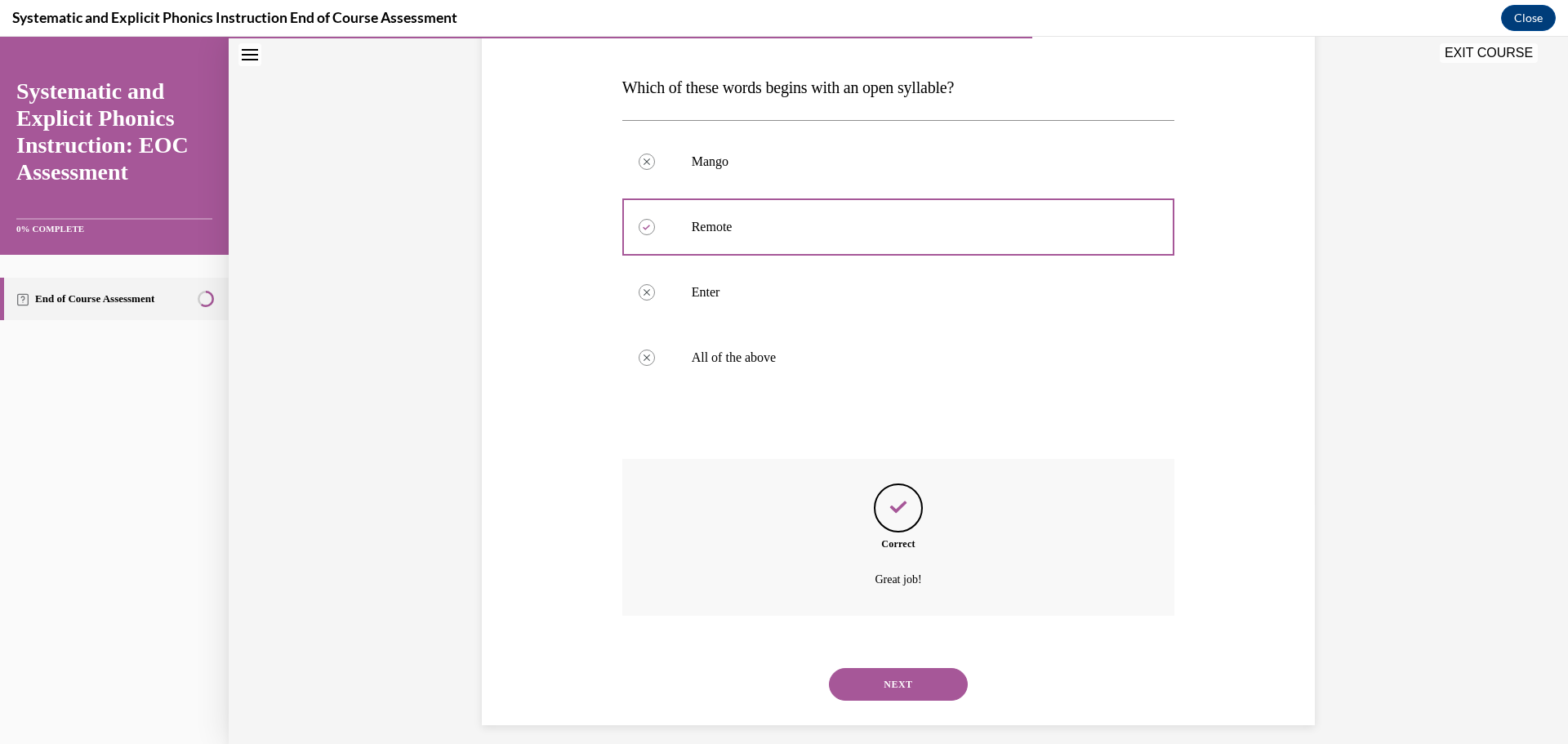
scroll to position [254, 0]
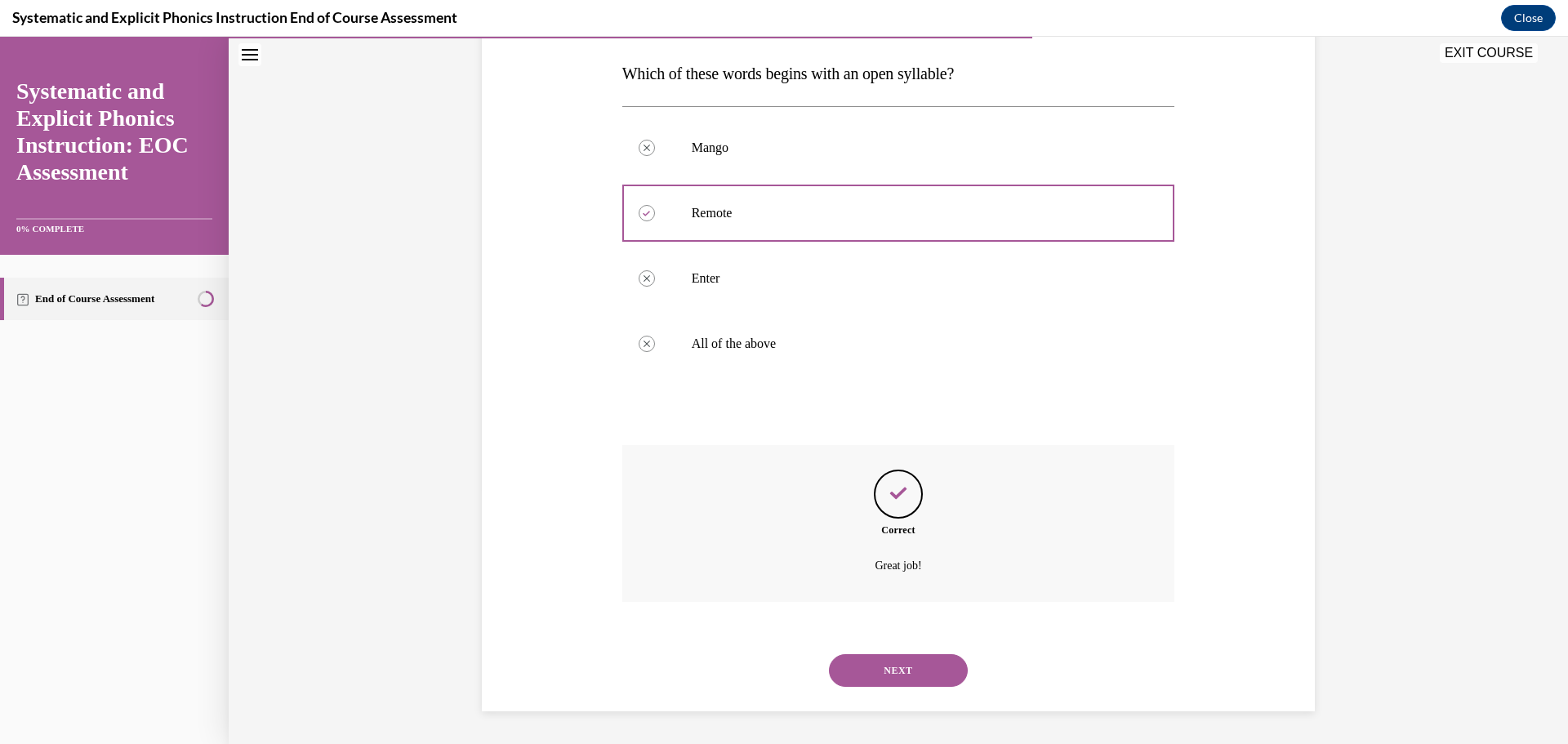
click at [890, 668] on button "NEXT" at bounding box center [898, 670] width 139 height 33
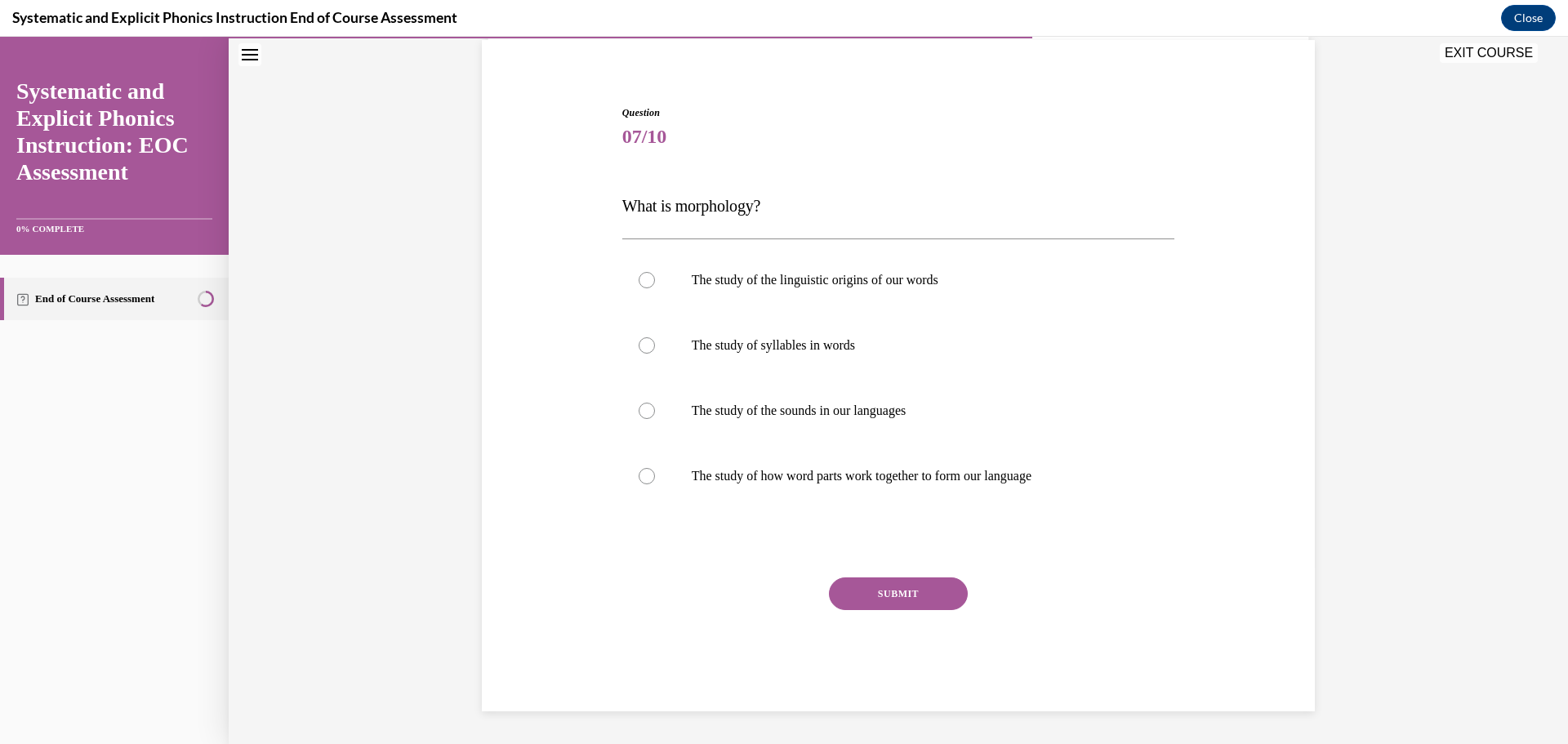
scroll to position [122, 0]
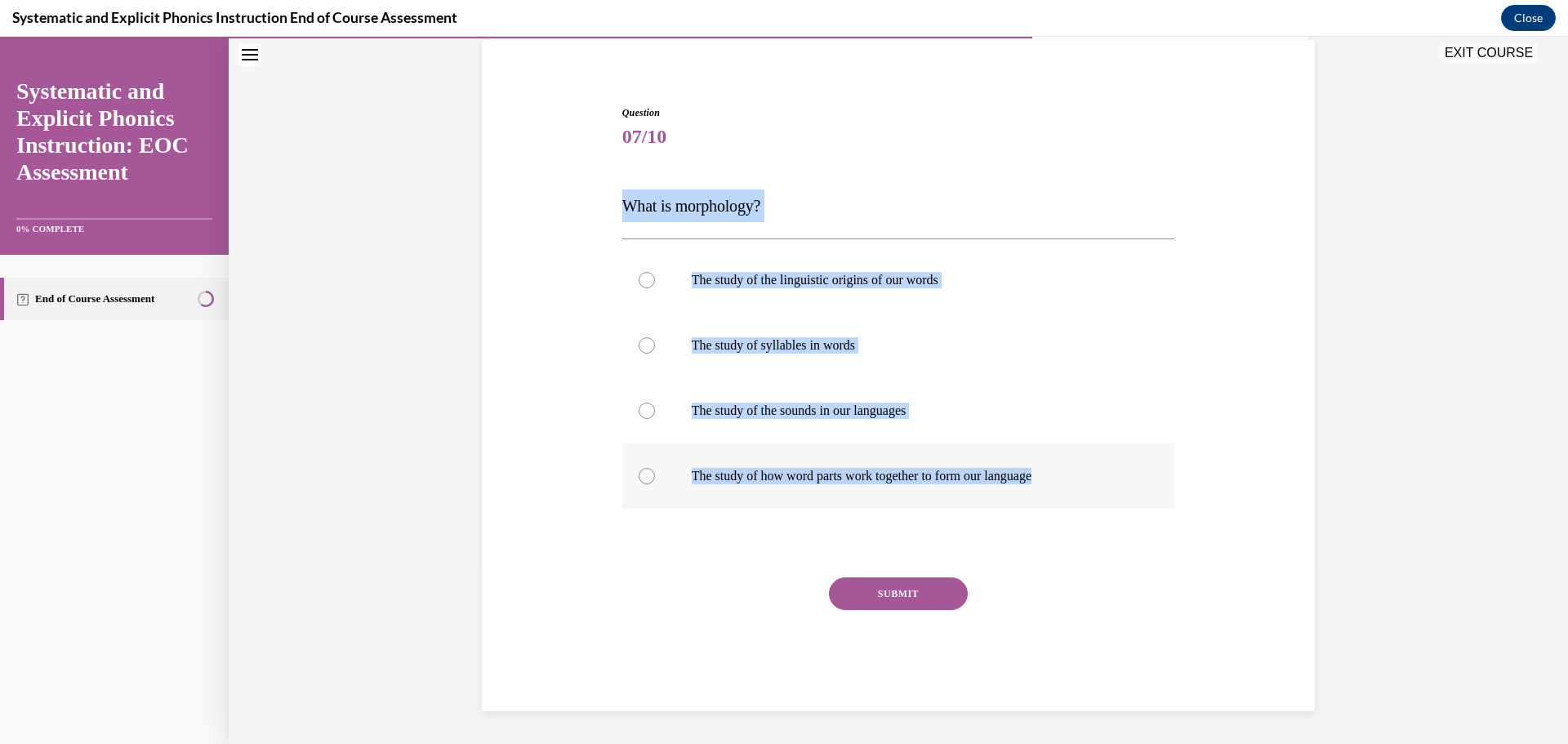
drag, startPoint x: 615, startPoint y: 207, endPoint x: 1076, endPoint y: 483, distance: 537.3
click at [1076, 483] on div "Question 07/10 What is morphology? The study of the linguistic origins of our w…" at bounding box center [898, 396] width 561 height 630
copy div "What is morphology? The study of the linguistic origins of our words The study …"
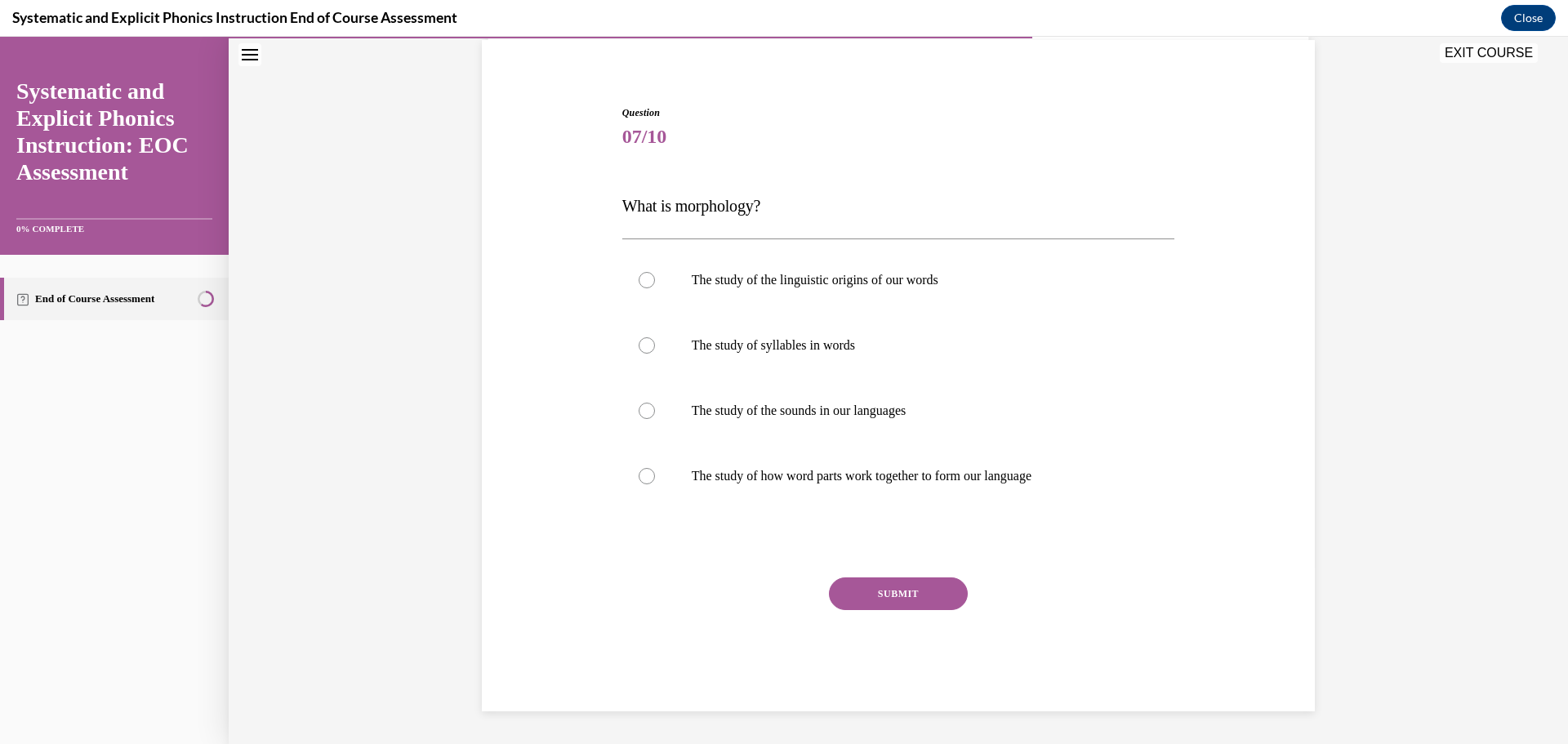
click at [1209, 590] on div "Question 07/10 What is morphology? The study of the linguistic origins of our w…" at bounding box center [898, 384] width 841 height 655
click at [927, 478] on p "The study of how word parts work together to form our language" at bounding box center [913, 476] width 442 height 16
click at [914, 593] on button "SUBMIT" at bounding box center [898, 593] width 139 height 33
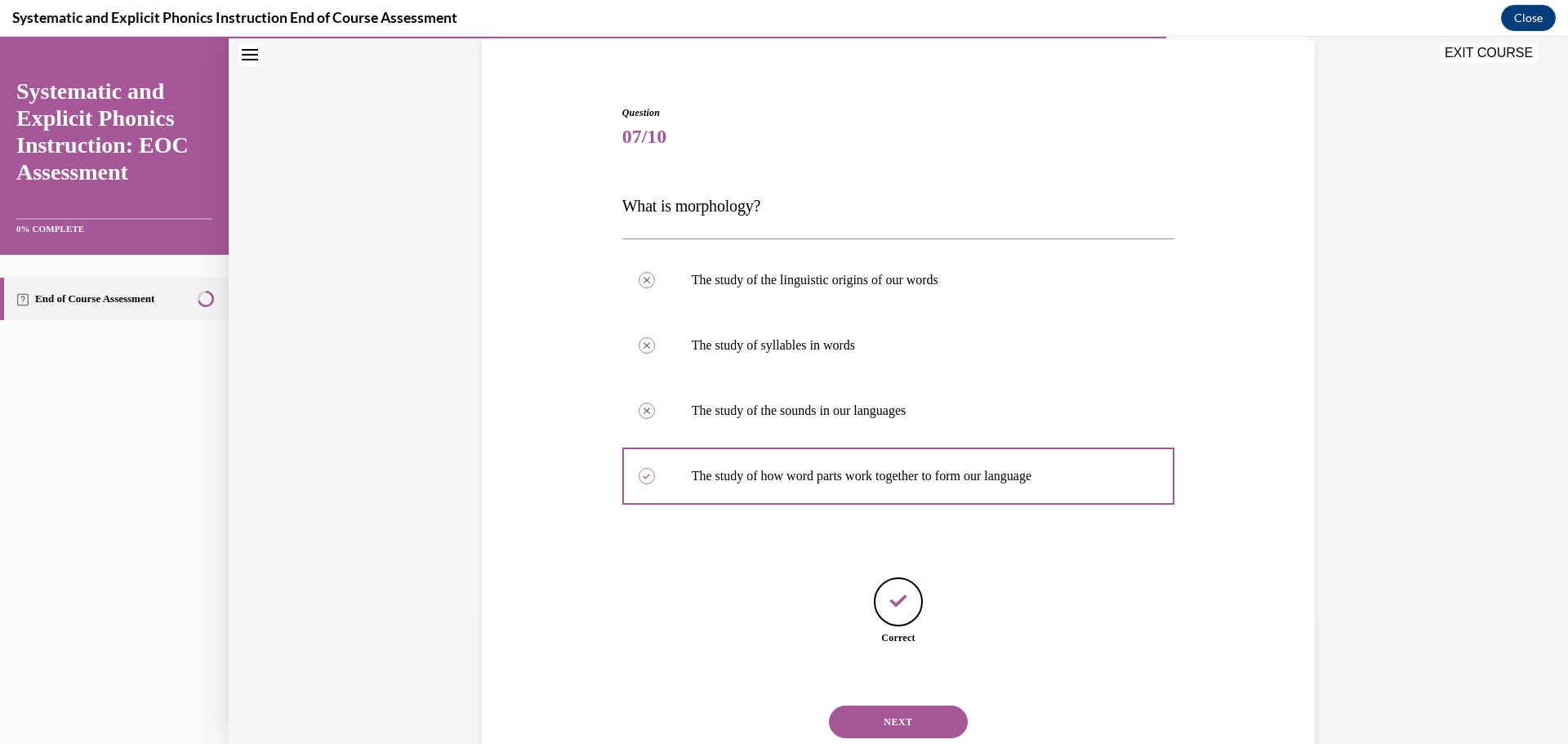
scroll to position [173, 0]
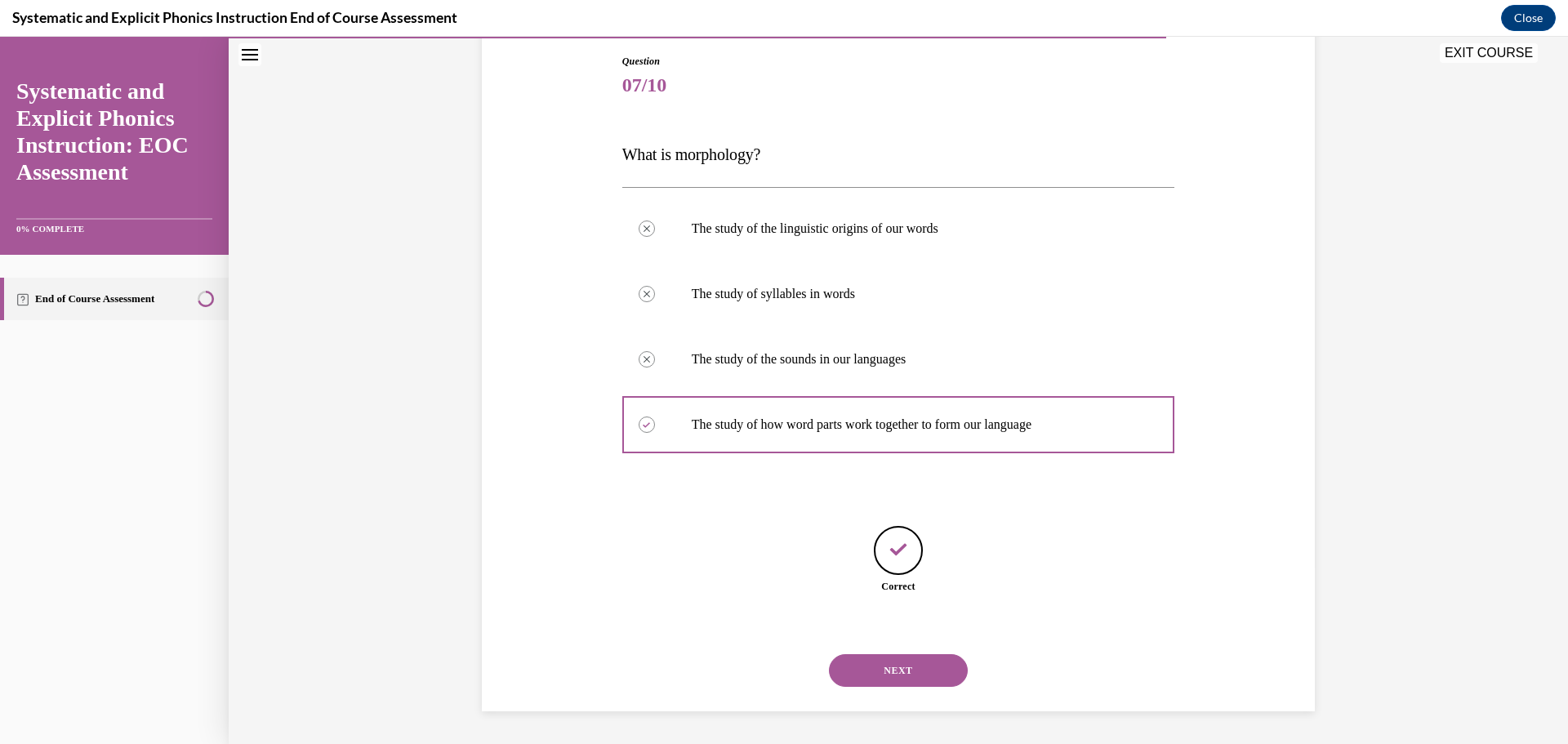
click at [932, 669] on button "NEXT" at bounding box center [898, 670] width 139 height 33
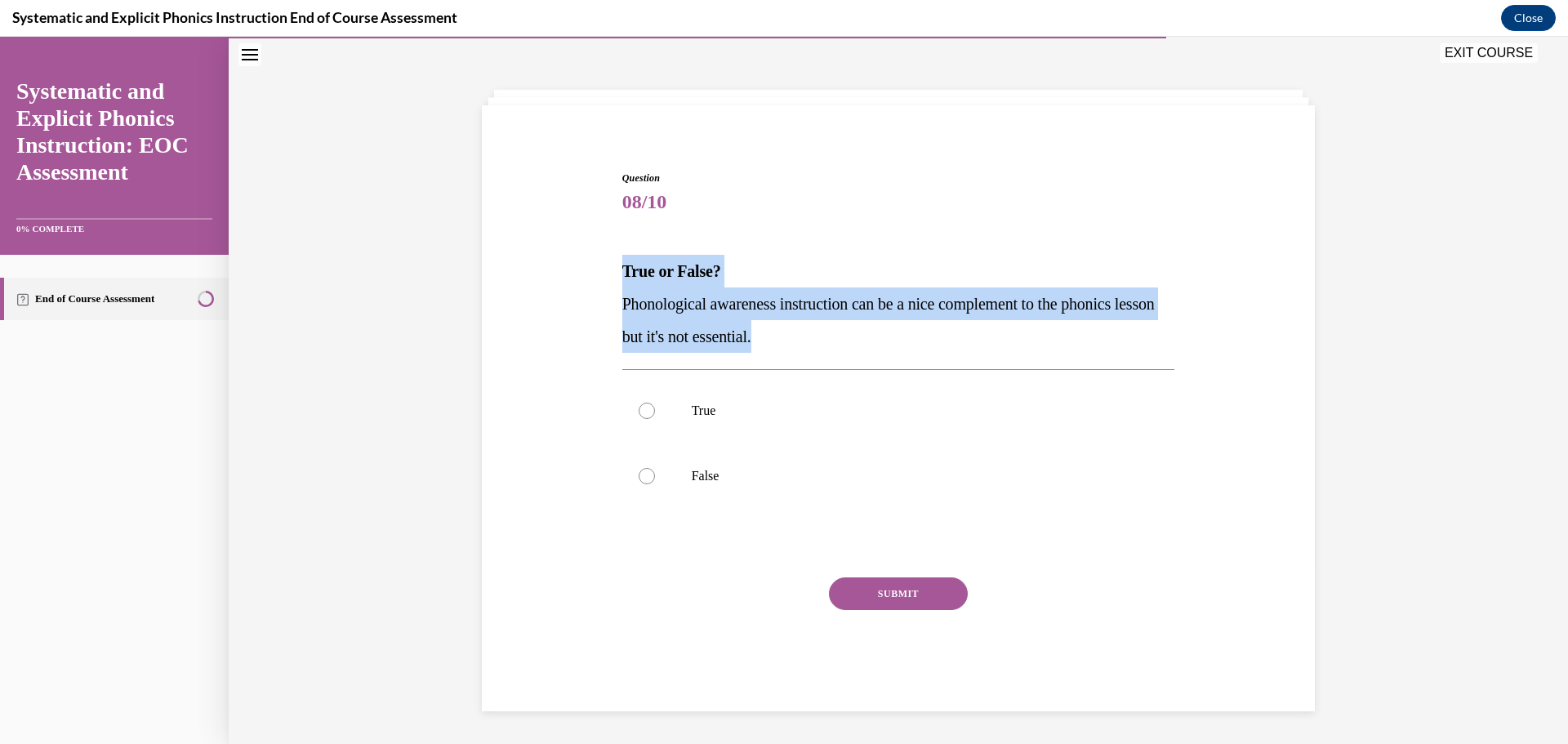
drag, startPoint x: 614, startPoint y: 268, endPoint x: 877, endPoint y: 337, distance: 271.9
click at [877, 337] on div "Question 08/10 True or False? Phonological awareness instruction can be a nice …" at bounding box center [898, 429] width 561 height 566
copy div "True or False? Phonological awareness instruction can be a nice complement to t…"
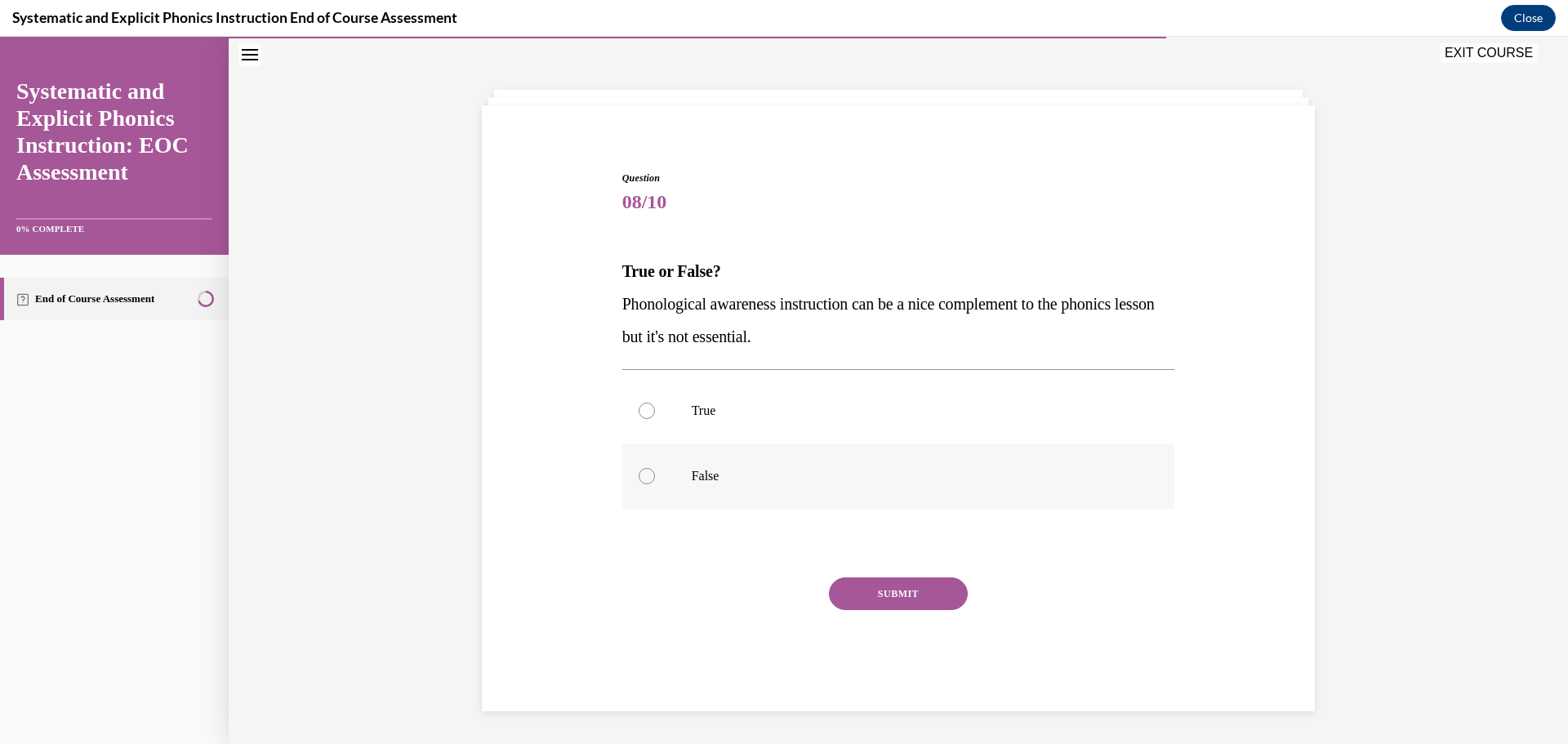
click at [1020, 445] on div at bounding box center [898, 476] width 553 height 66
click at [906, 587] on button "SUBMIT" at bounding box center [898, 593] width 139 height 33
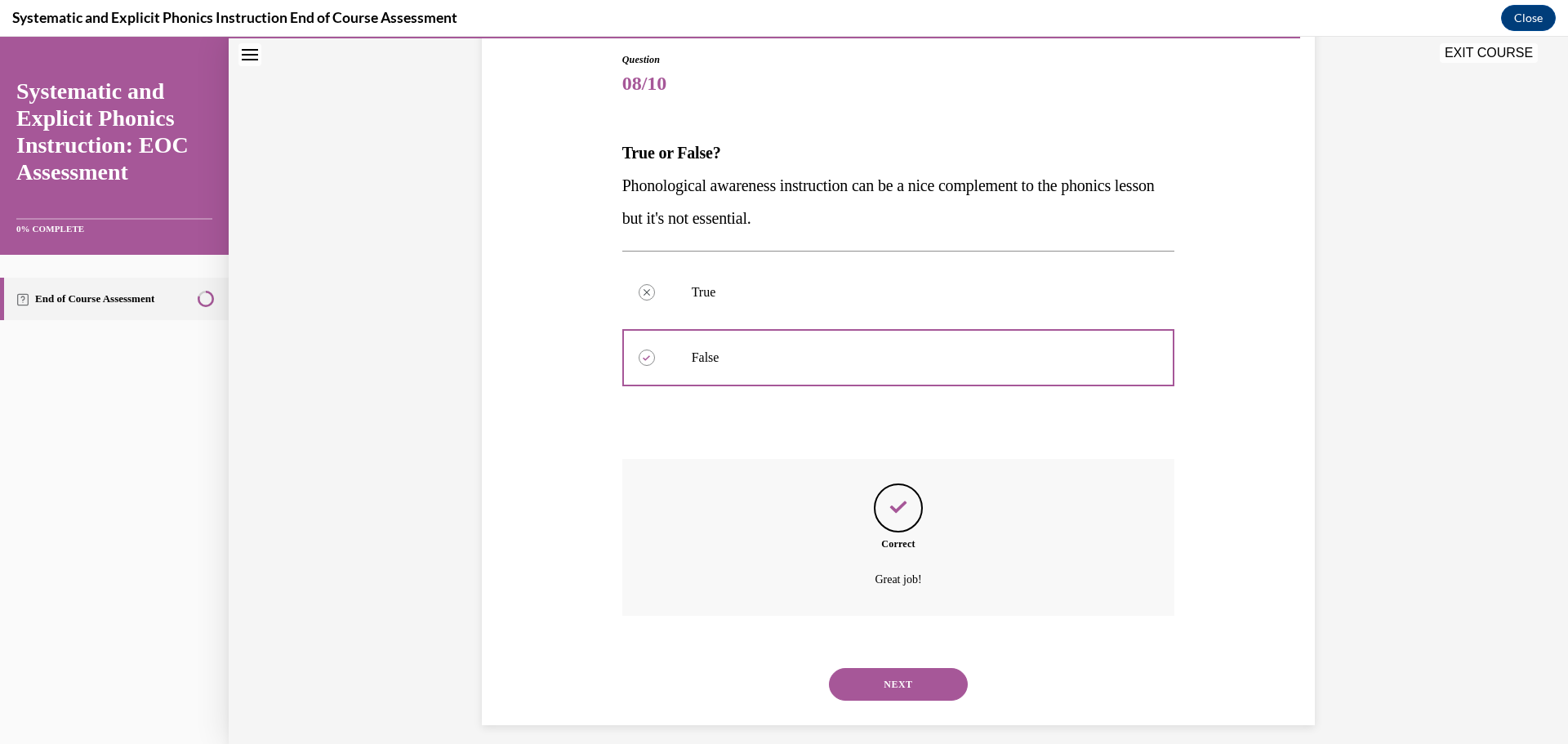
scroll to position [189, 0]
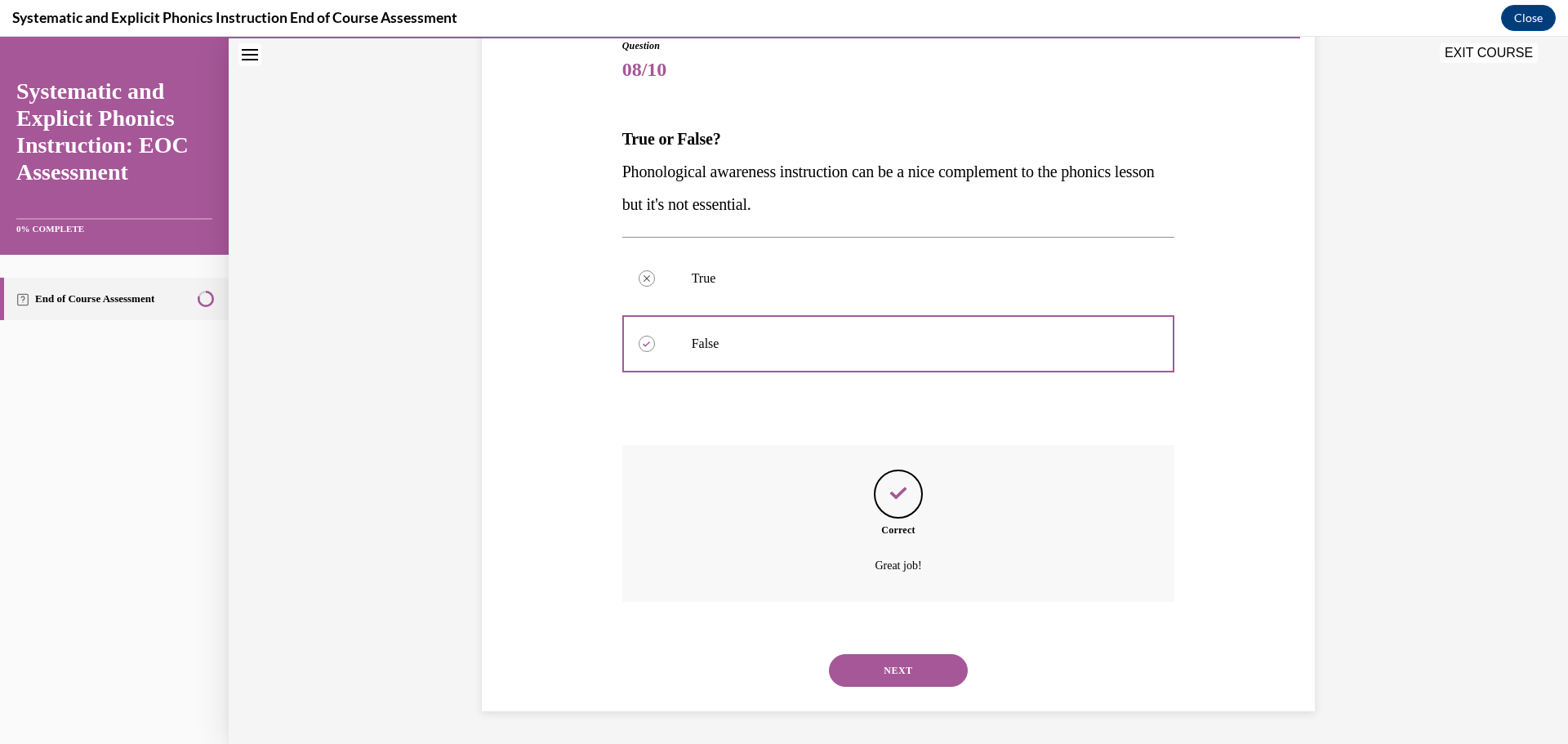
click at [916, 672] on button "NEXT" at bounding box center [898, 670] width 139 height 33
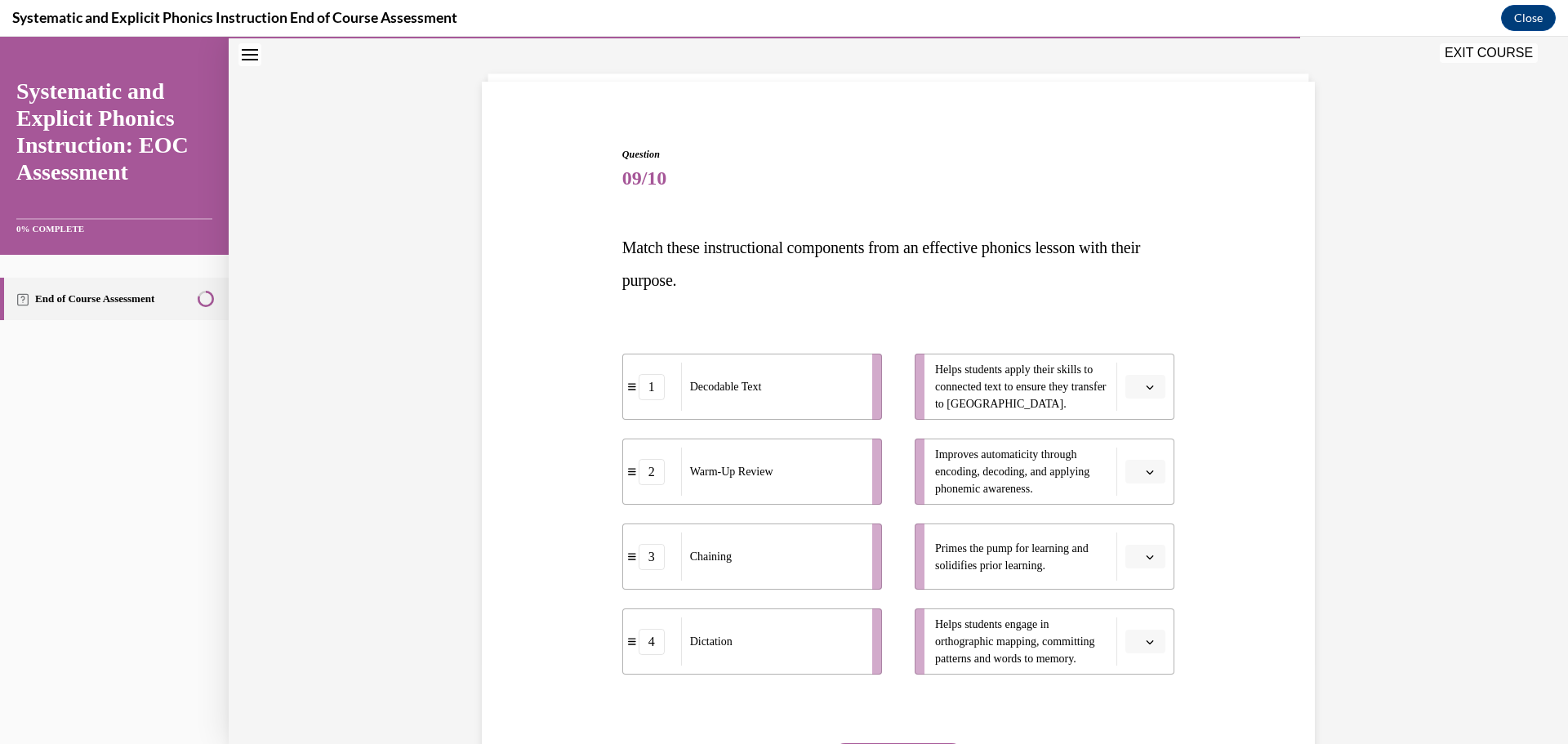
scroll to position [85, 0]
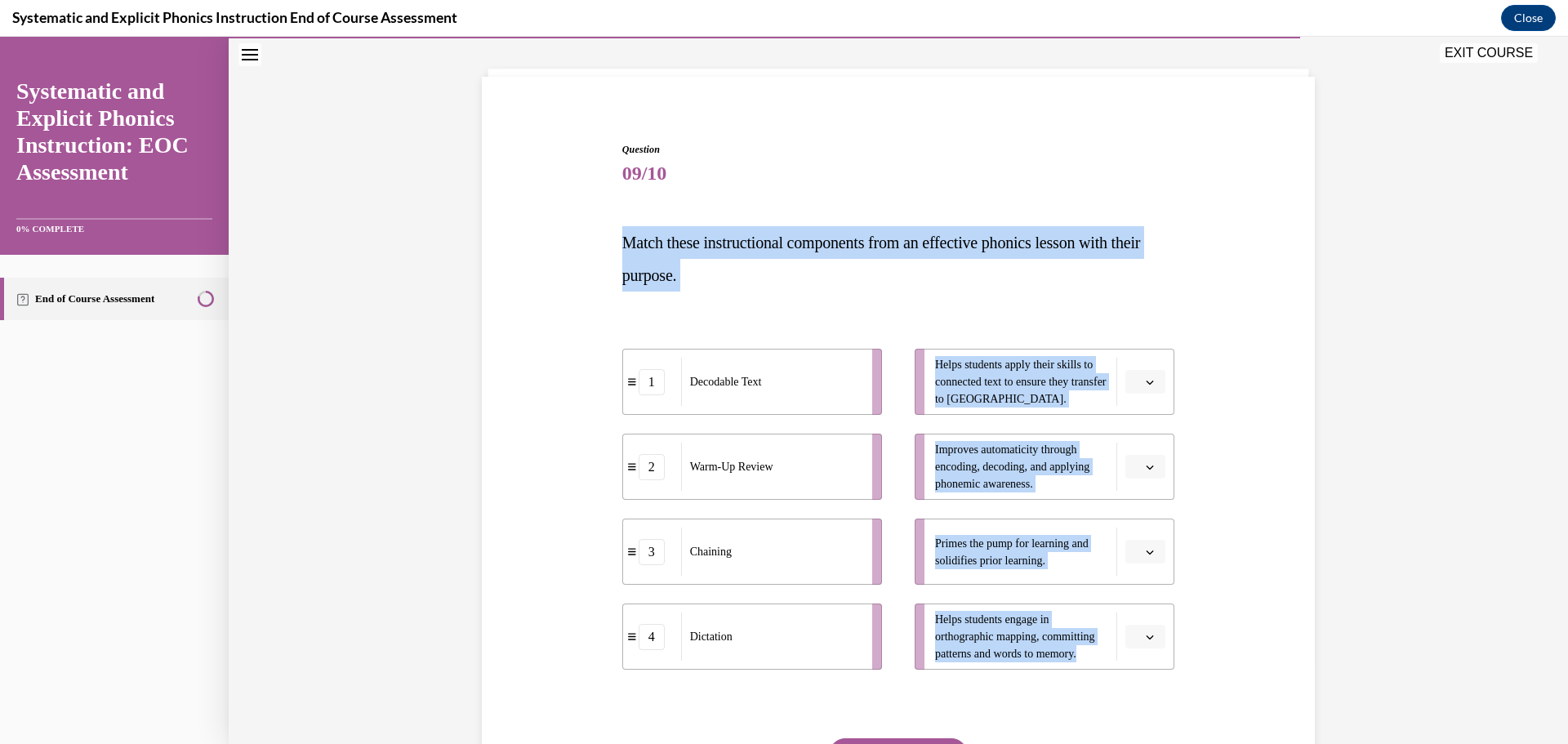
drag, startPoint x: 617, startPoint y: 239, endPoint x: 1122, endPoint y: 694, distance: 679.7
click at [1122, 694] on div "Question 09/10 Match these instructional components from an effective phonics l…" at bounding box center [898, 508] width 553 height 731
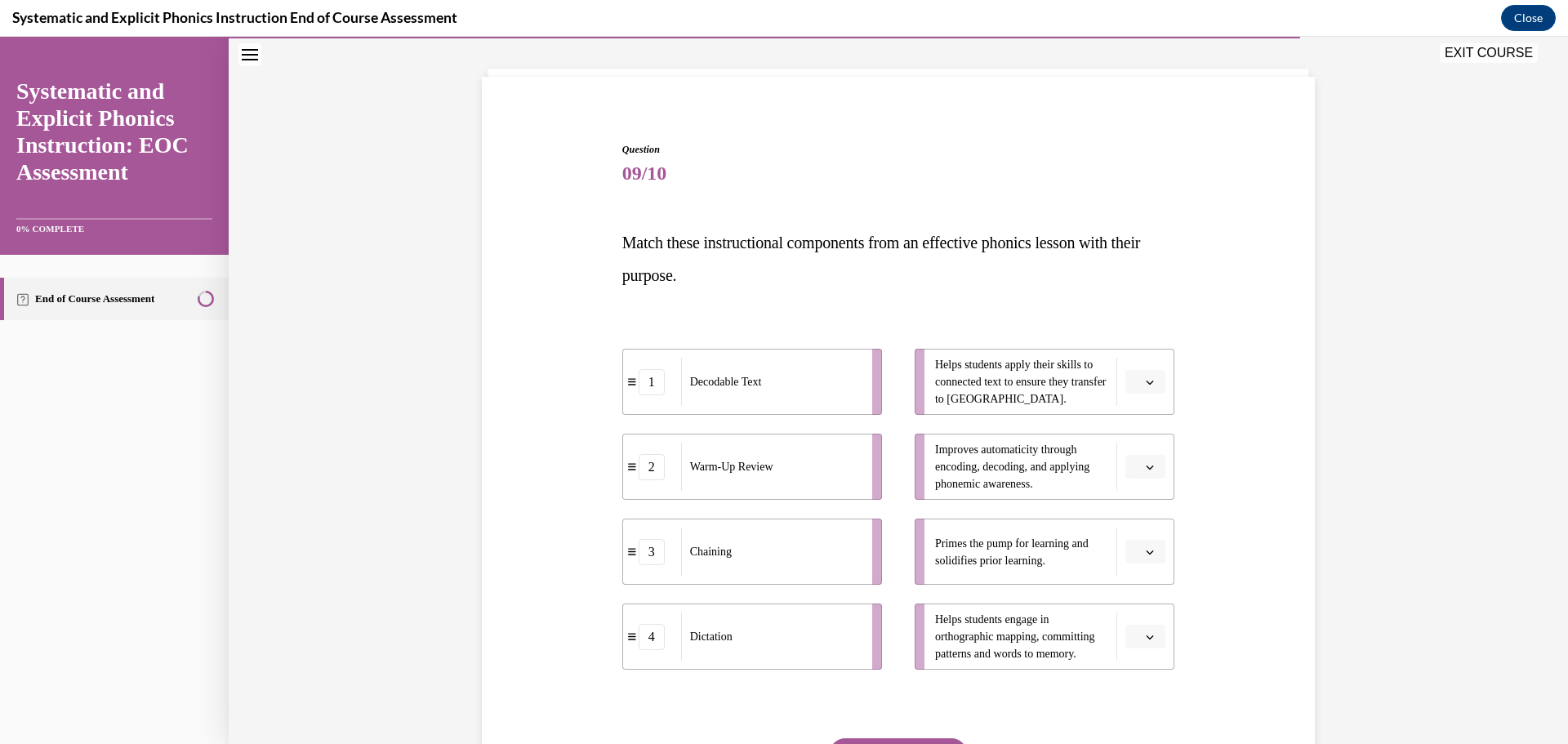
click at [1036, 159] on span "09/10" at bounding box center [898, 173] width 553 height 33
drag, startPoint x: 930, startPoint y: 364, endPoint x: 1034, endPoint y: 395, distance: 108.5
click at [1034, 395] on span "Helps students apply their skills to connected text to ensure they transfer to …" at bounding box center [1021, 381] width 173 height 51
copy span "Helps students apply their skills to connected text to ensure they transfer to …"
drag, startPoint x: 932, startPoint y: 450, endPoint x: 1057, endPoint y: 481, distance: 128.8
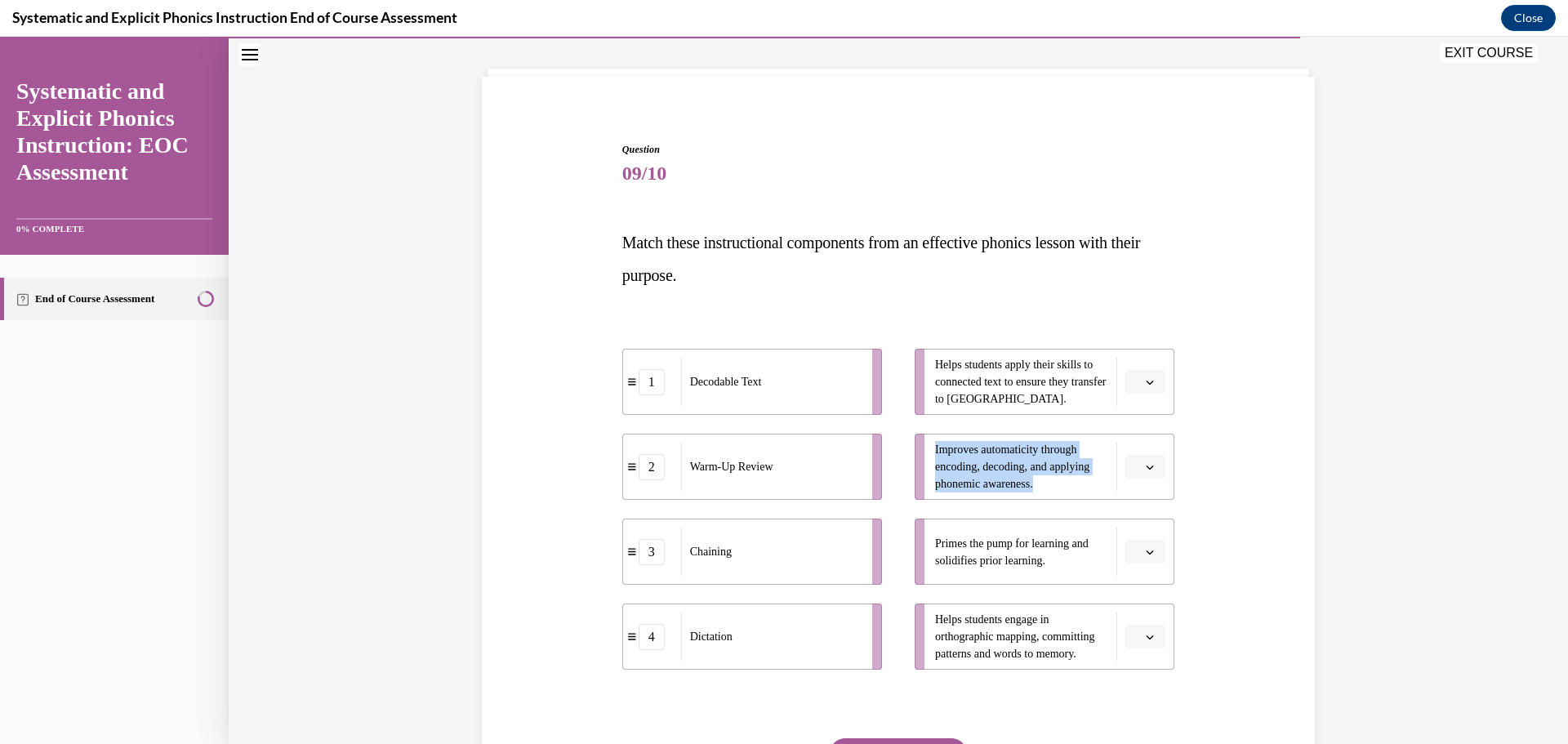
click at [1056, 480] on span "Improves automaticity through encoding, decoding, and applying phonemic awarene…" at bounding box center [1021, 466] width 173 height 51
copy span "Improves automaticity through encoding, decoding, and applying phonemic awarene…"
drag, startPoint x: 930, startPoint y: 543, endPoint x: 1083, endPoint y: 561, distance: 154.1
click at [1083, 561] on span "Primes the pump for learning and solidifies prior learning." at bounding box center [1021, 552] width 173 height 35
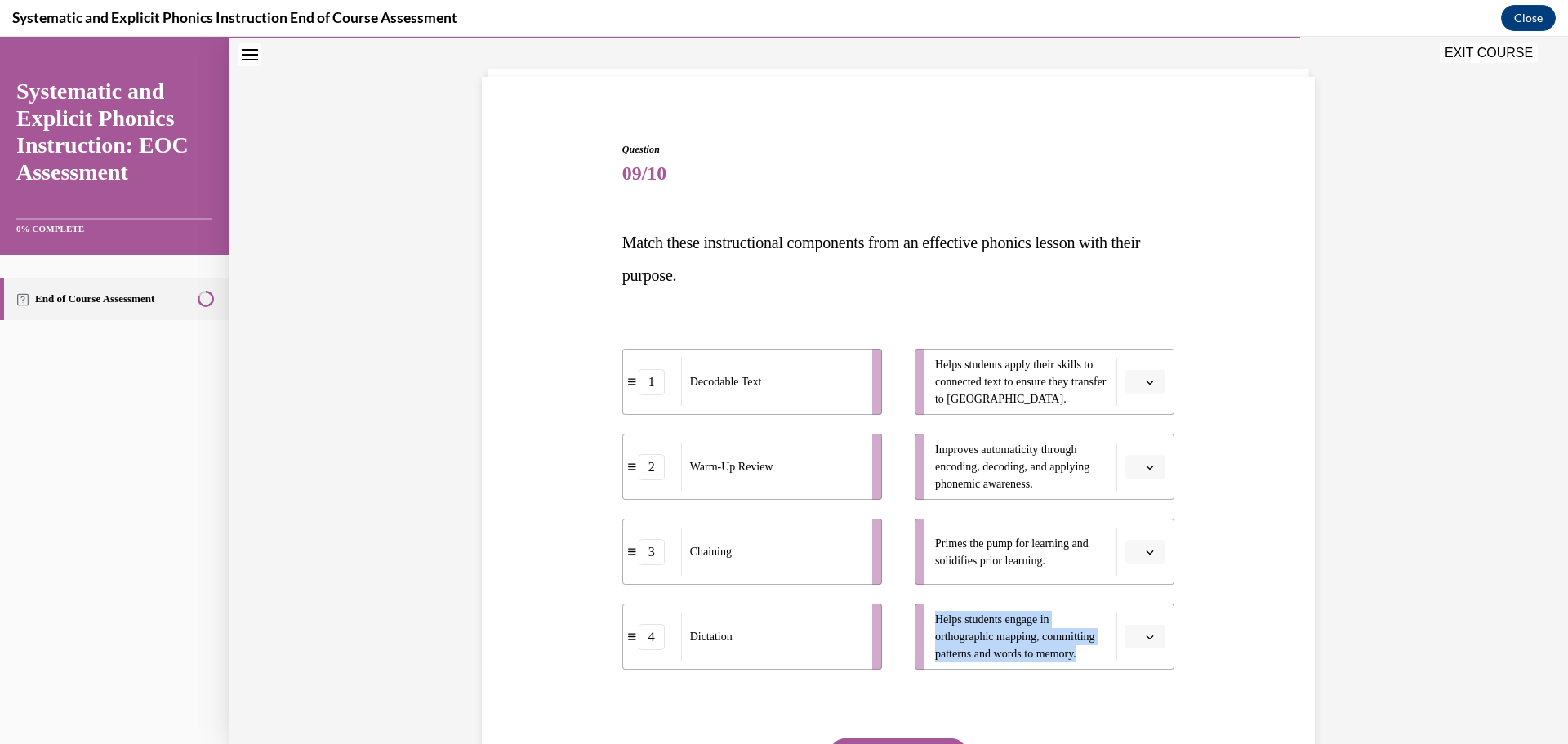
drag, startPoint x: 929, startPoint y: 626, endPoint x: 1099, endPoint y: 671, distance: 175.9
click at [1099, 671] on div "1 Decodable Text 2 Warm-Up Review 3 Chaining 4 Dictation Helps students apply t…" at bounding box center [898, 493] width 553 height 370
click at [1342, 425] on div "Question 09/10 Match these instructional components from an effective phonics l…" at bounding box center [898, 454] width 1339 height 902
click at [1146, 383] on icon "button" at bounding box center [1150, 382] width 8 height 8
click at [1143, 444] on div "1" at bounding box center [1137, 450] width 41 height 33
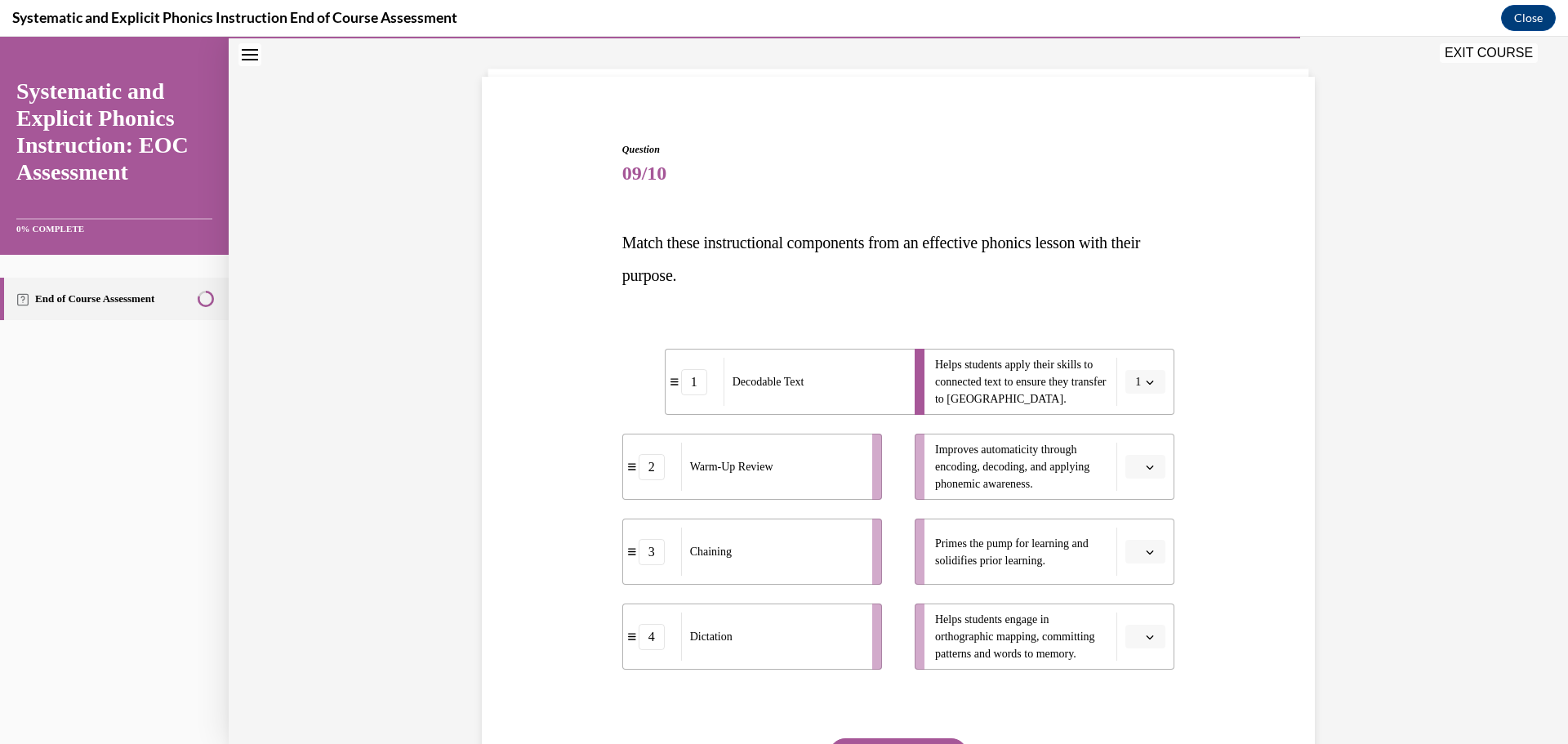
click at [1146, 554] on icon "button" at bounding box center [1150, 552] width 8 height 8
click at [1138, 654] on div "2" at bounding box center [1137, 653] width 41 height 33
click at [1152, 636] on button "button" at bounding box center [1146, 637] width 40 height 24
click at [1146, 573] on div "3" at bounding box center [1137, 567] width 41 height 33
click at [1150, 462] on button "button" at bounding box center [1146, 467] width 40 height 24
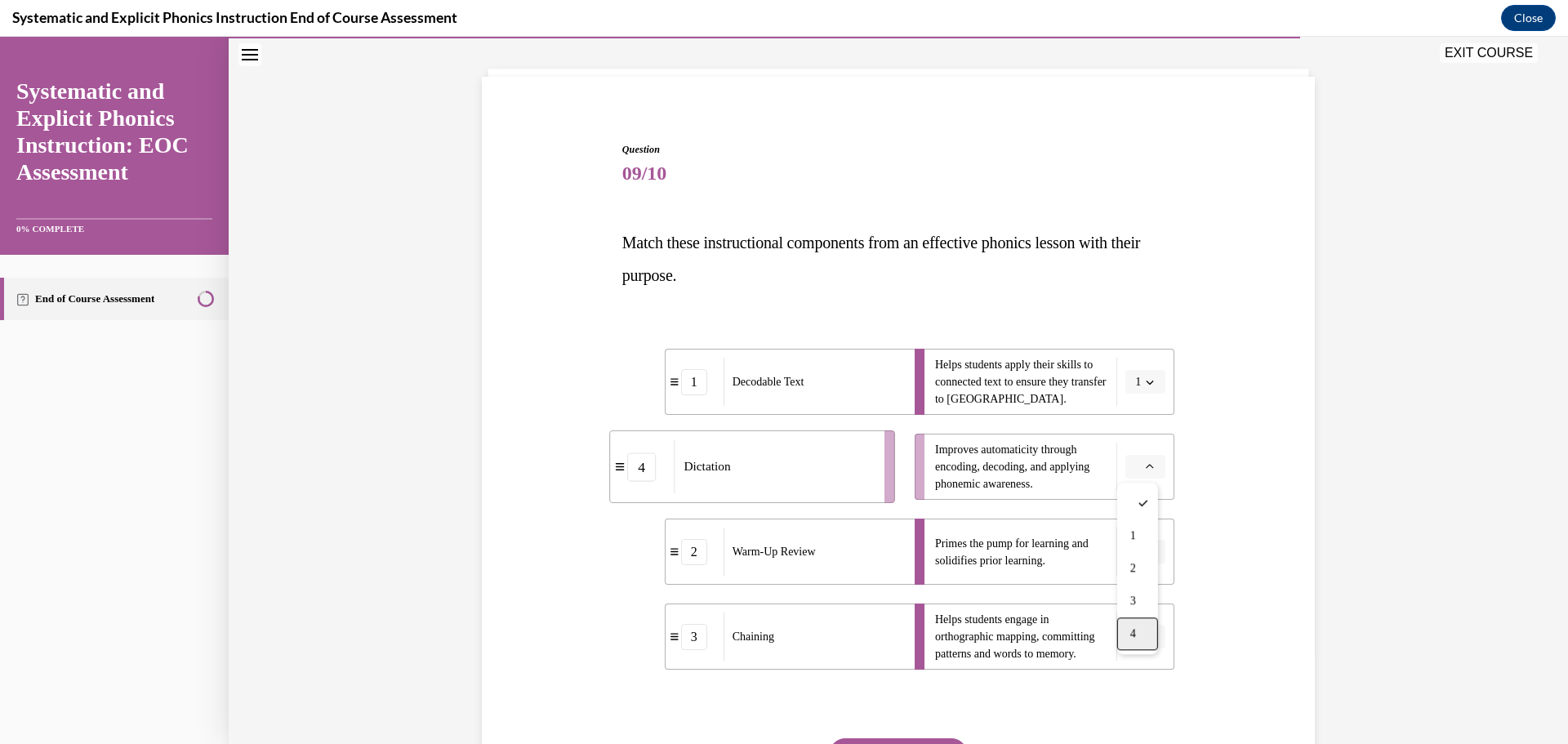
click at [1142, 630] on div "4" at bounding box center [1137, 634] width 41 height 33
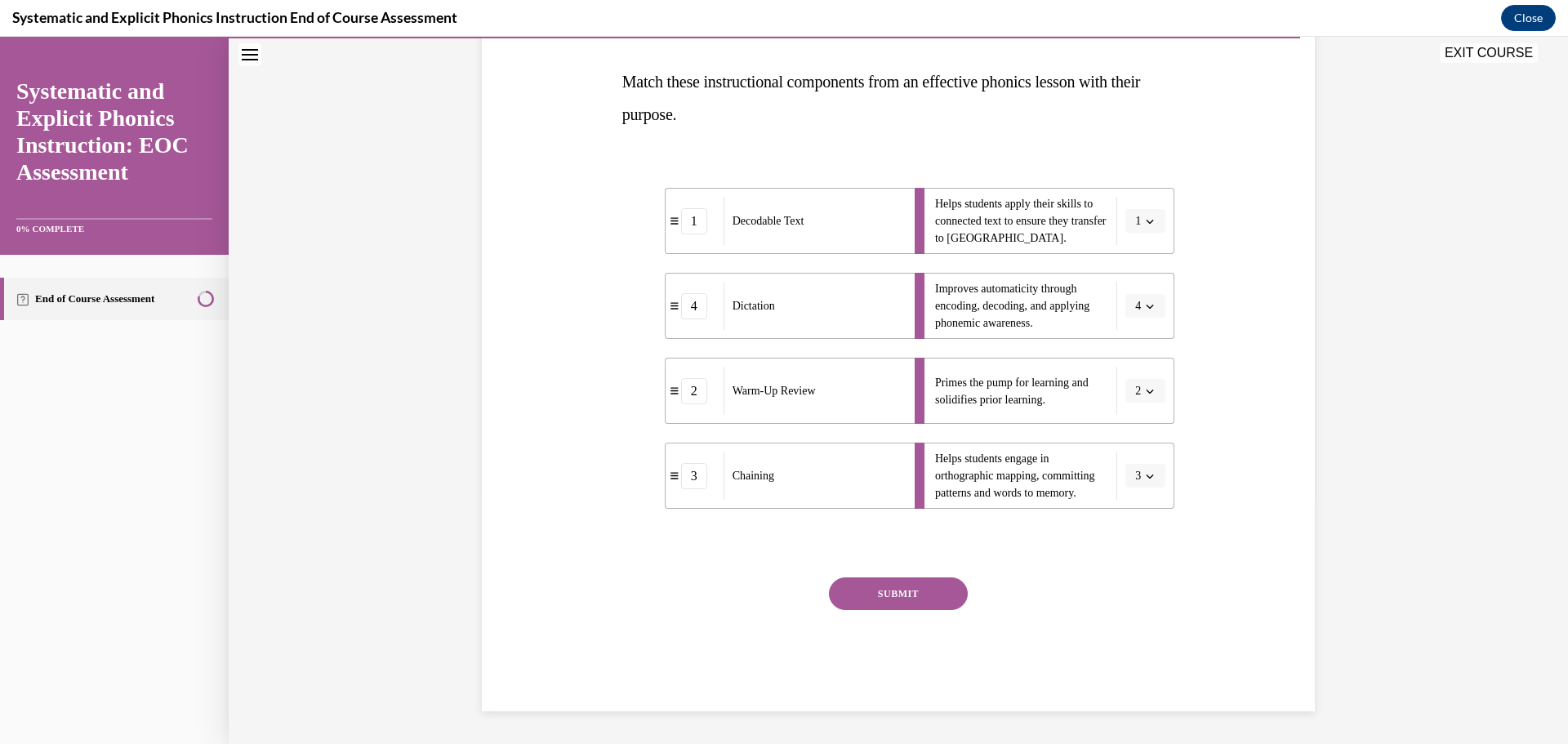
click at [930, 594] on button "SUBMIT" at bounding box center [898, 593] width 139 height 33
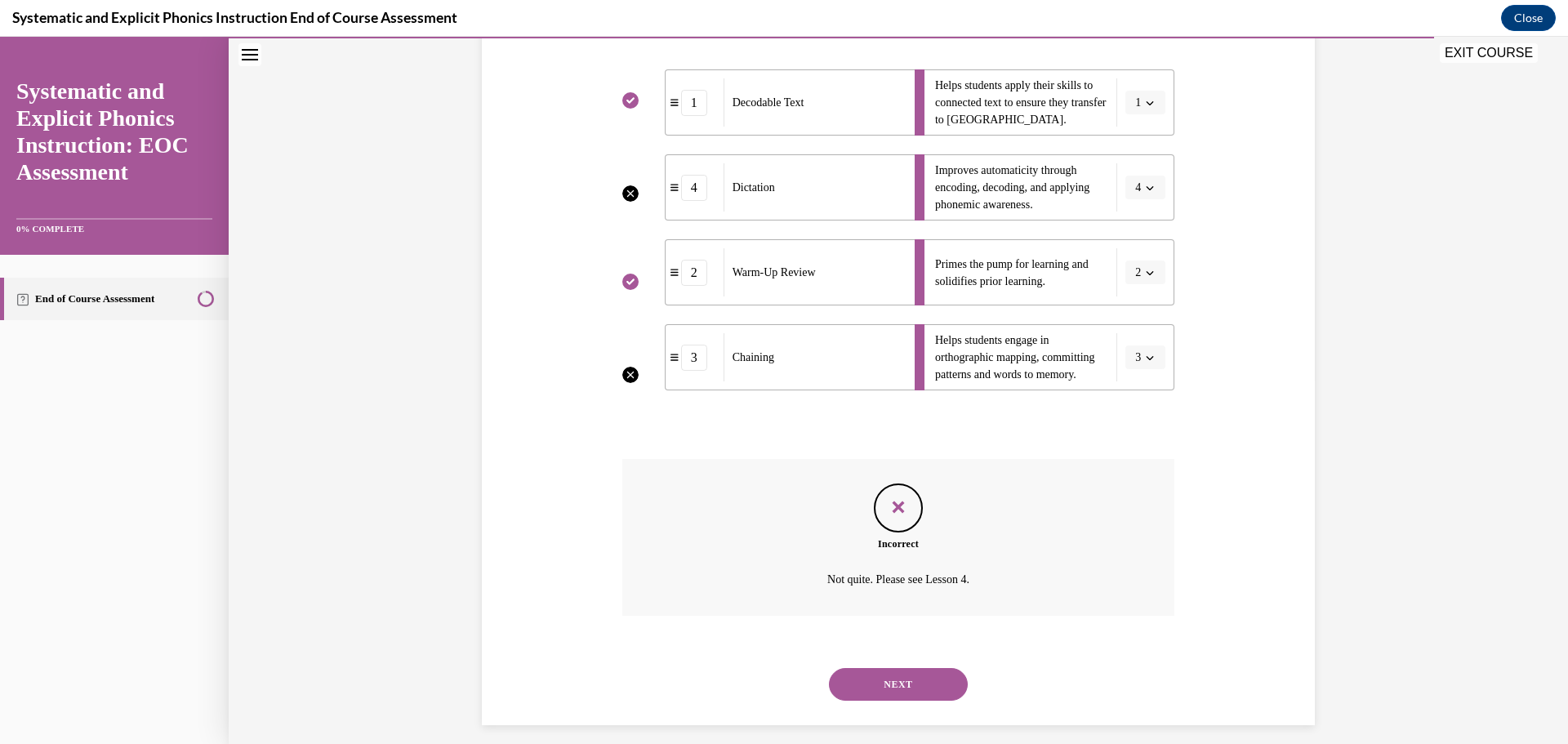
scroll to position [378, 0]
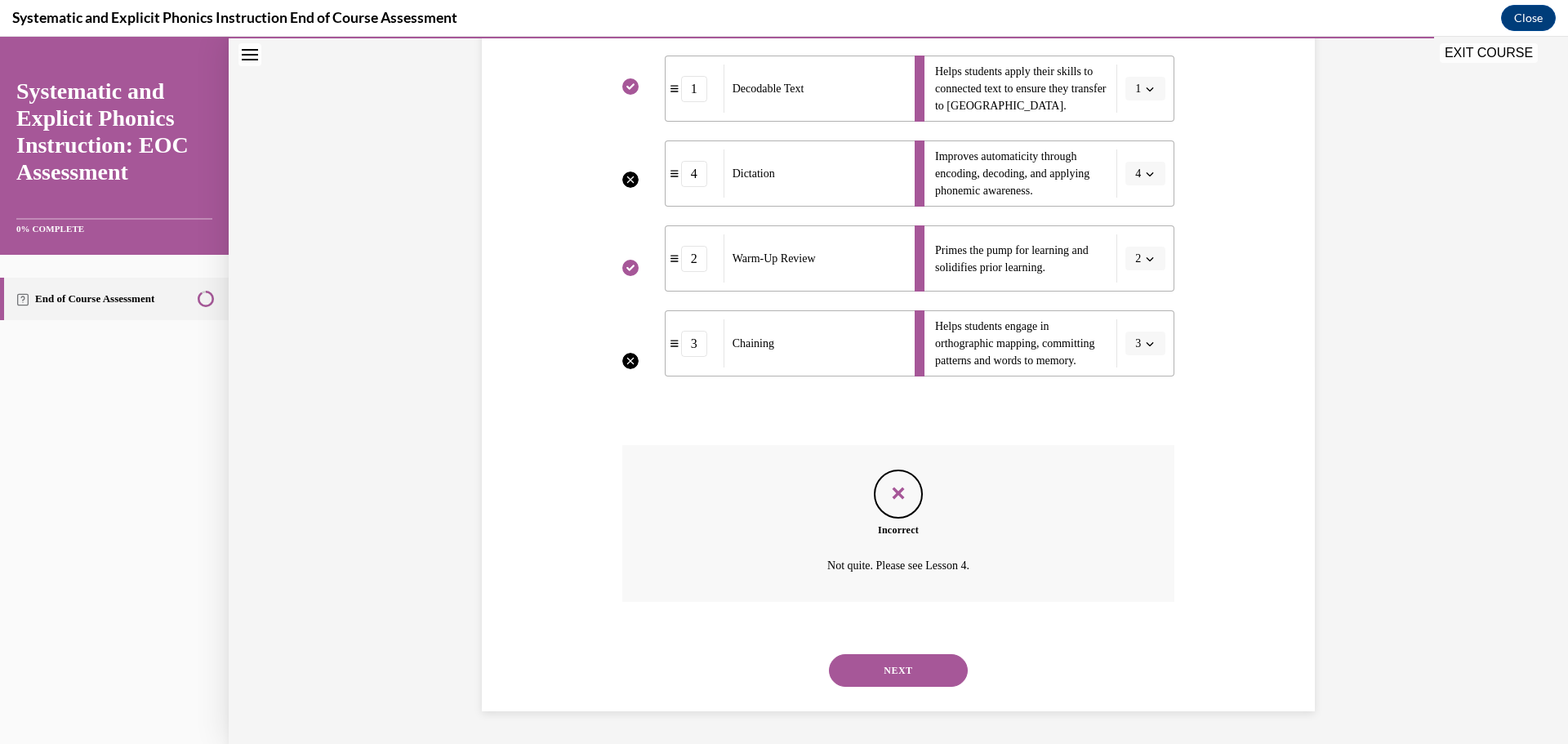
click at [908, 674] on button "NEXT" at bounding box center [898, 670] width 139 height 33
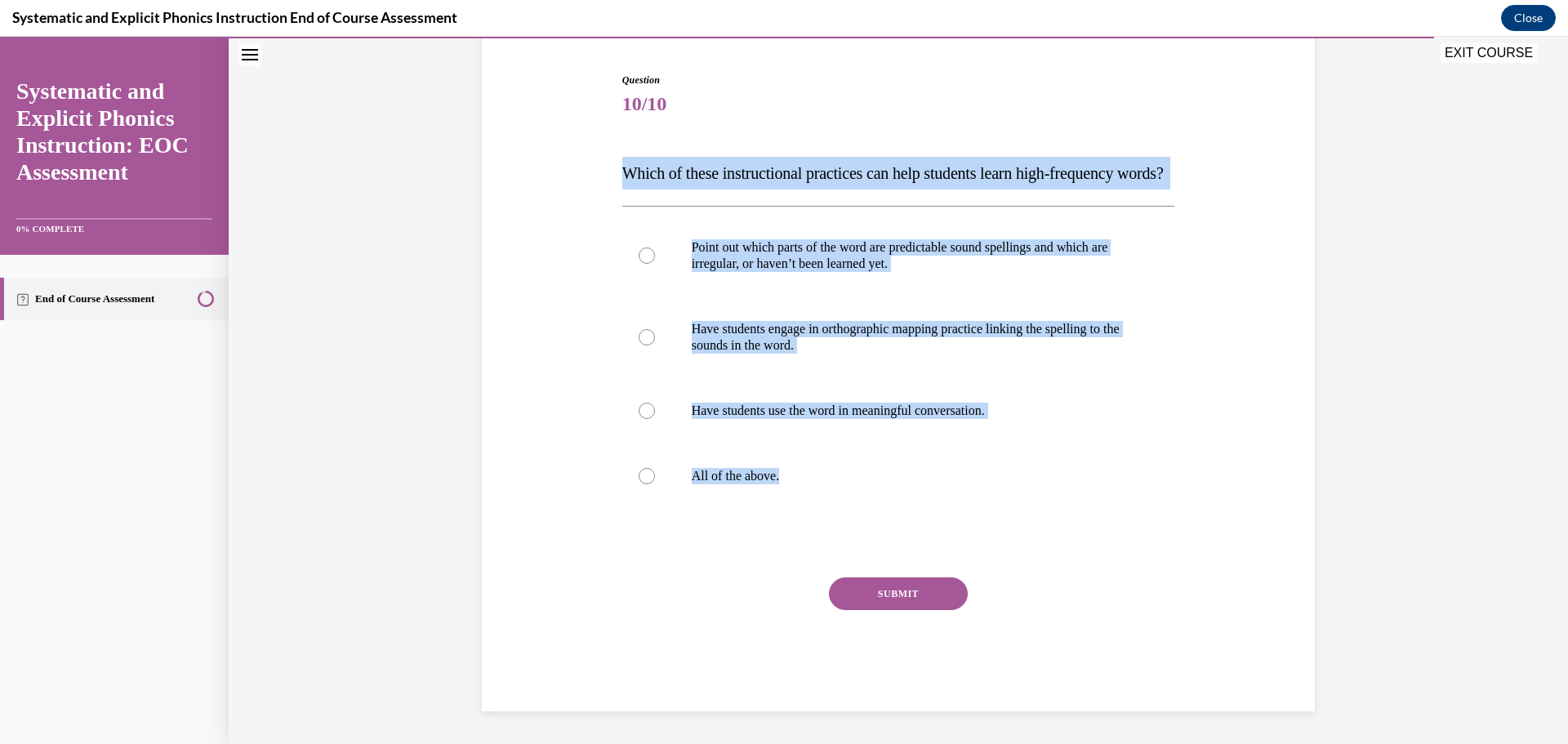
drag, startPoint x: 617, startPoint y: 141, endPoint x: 951, endPoint y: 522, distance: 506.7
click at [951, 522] on div "Question 10/10 Which of these instructional practices can help students learn h…" at bounding box center [898, 391] width 553 height 639
click at [1036, 490] on div at bounding box center [898, 476] width 553 height 66
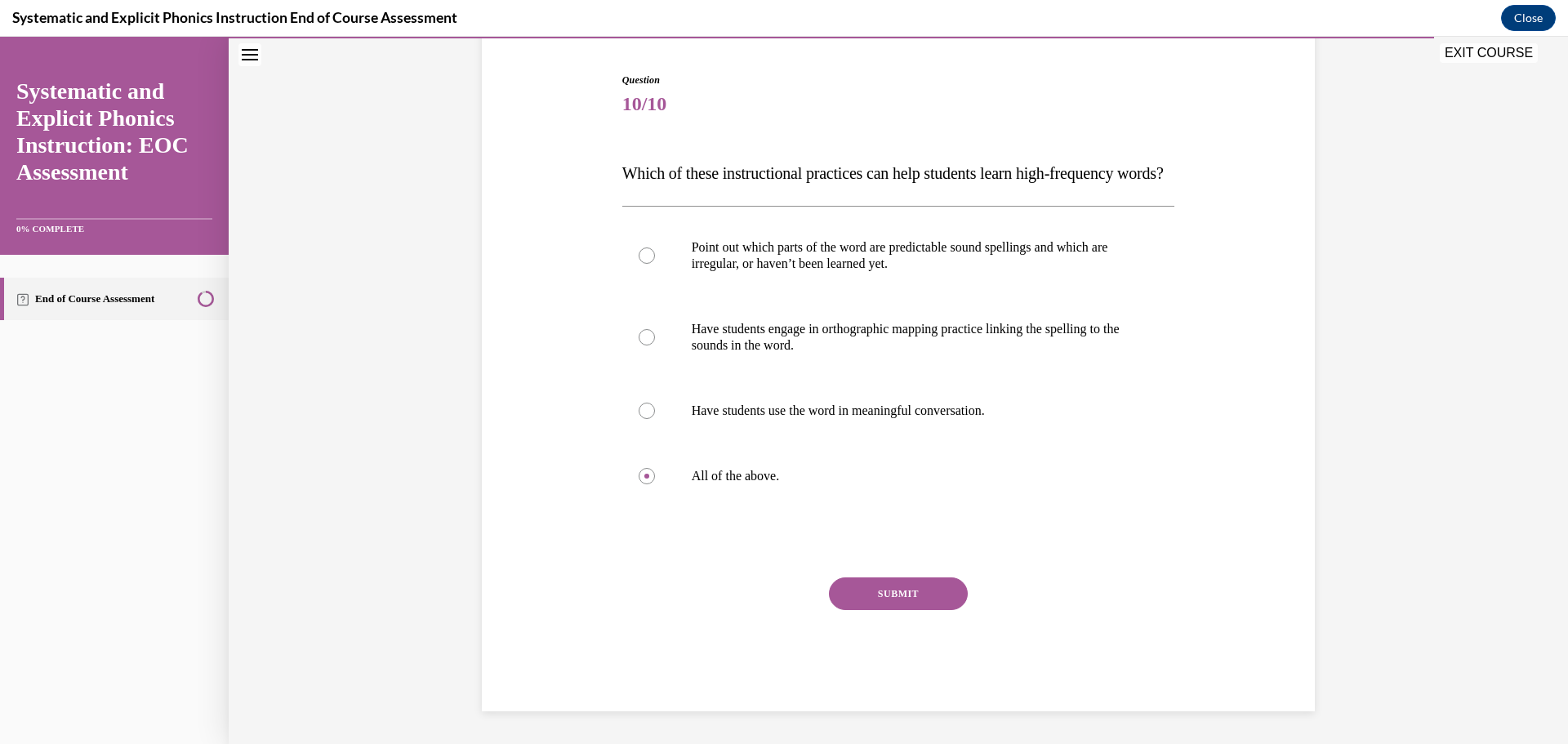
click at [887, 587] on button "SUBMIT" at bounding box center [898, 593] width 139 height 33
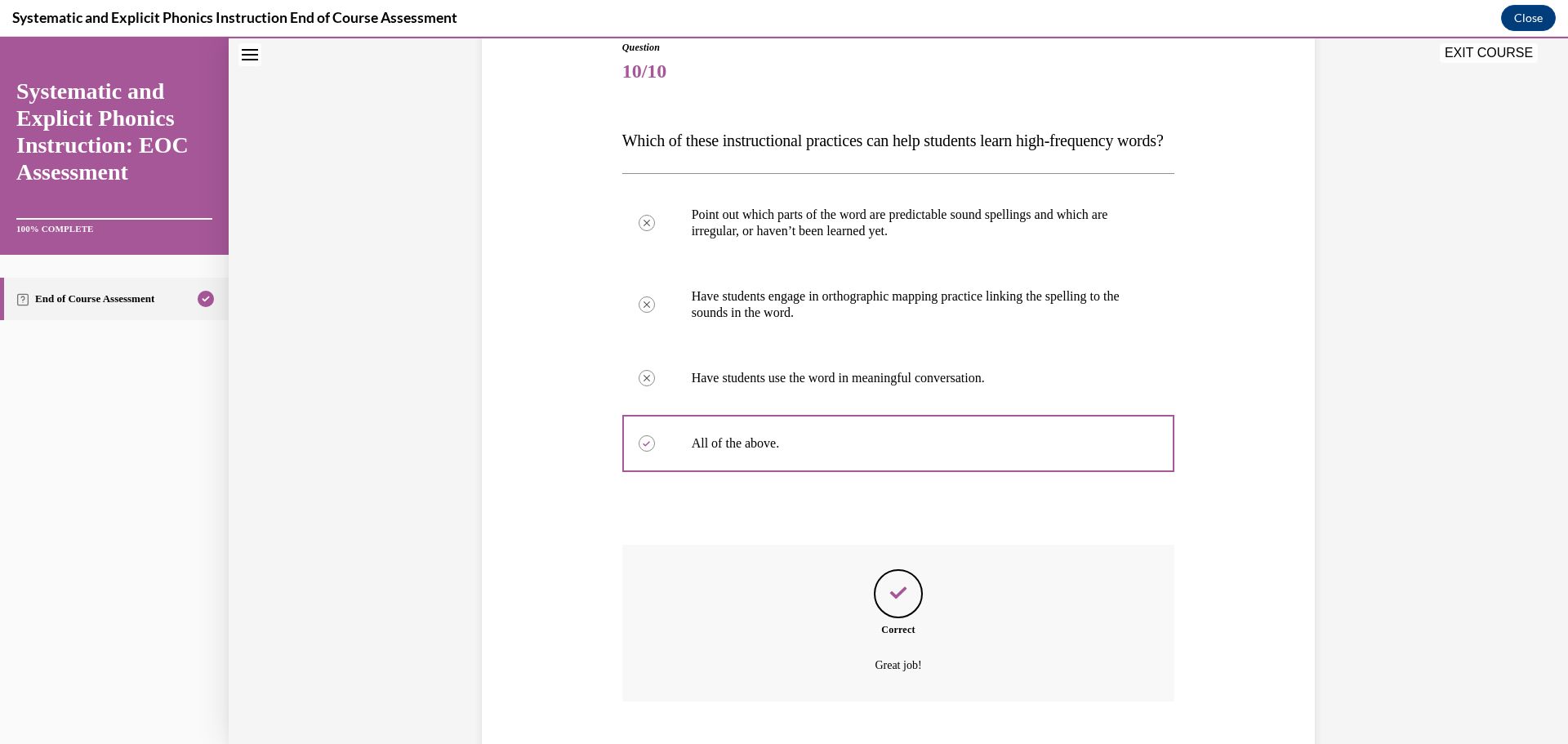
scroll to position [320, 0]
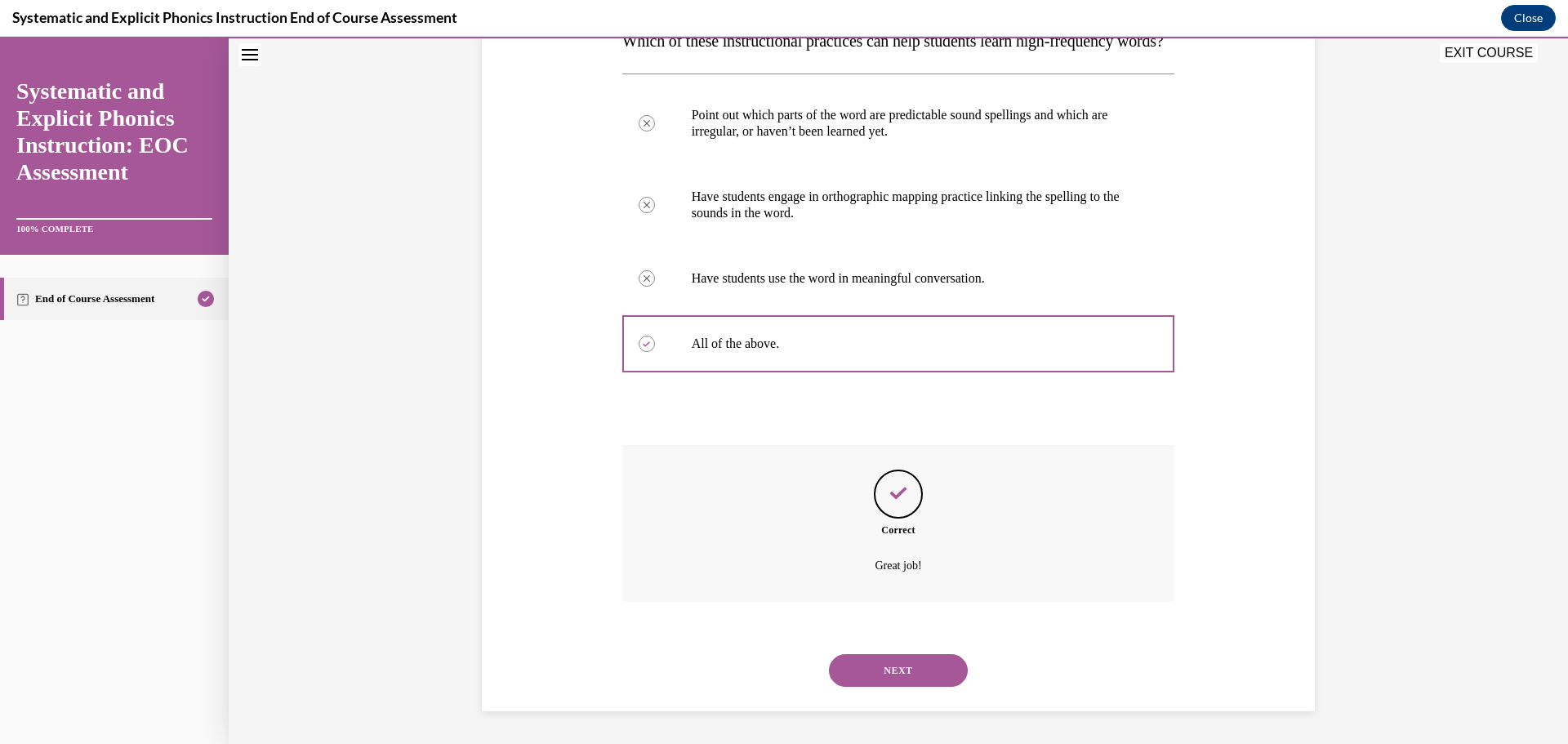
click at [884, 663] on button "NEXT" at bounding box center [898, 670] width 139 height 33
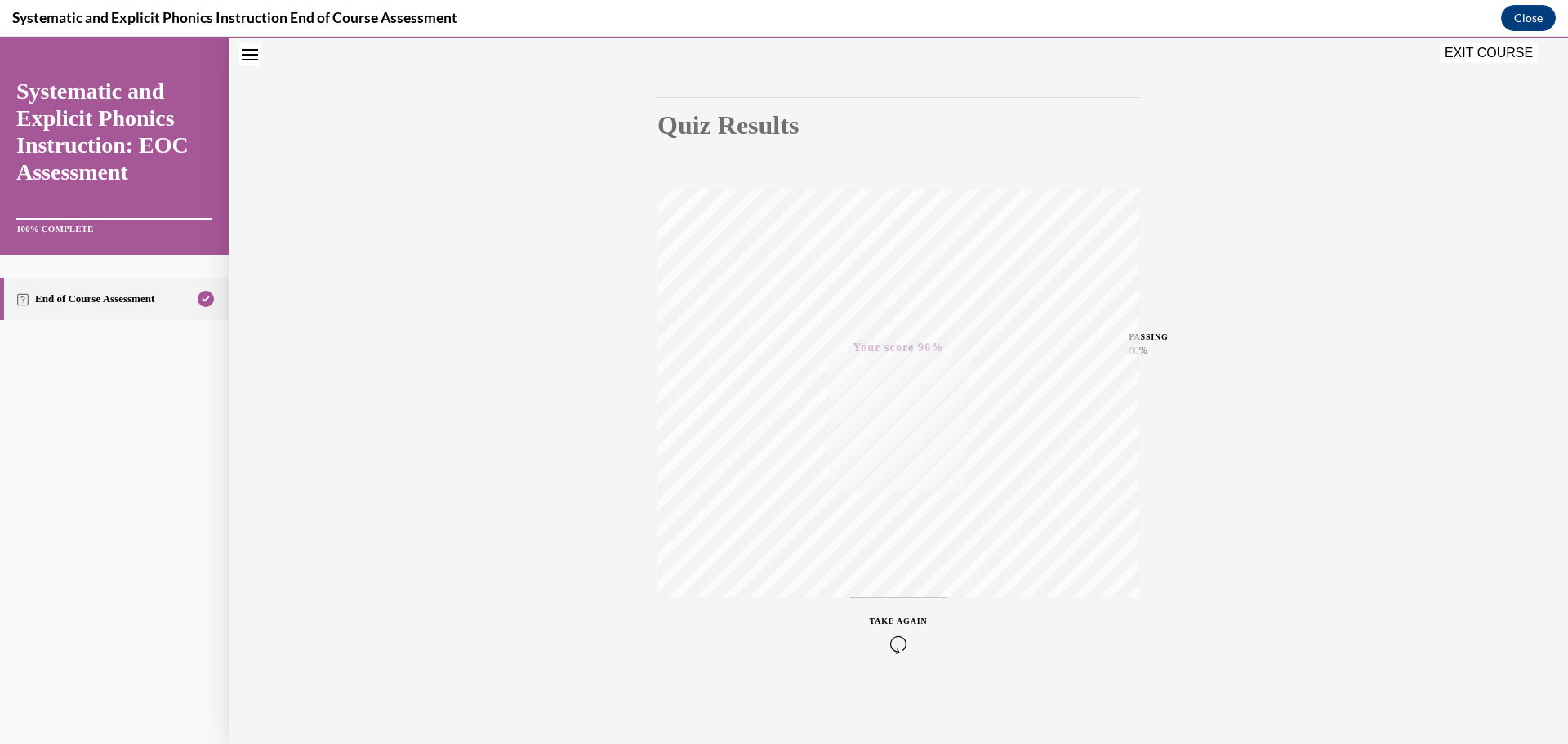
click at [1468, 56] on button "EXIT COURSE" at bounding box center [1488, 52] width 98 height 19
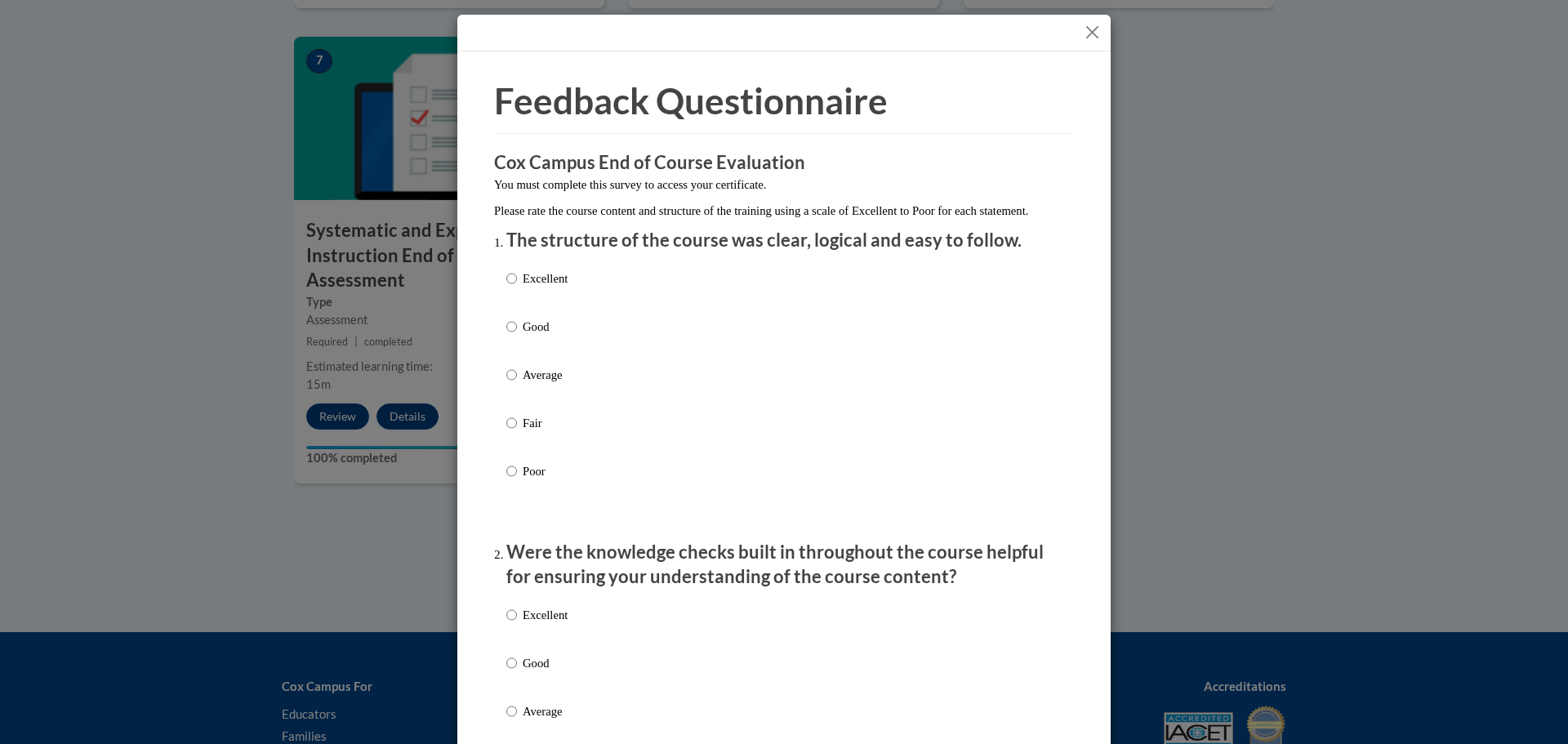
click at [515, 347] on label "Good" at bounding box center [537, 340] width 61 height 44
click at [515, 336] on input "Good" at bounding box center [511, 327] width 11 height 18
radio input "true"
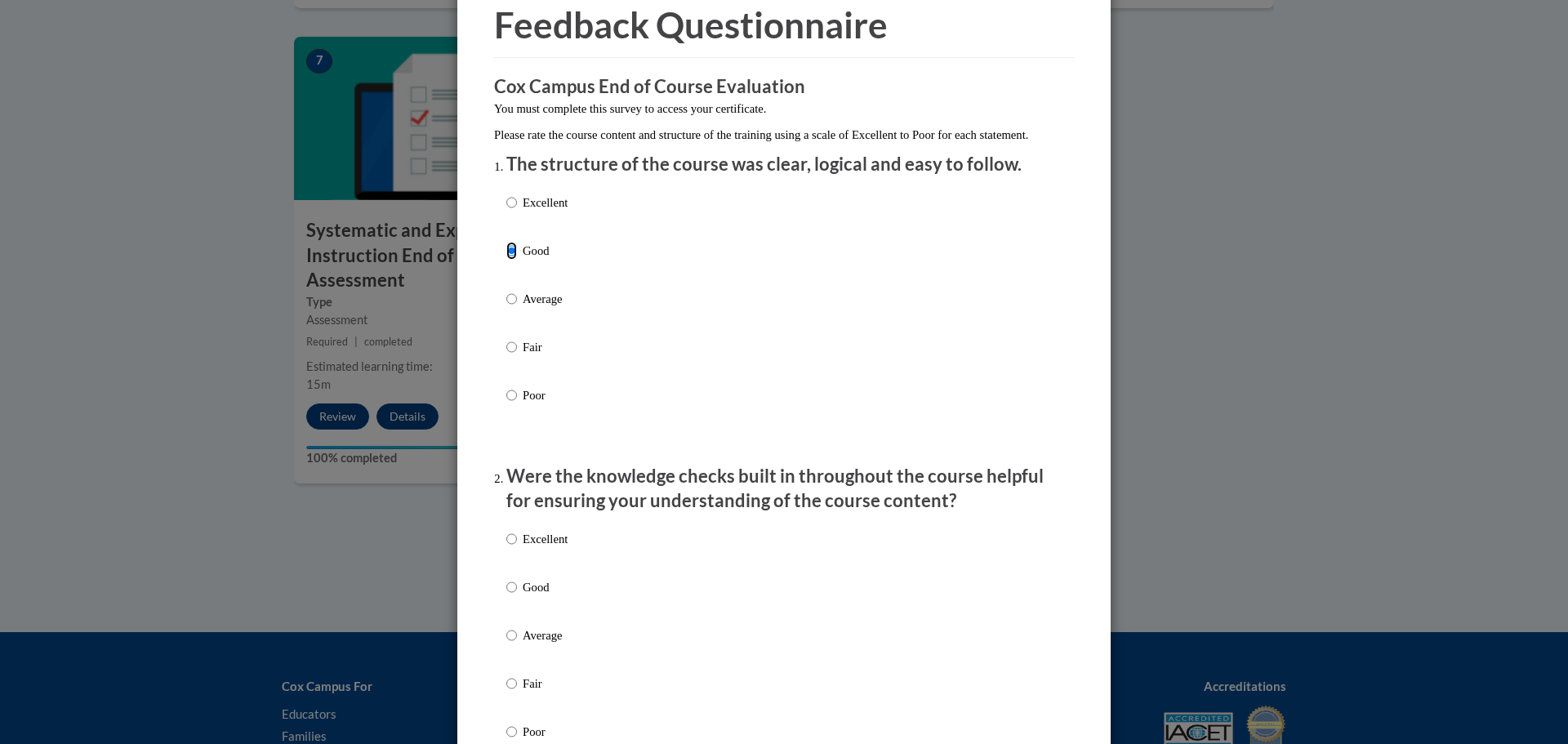
scroll to position [327, 0]
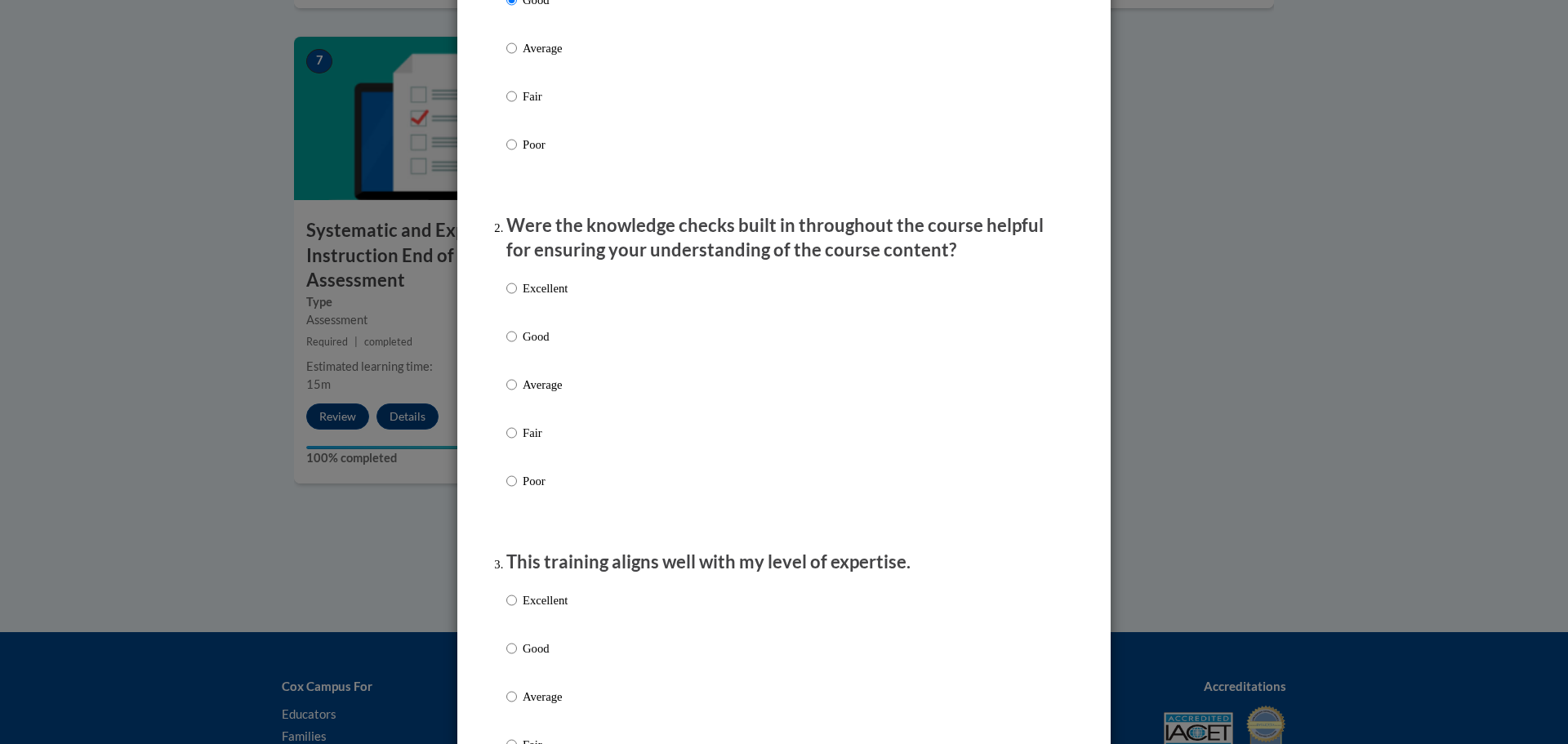
click at [554, 346] on p "Good" at bounding box center [544, 336] width 45 height 18
click at [516, 346] on input "Good" at bounding box center [511, 336] width 11 height 18
radio input "true"
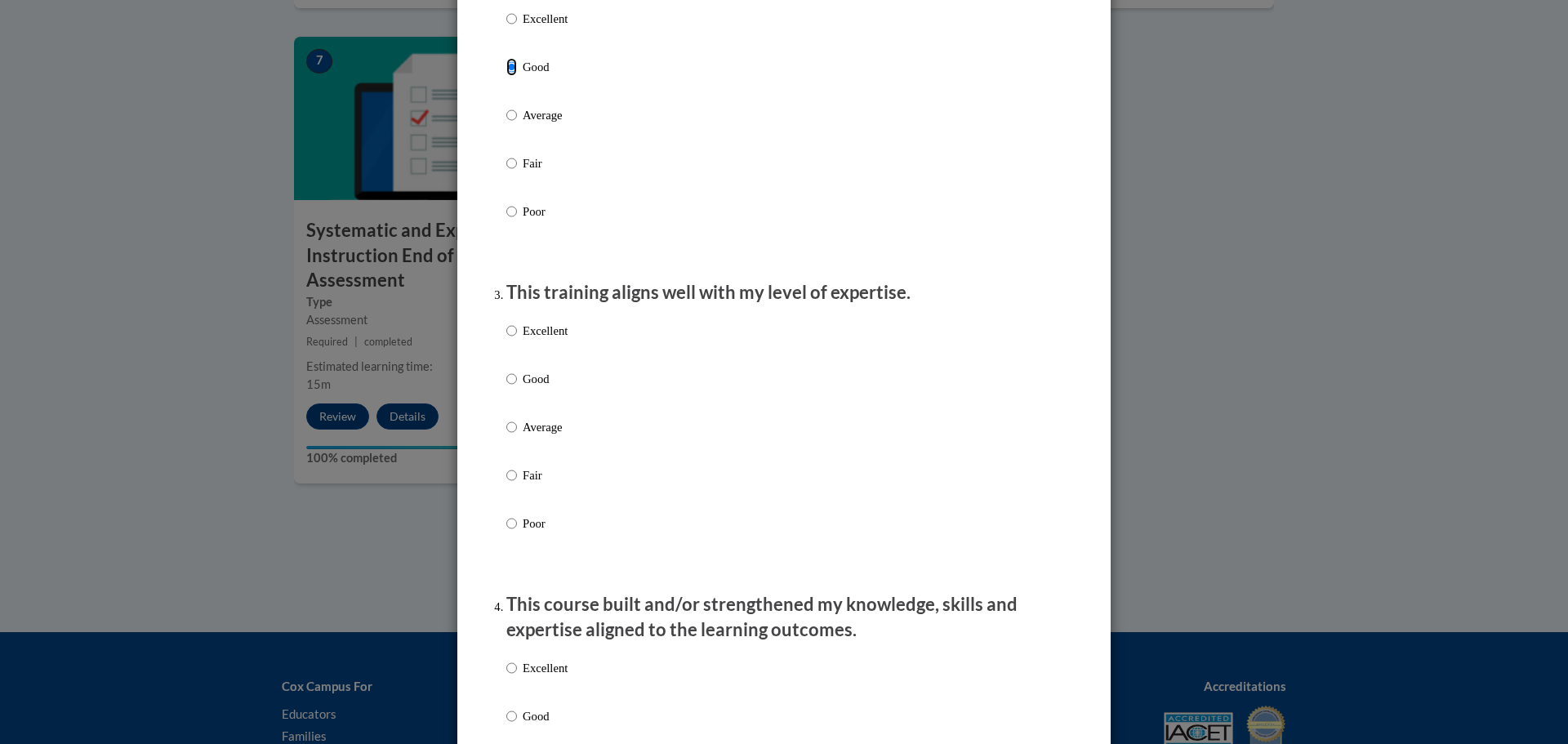
scroll to position [654, 0]
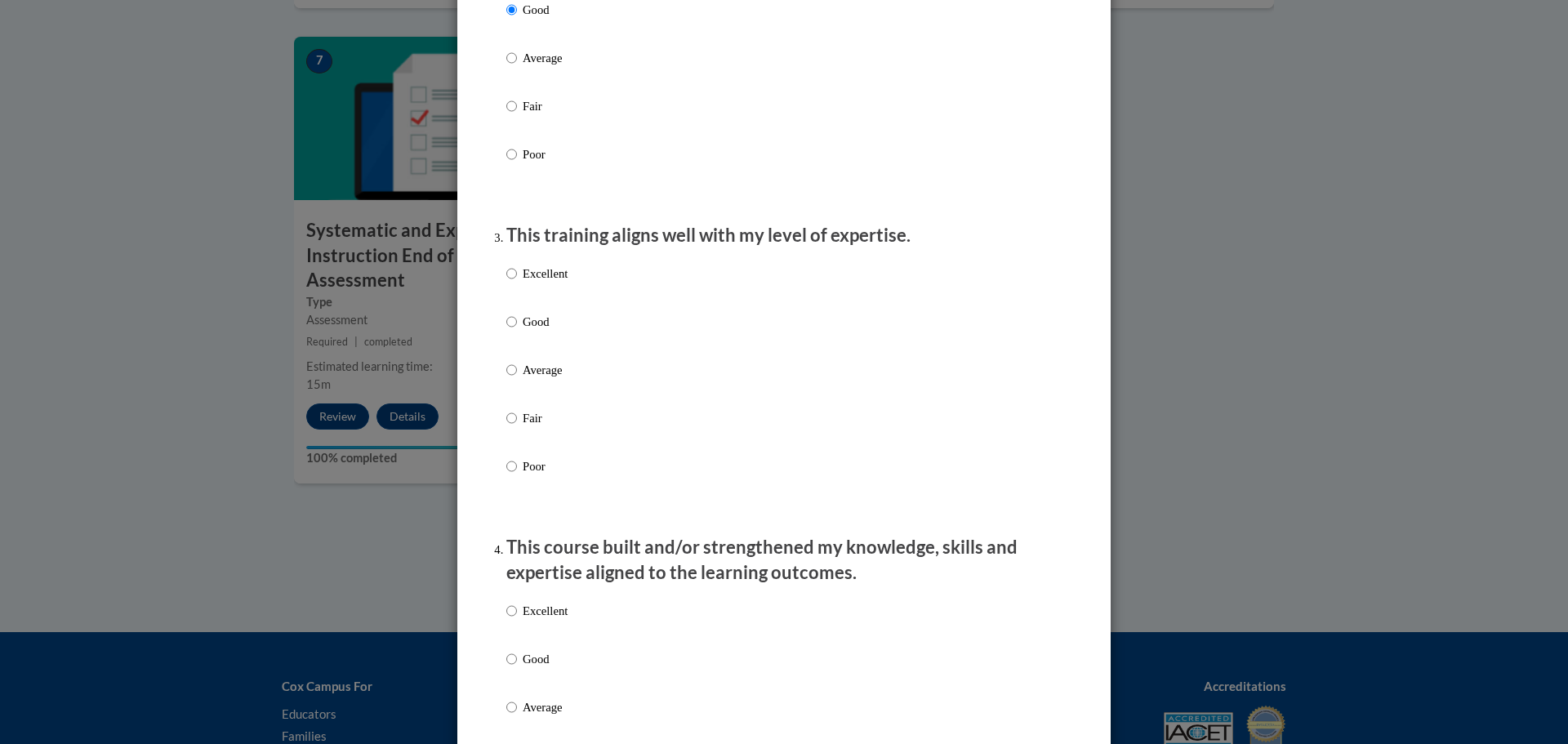
click at [604, 352] on div "Excellent Good Average Fair Poor" at bounding box center [784, 390] width 555 height 266
click at [605, 342] on div "Excellent Good Average Fair Poor" at bounding box center [784, 390] width 555 height 266
click at [546, 331] on p "Good" at bounding box center [544, 322] width 45 height 18
click at [516, 331] on input "Good" at bounding box center [511, 322] width 11 height 18
radio input "true"
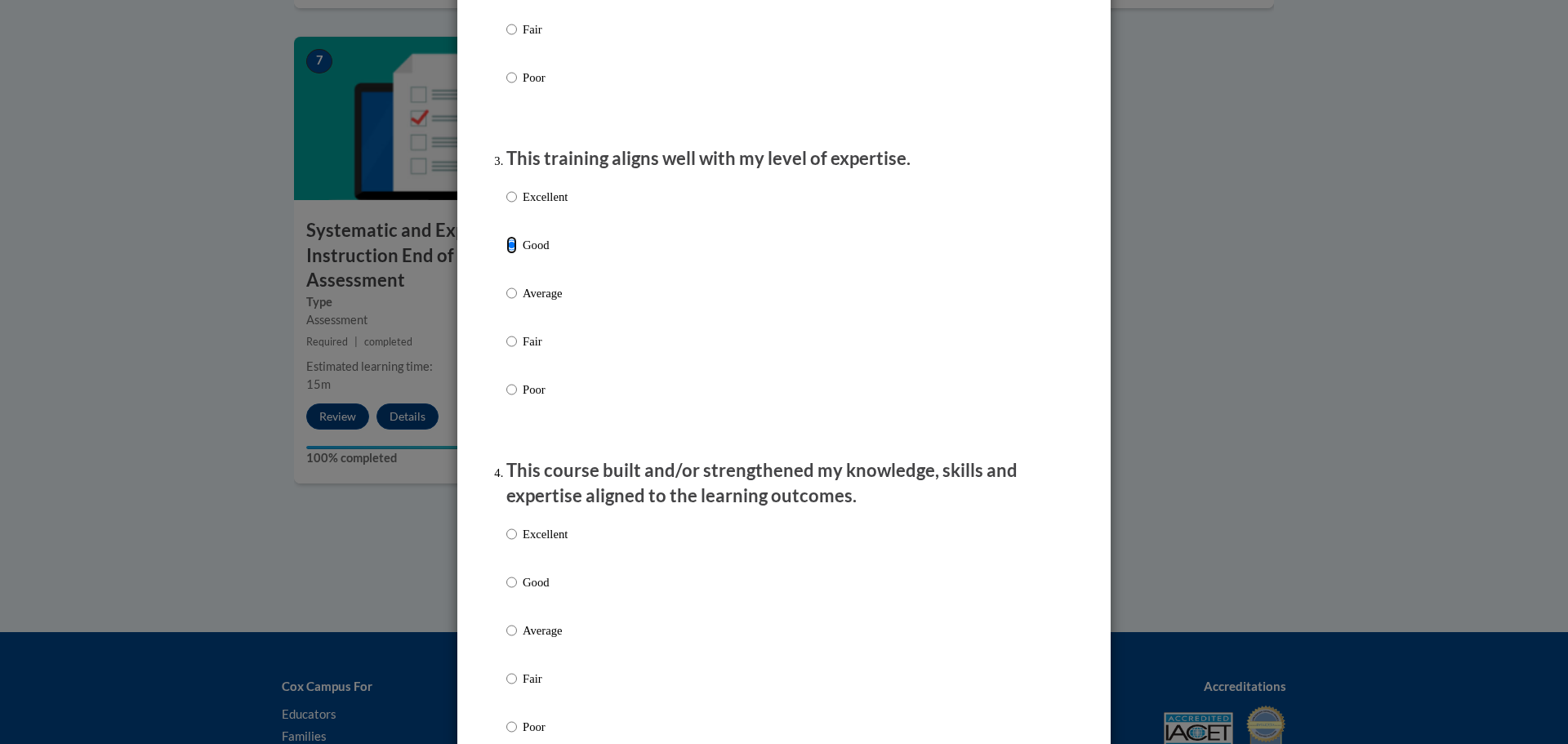
scroll to position [899, 0]
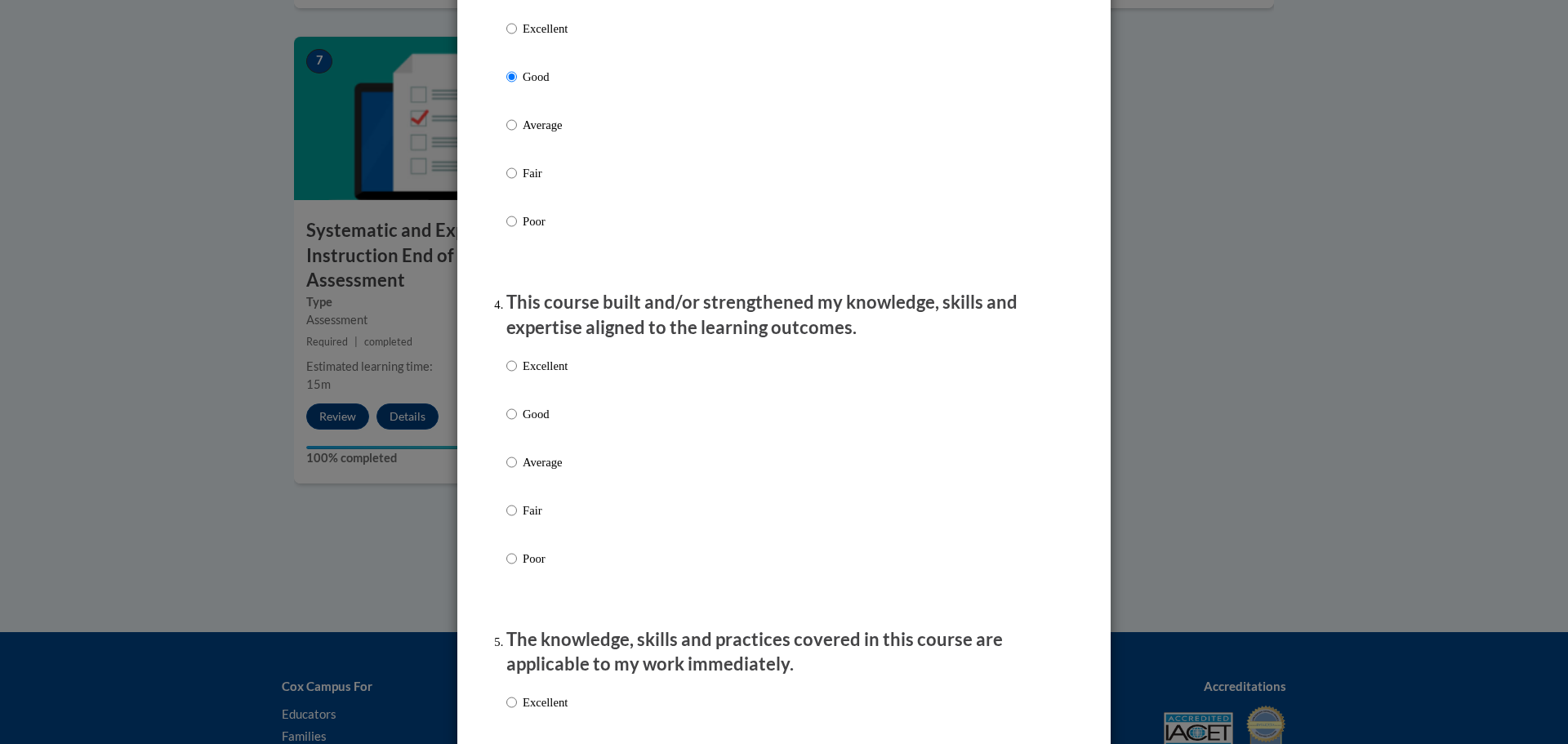
click at [532, 439] on label "Good" at bounding box center [537, 427] width 61 height 44
click at [516, 423] on input "Good" at bounding box center [511, 413] width 11 height 18
radio input "true"
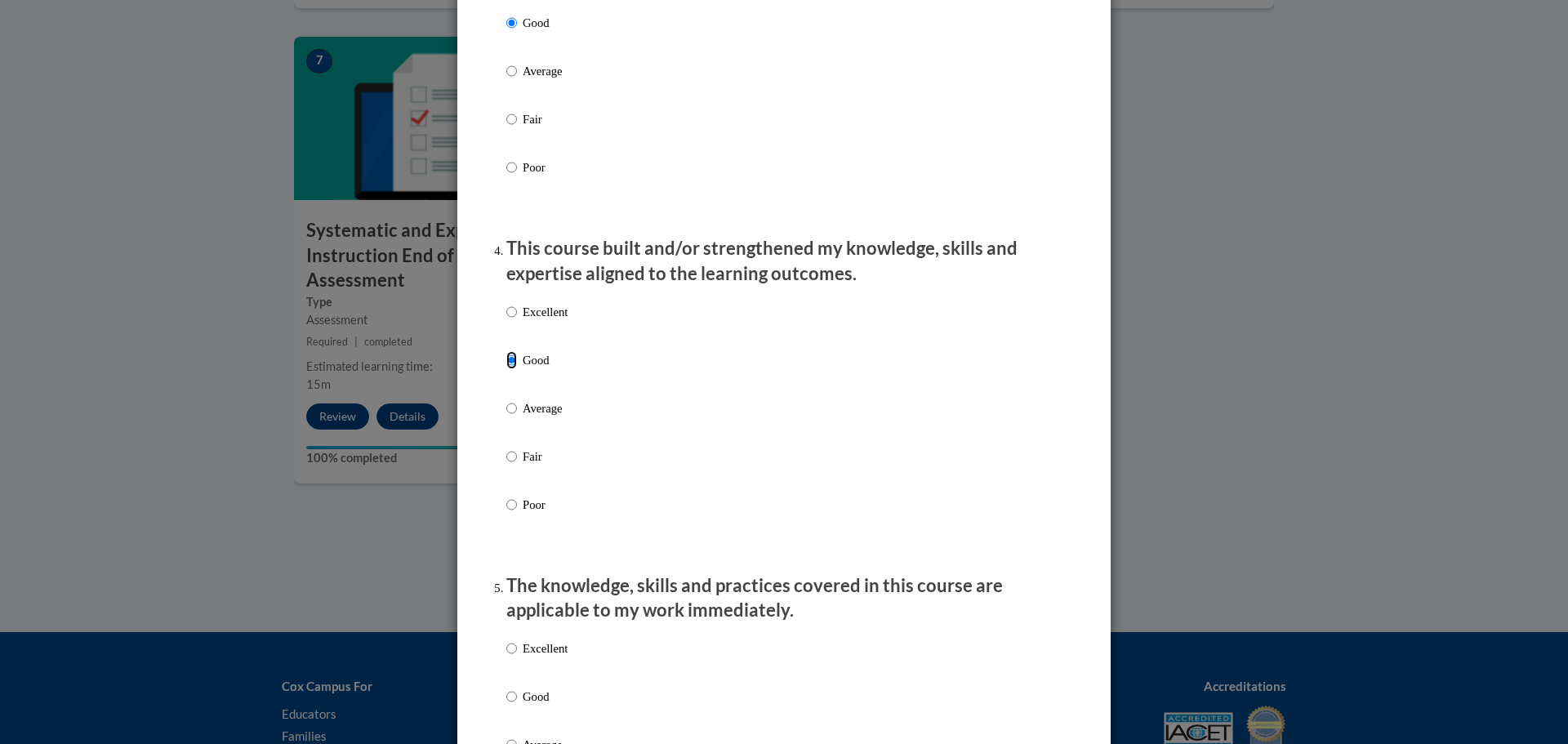
scroll to position [1225, 0]
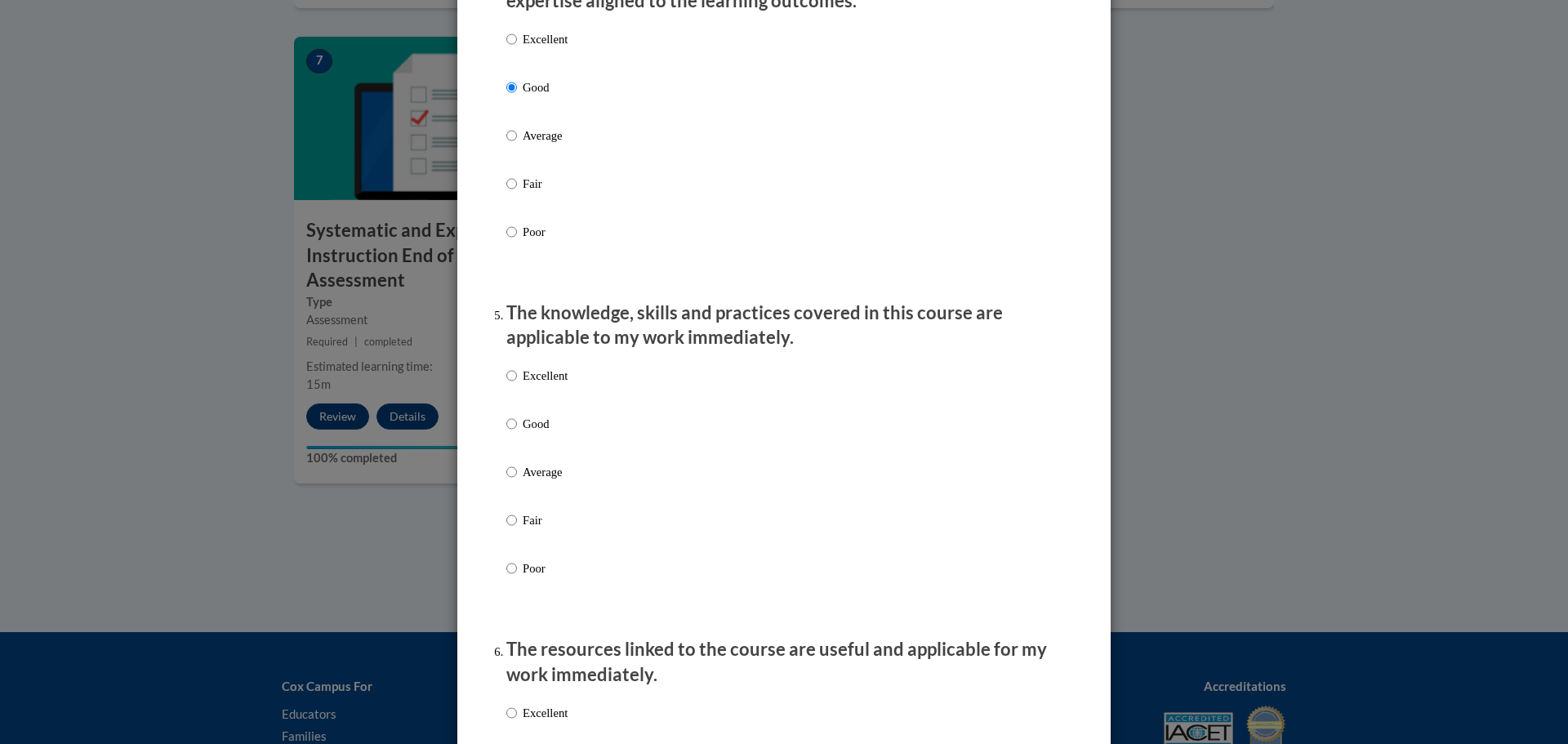
click at [532, 433] on p "Good" at bounding box center [544, 423] width 45 height 18
click at [516, 433] on input "Good" at bounding box center [511, 423] width 11 height 18
radio input "true"
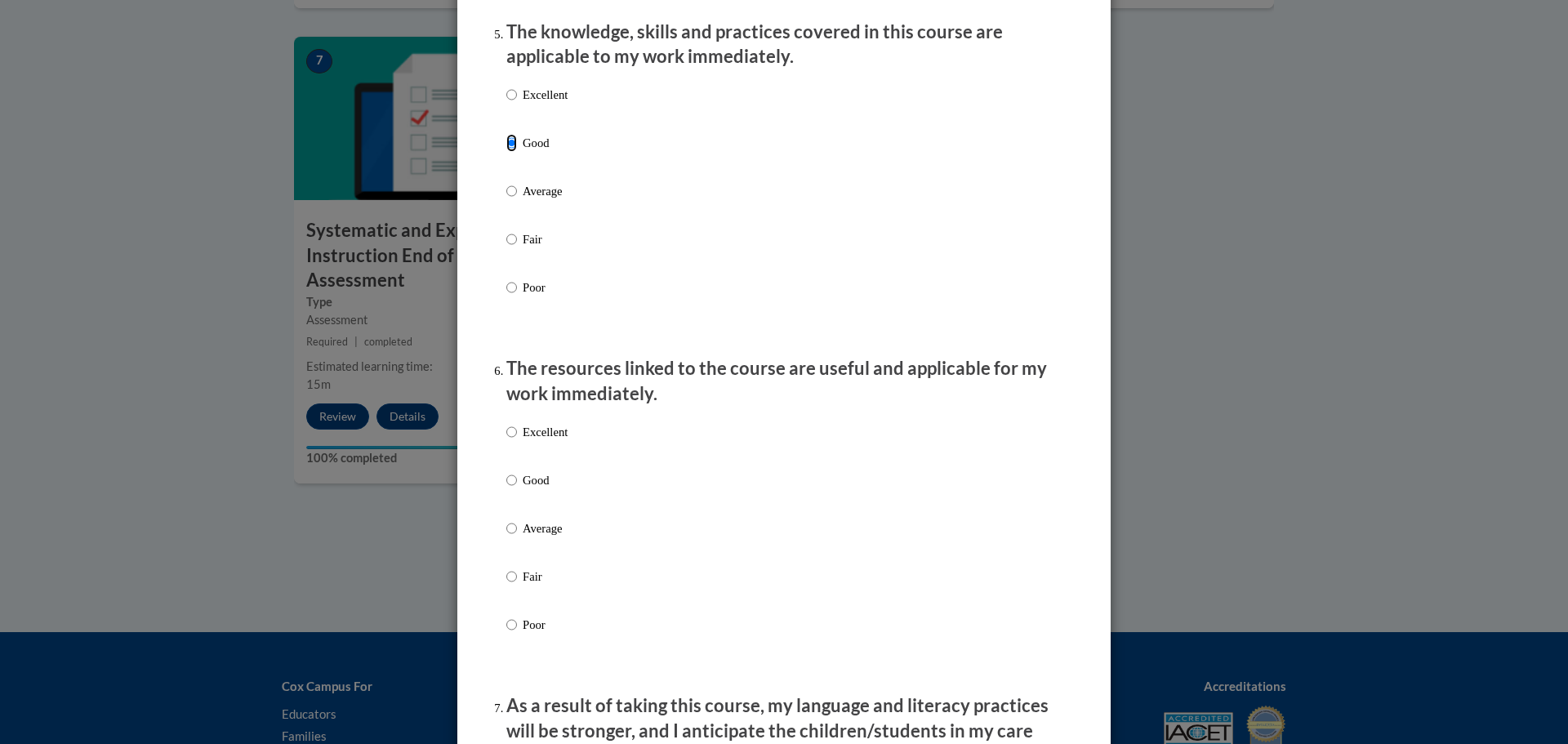
scroll to position [1552, 0]
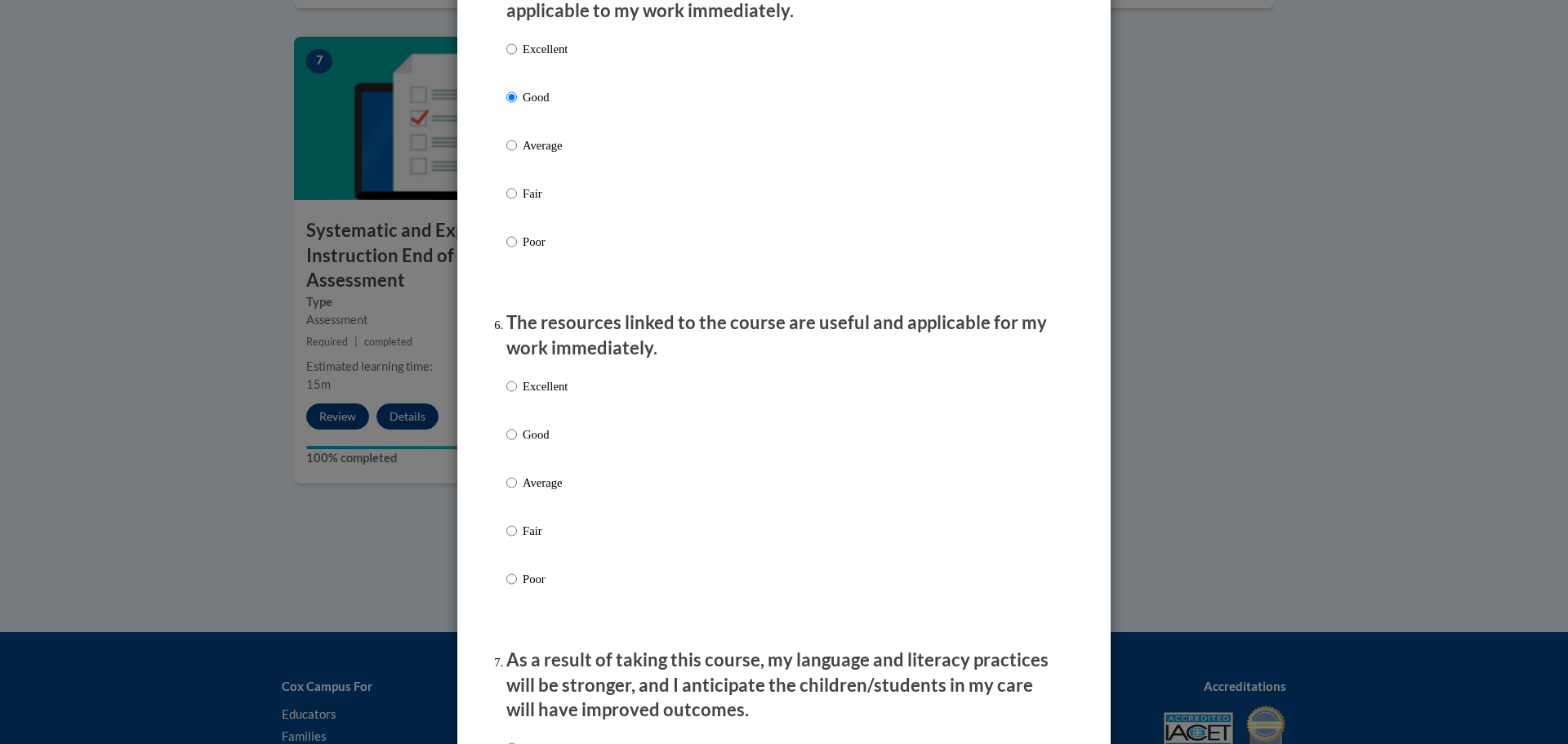
click at [526, 444] on p "Good" at bounding box center [544, 434] width 45 height 18
click at [516, 444] on input "Good" at bounding box center [511, 434] width 11 height 18
radio input "true"
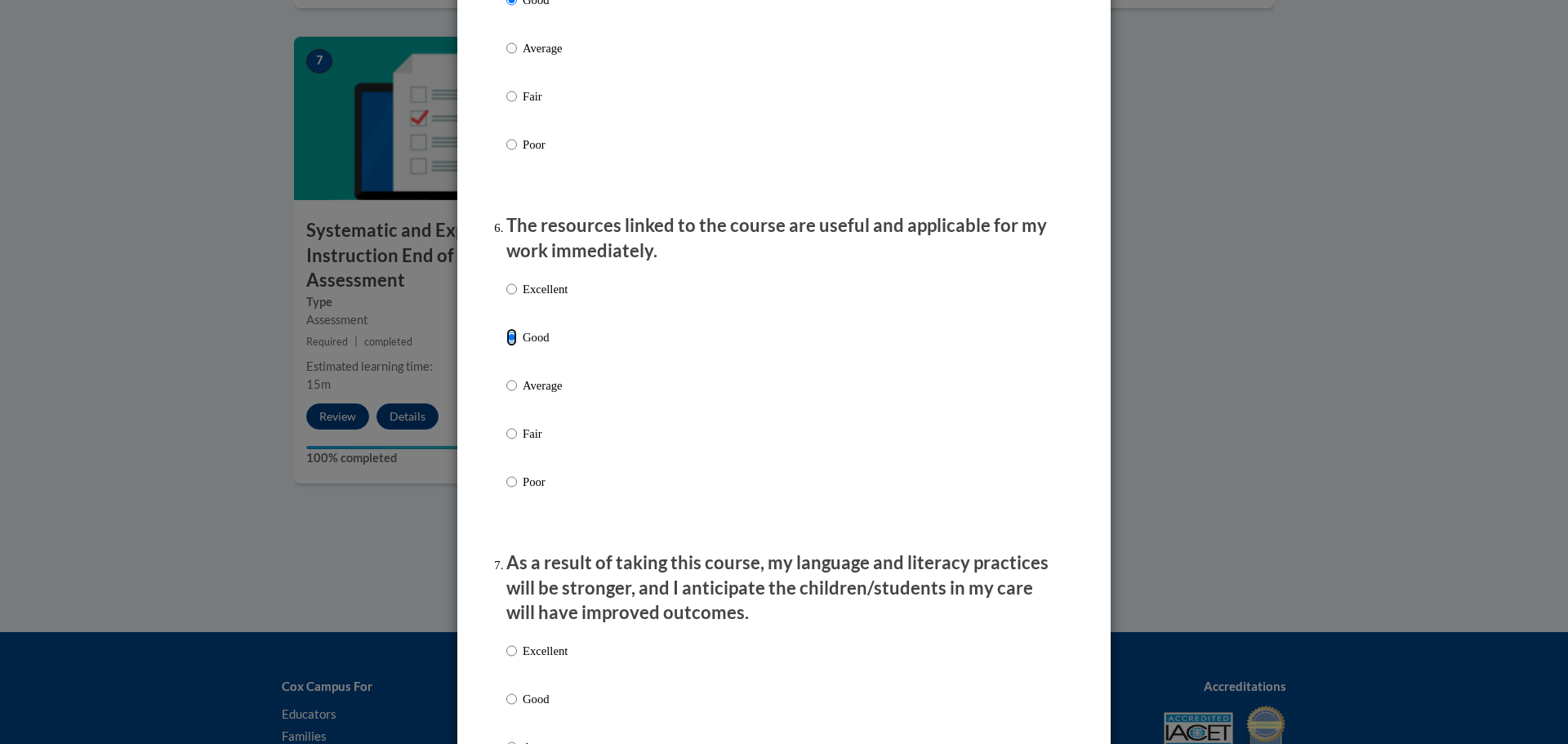
scroll to position [1879, 0]
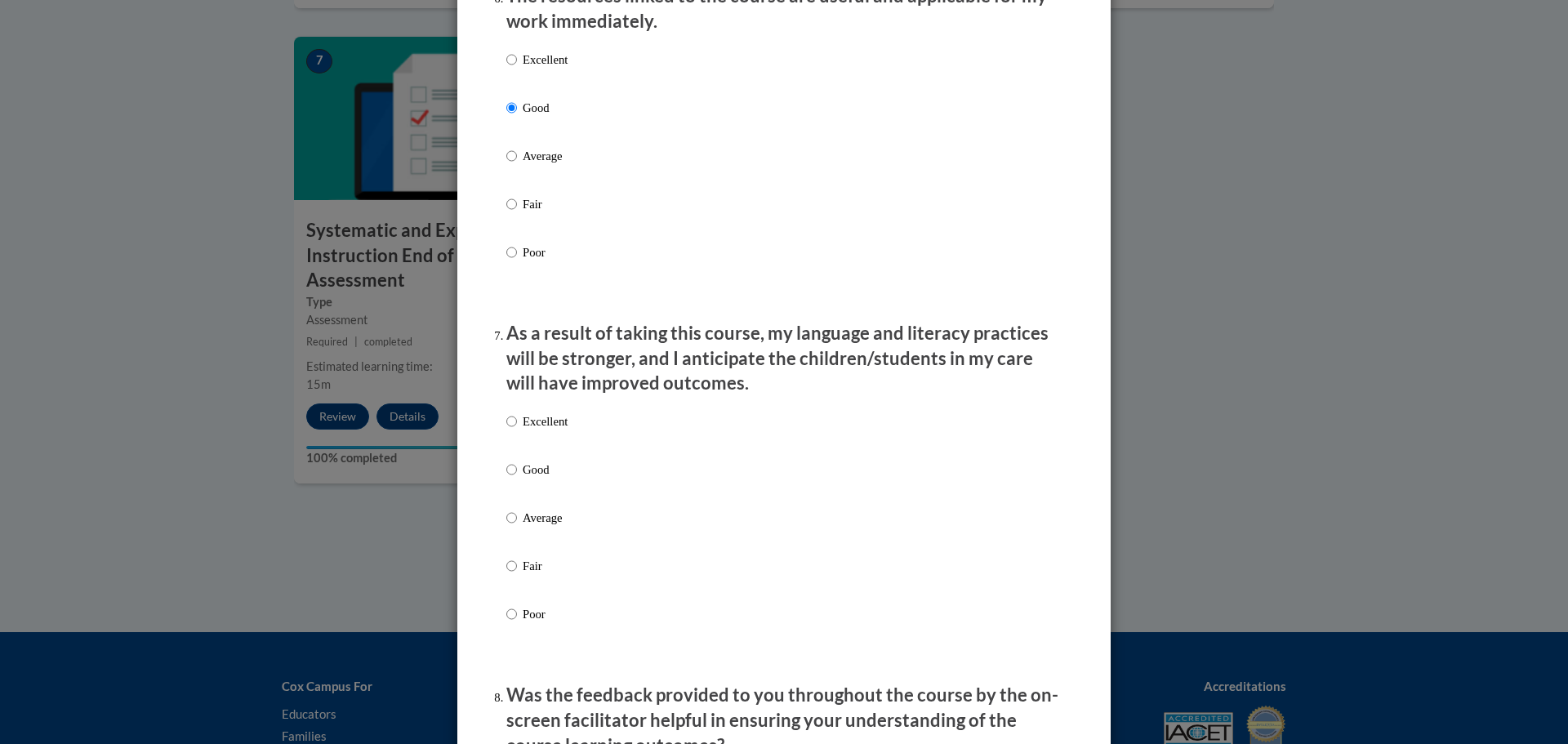
click at [530, 479] on p "Good" at bounding box center [544, 469] width 45 height 18
click at [516, 479] on input "Good" at bounding box center [511, 469] width 11 height 18
radio input "true"
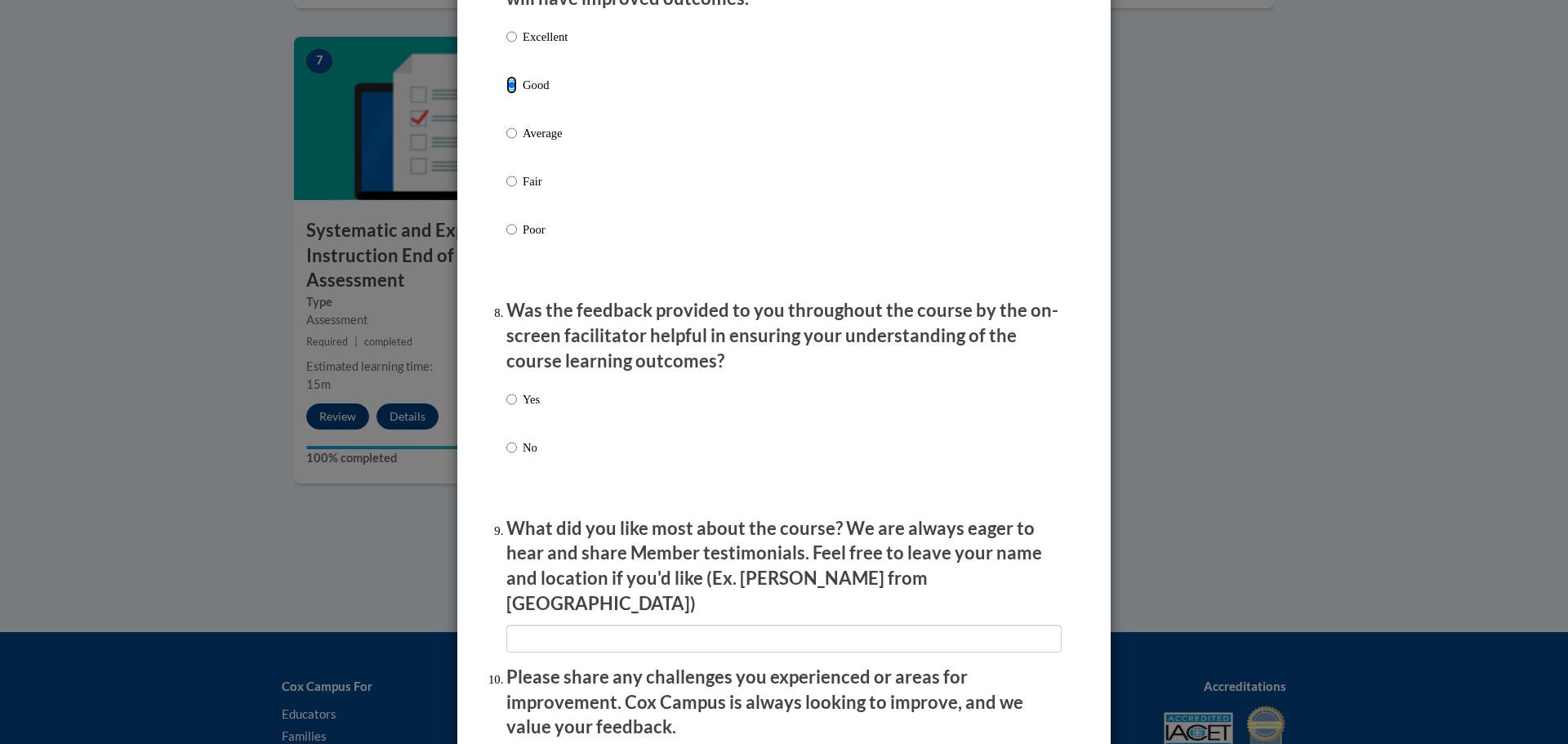
scroll to position [2288, 0]
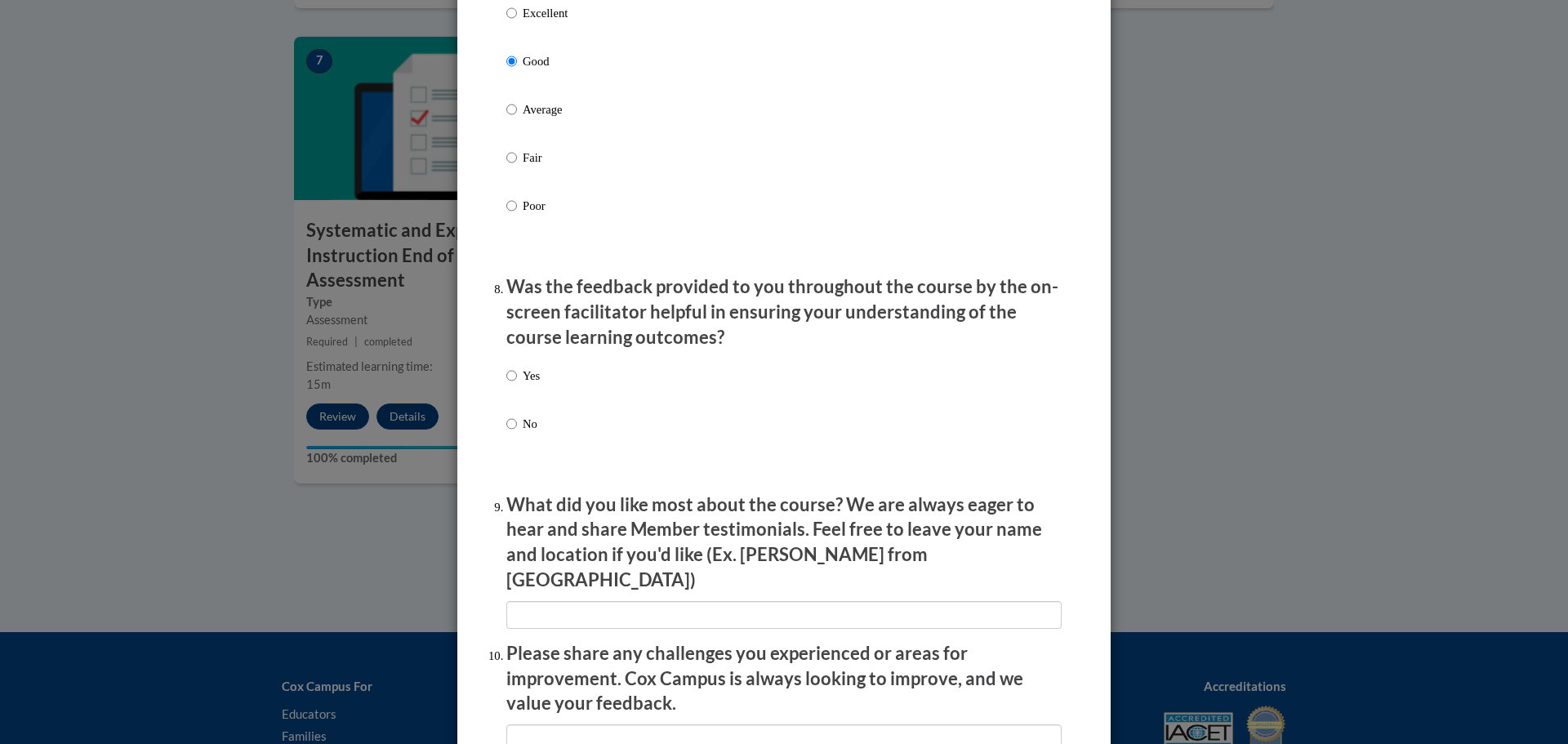
click at [530, 385] on p "Yes" at bounding box center [531, 375] width 17 height 18
click at [516, 385] on input "Yes" at bounding box center [511, 375] width 11 height 18
radio input "true"
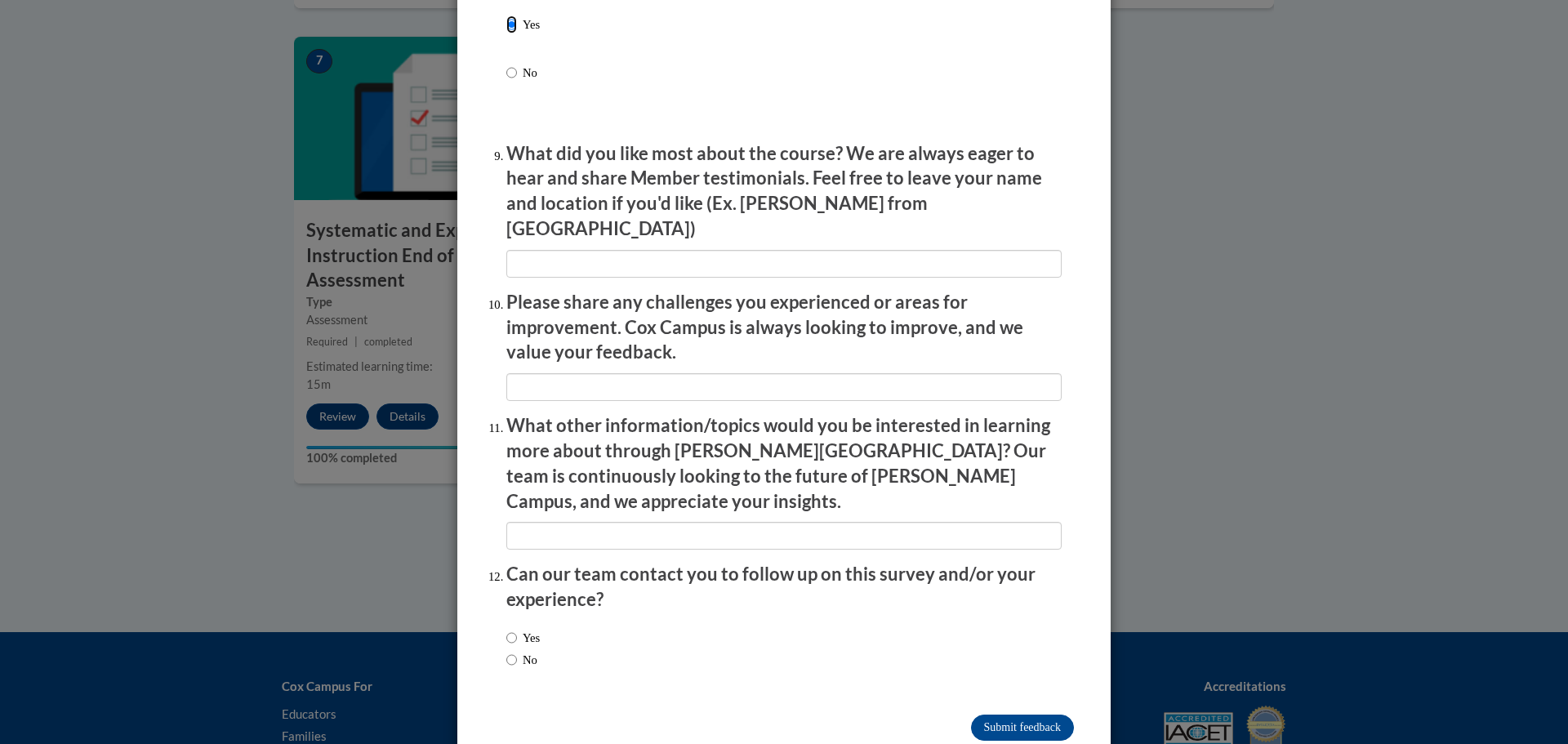
scroll to position [2650, 0]
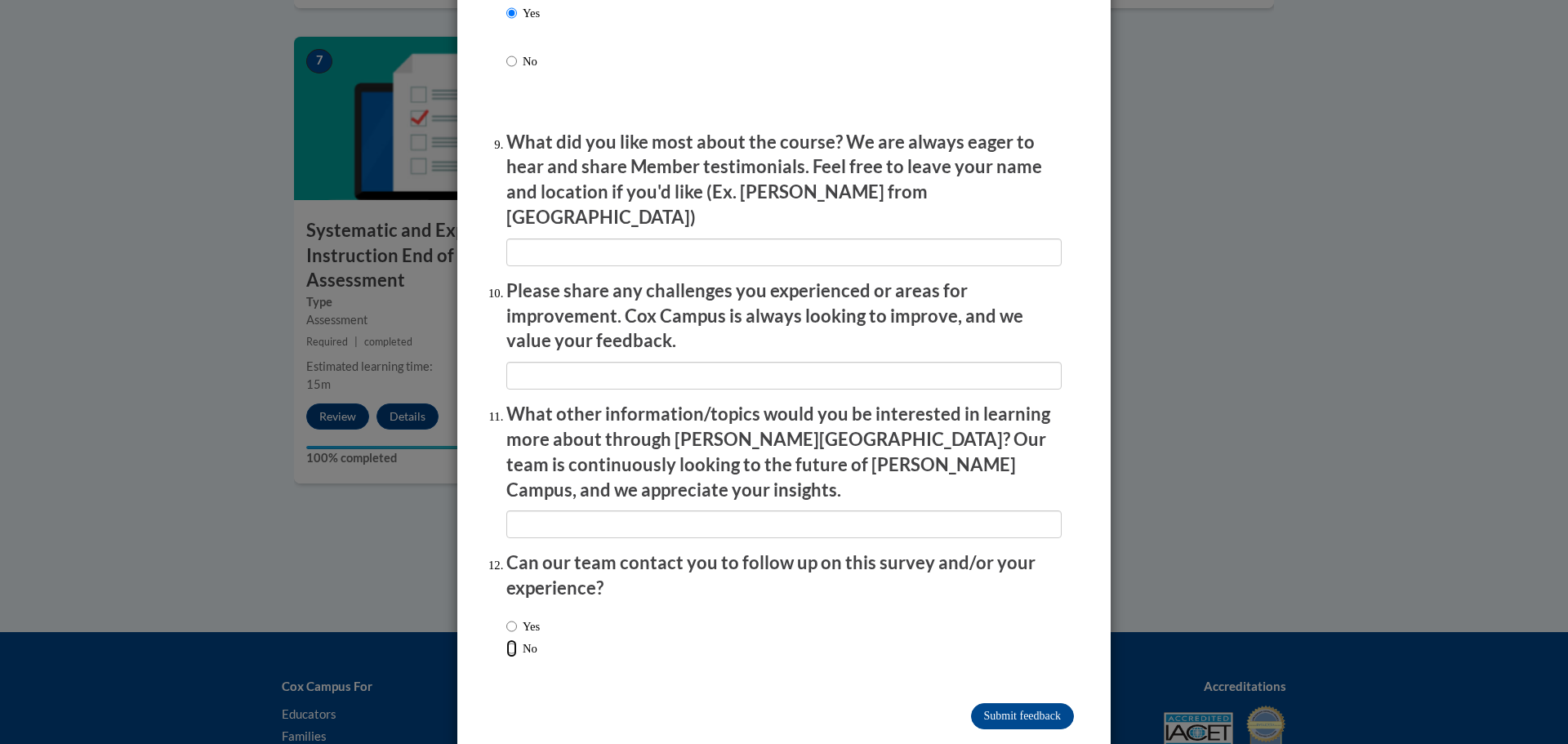
click at [507, 640] on input "No" at bounding box center [511, 648] width 11 height 18
radio input "true"
click at [1011, 704] on input "Submit feedback" at bounding box center [1022, 716] width 103 height 26
